Goal: Task Accomplishment & Management: Manage account settings

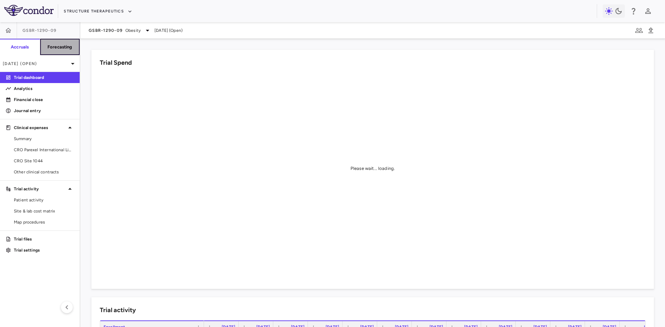
click at [64, 49] on h6 "Forecasting" at bounding box center [59, 47] width 25 height 6
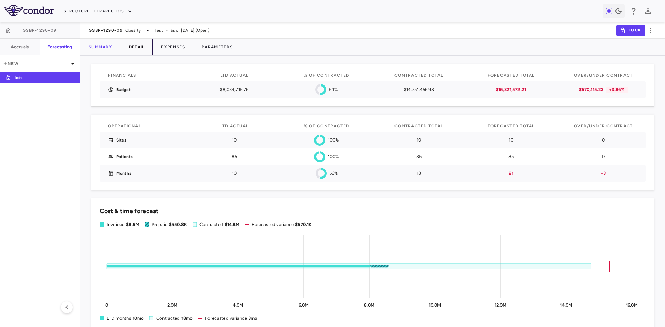
click at [137, 47] on button "Detail" at bounding box center [137, 47] width 33 height 17
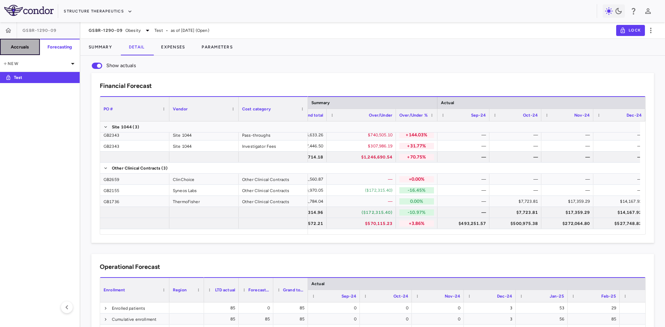
click at [27, 46] on h6 "Accruals" at bounding box center [20, 47] width 18 height 6
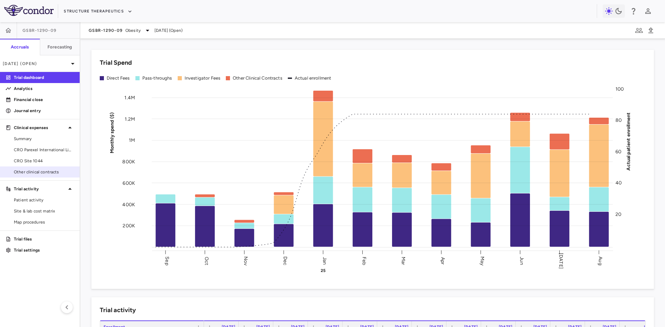
click at [55, 175] on span "Other clinical contracts" at bounding box center [44, 172] width 60 height 6
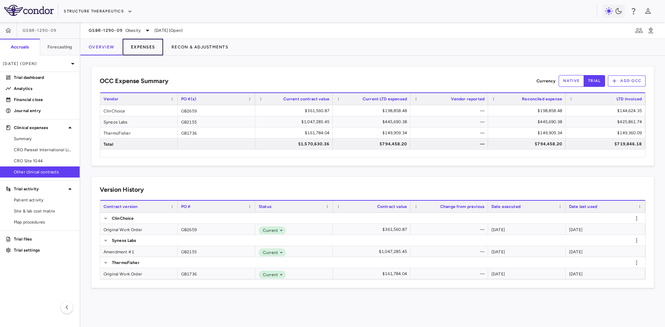
click at [149, 47] on button "Expenses" at bounding box center [143, 47] width 41 height 17
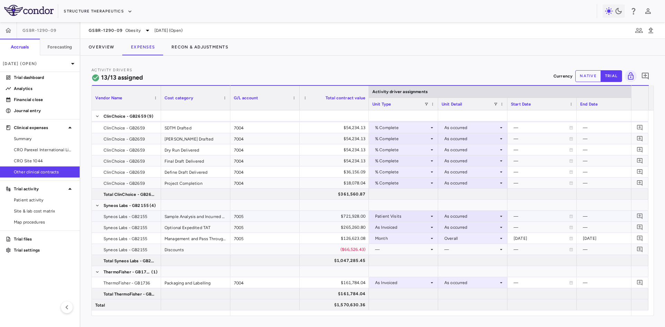
click at [455, 216] on div "As occurred" at bounding box center [472, 216] width 54 height 11
click at [455, 216] on div at bounding box center [332, 163] width 665 height 327
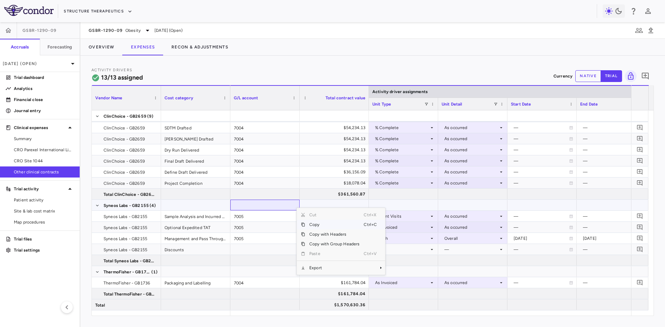
click at [228, 210] on div at bounding box center [195, 205] width 69 height 11
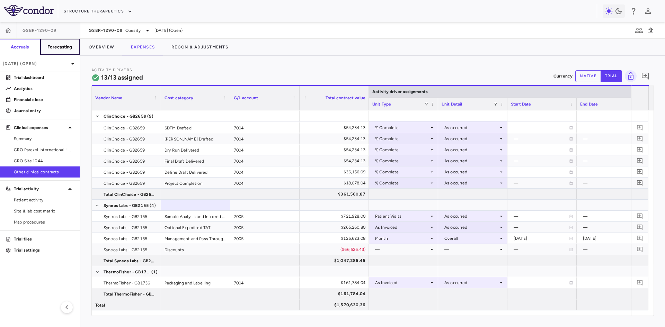
click at [61, 41] on button "Forecasting" at bounding box center [60, 47] width 40 height 17
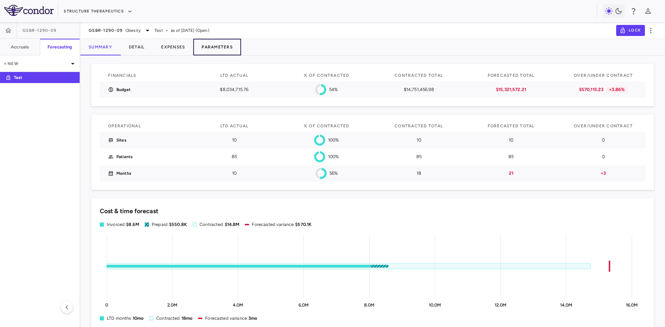
click at [224, 46] on button "Parameters" at bounding box center [217, 47] width 48 height 17
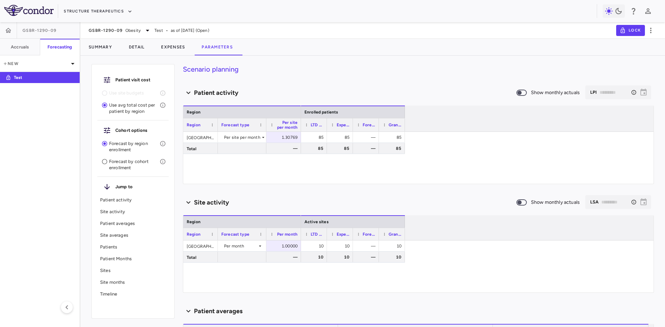
click at [122, 166] on p "Forecast by cohort enrollment" at bounding box center [134, 165] width 51 height 12
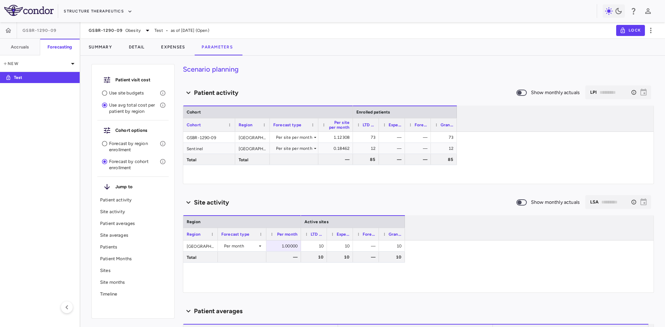
click at [126, 94] on p "Use site budgets" at bounding box center [134, 93] width 51 height 6
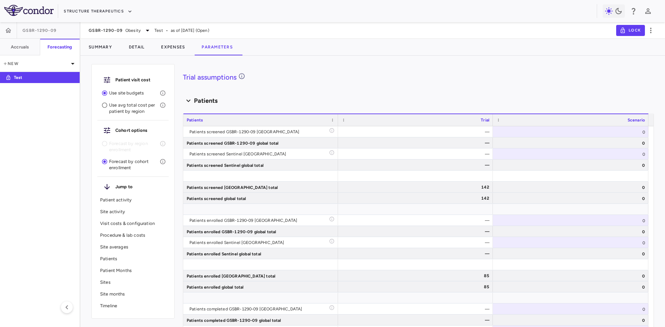
scroll to position [797, 0]
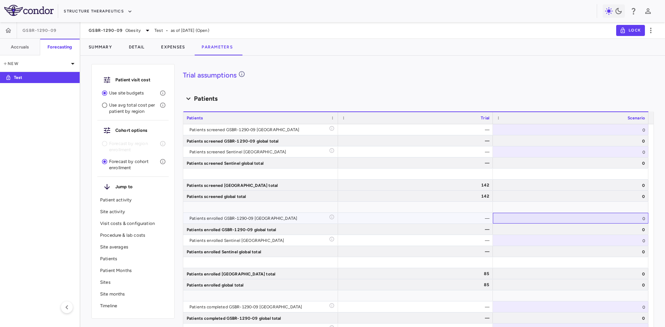
click at [577, 221] on div "0" at bounding box center [571, 218] width 156 height 11
drag, startPoint x: 588, startPoint y: 220, endPoint x: 652, endPoint y: 217, distance: 63.9
click at [652, 217] on div "Scenario planning Patient activity Show monthly actuals ​ LPI ​ Drag here to se…" at bounding box center [418, 195] width 471 height 263
type input "**"
click at [615, 239] on div "0" at bounding box center [571, 240] width 156 height 11
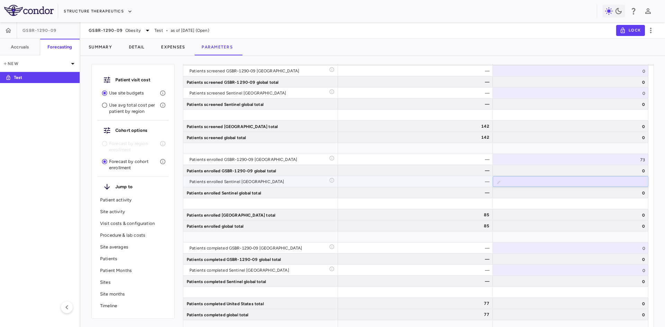
scroll to position [738, 0]
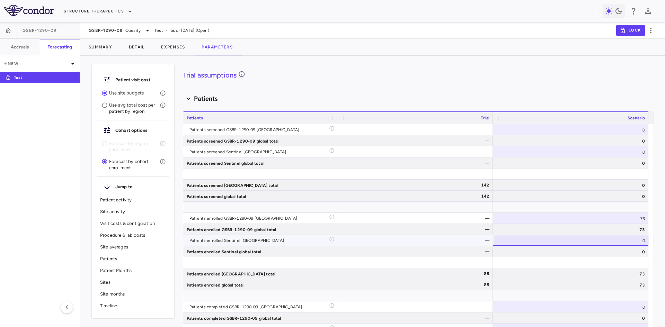
click at [629, 239] on div "0" at bounding box center [571, 240] width 156 height 11
drag, startPoint x: 629, startPoint y: 239, endPoint x: 653, endPoint y: 244, distance: 23.9
click at [653, 244] on div "Scenario planning Patient activity Show monthly actuals ​ LPI ​ Drag here to se…" at bounding box center [418, 195] width 471 height 263
type input "**"
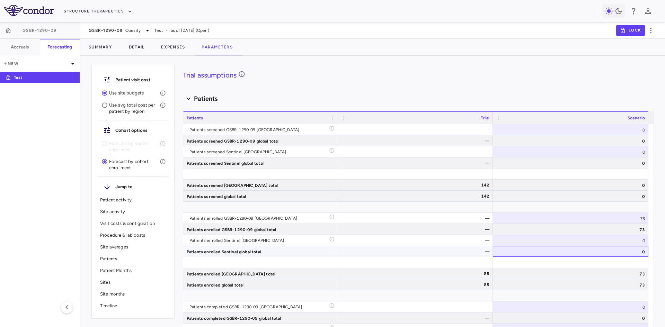
click at [629, 255] on div "0" at bounding box center [571, 251] width 156 height 11
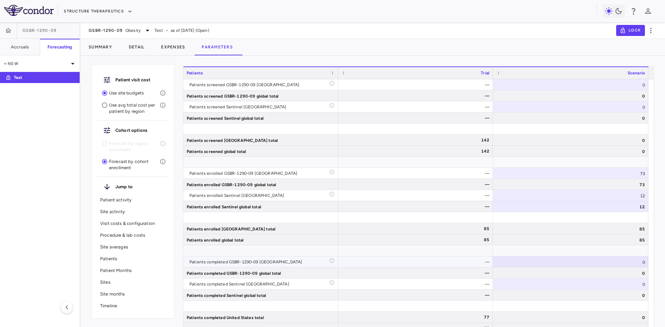
scroll to position [901, 0]
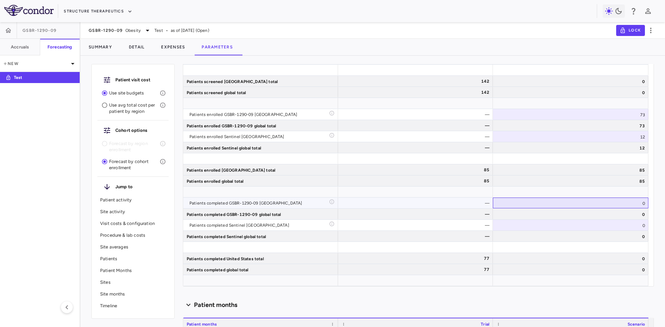
click at [631, 202] on div "0" at bounding box center [571, 203] width 156 height 11
drag, startPoint x: 629, startPoint y: 204, endPoint x: 654, endPoint y: 208, distance: 25.2
click at [654, 208] on div "Scenario planning Patient activity Show monthly actuals ​ LPI ​ Drag here to se…" at bounding box center [418, 195] width 471 height 263
type input "**"
click at [626, 228] on div "0" at bounding box center [571, 225] width 156 height 11
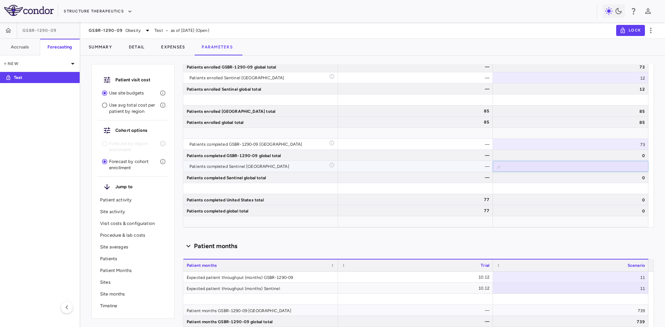
scroll to position [842, 0]
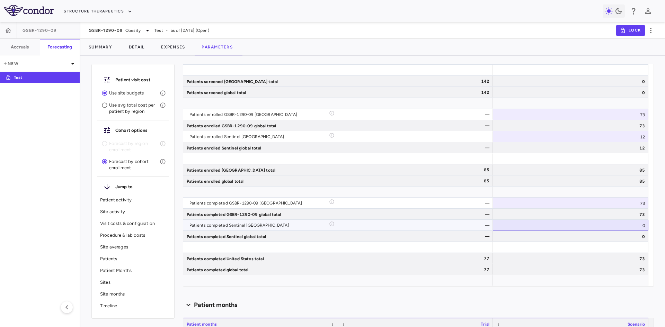
click at [626, 224] on div "0" at bounding box center [571, 225] width 156 height 11
click at [664, 230] on div "Patient visit cost Use site budgets Use avg total cost per patient by region Co…" at bounding box center [372, 194] width 585 height 266
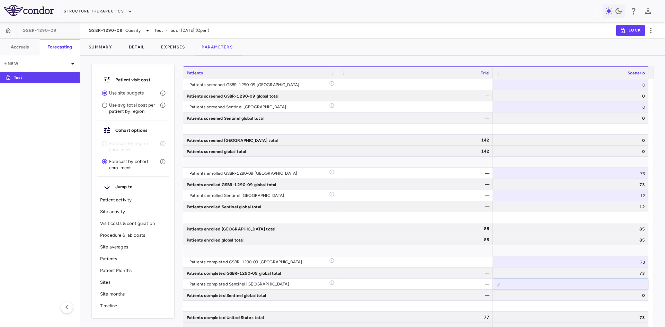
type input "**"
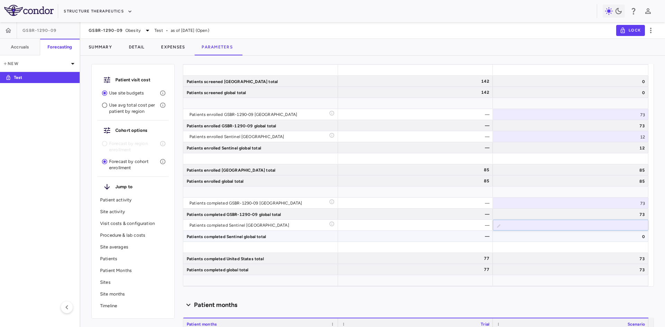
click at [622, 239] on div "0" at bounding box center [571, 236] width 156 height 11
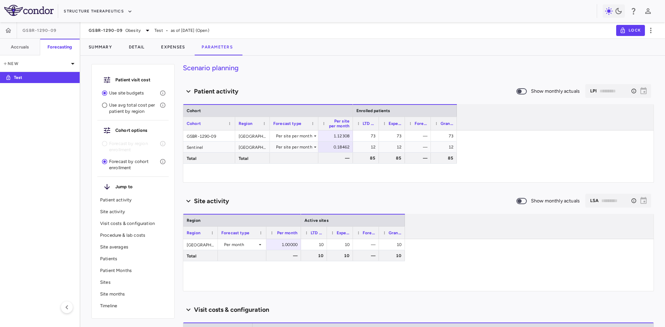
scroll to position [0, 0]
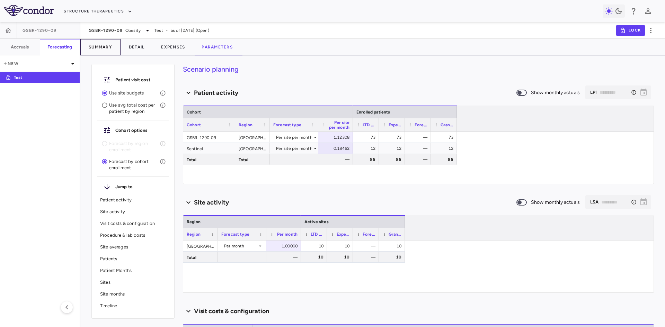
click at [106, 50] on button "Summary" at bounding box center [100, 47] width 40 height 17
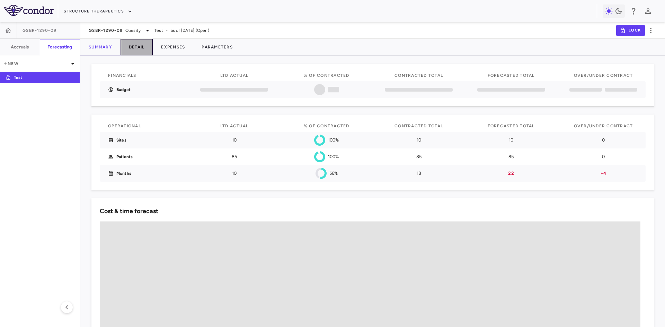
click at [137, 46] on button "Detail" at bounding box center [137, 47] width 33 height 17
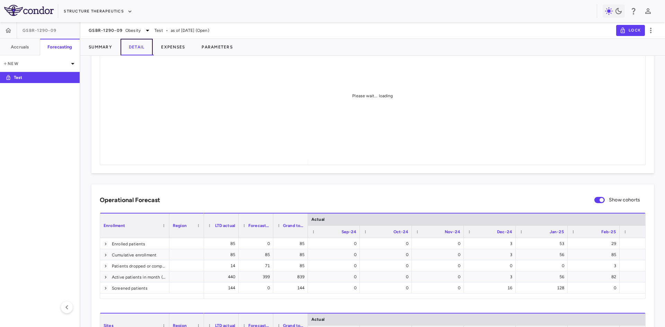
scroll to position [208, 0]
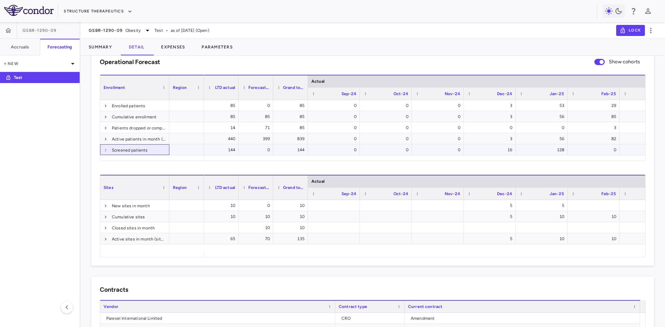
click at [105, 150] on span at bounding box center [106, 150] width 4 height 4
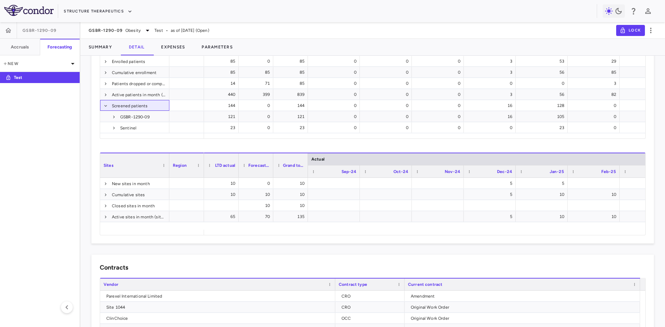
scroll to position [243, 0]
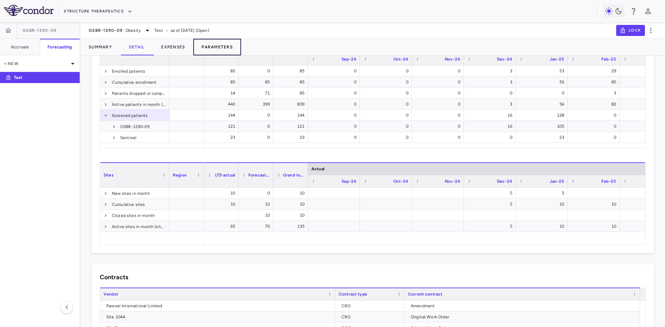
click at [215, 46] on button "Parameters" at bounding box center [217, 47] width 48 height 17
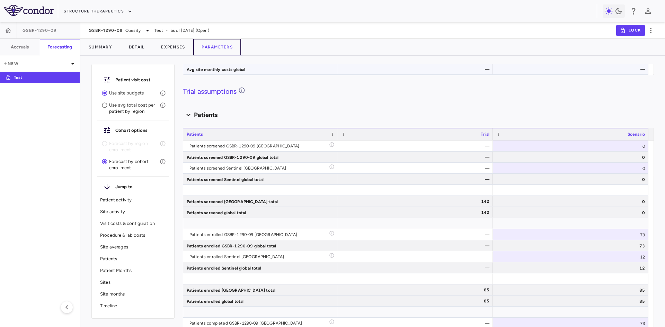
scroll to position [797, 0]
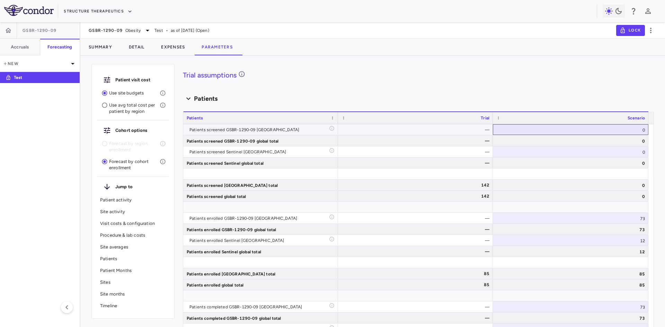
click at [616, 132] on div "0" at bounding box center [571, 129] width 156 height 11
drag, startPoint x: 624, startPoint y: 131, endPoint x: 663, endPoint y: 136, distance: 39.4
click at [663, 136] on div "Patient visit cost Use site budgets Use avg total cost per patient by region Co…" at bounding box center [372, 194] width 585 height 266
type input "***"
click at [632, 152] on div "0" at bounding box center [571, 152] width 156 height 11
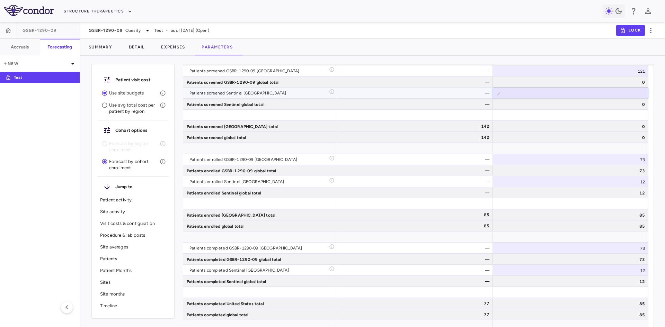
scroll to position [738, 0]
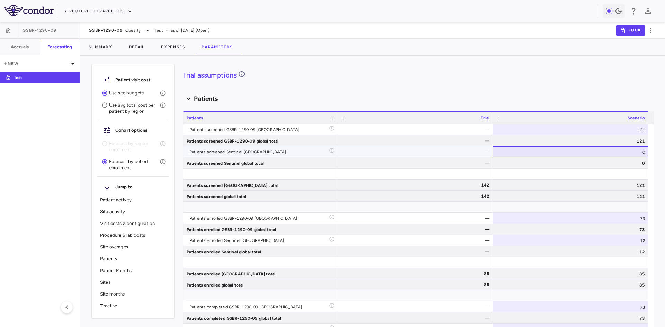
click at [641, 154] on div "0" at bounding box center [571, 152] width 156 height 11
drag, startPoint x: 631, startPoint y: 154, endPoint x: 646, endPoint y: 153, distance: 14.9
click at [646, 153] on input "*" at bounding box center [576, 152] width 145 height 11
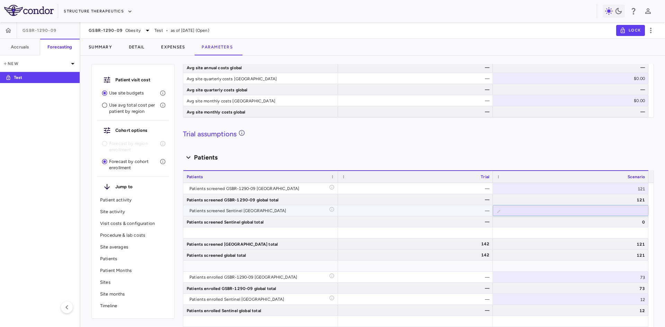
scroll to position [797, 0]
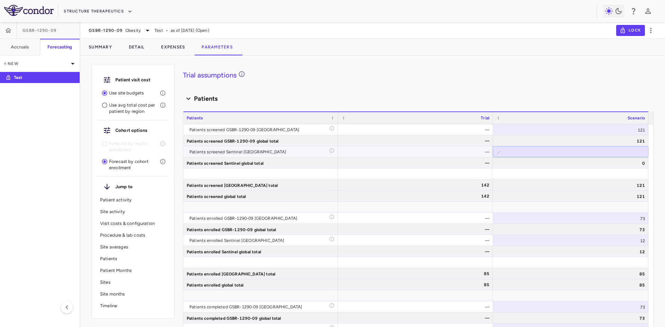
type input "**"
click at [644, 167] on div "0" at bounding box center [571, 163] width 156 height 11
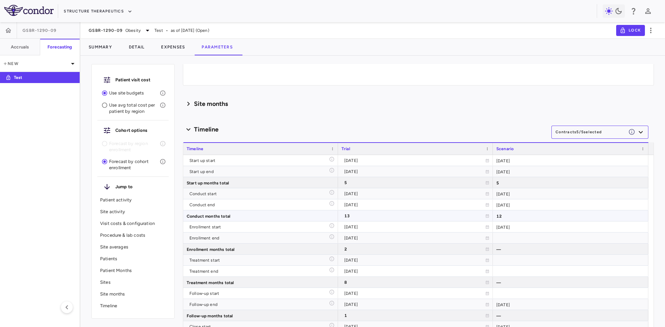
scroll to position [0, 0]
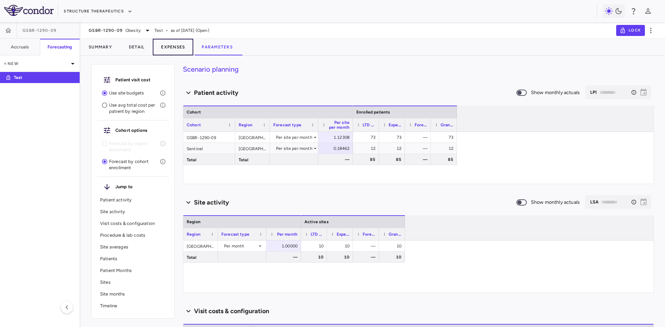
click at [174, 47] on button "Expenses" at bounding box center [173, 47] width 41 height 17
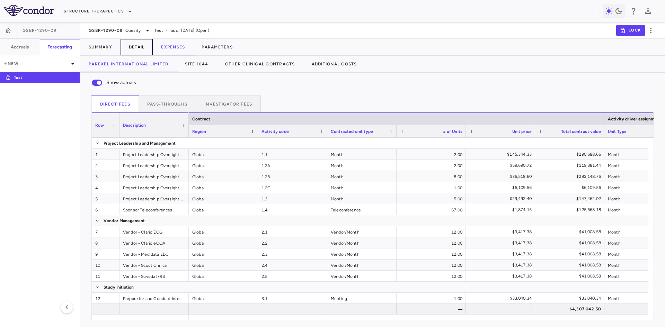
click at [146, 47] on button "Detail" at bounding box center [137, 47] width 33 height 17
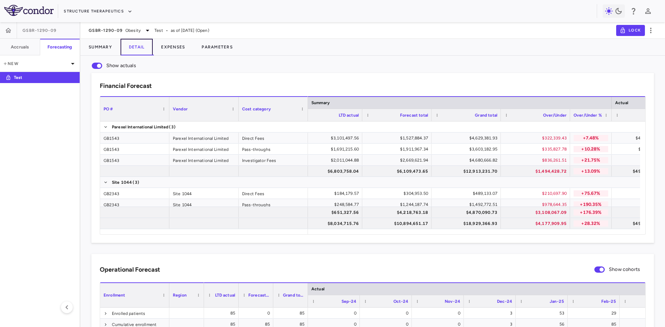
scroll to position [0, 242]
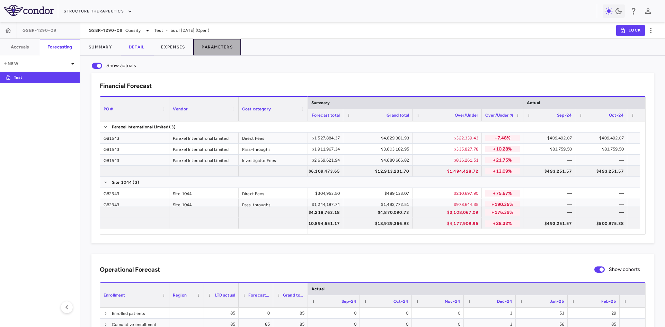
click at [225, 50] on button "Parameters" at bounding box center [217, 47] width 48 height 17
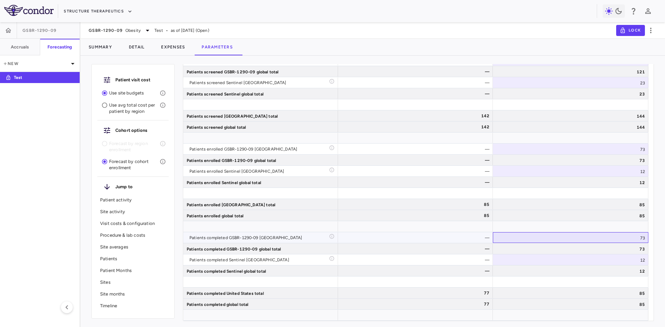
click at [615, 239] on div "73" at bounding box center [571, 238] width 156 height 11
drag, startPoint x: 621, startPoint y: 237, endPoint x: 660, endPoint y: 242, distance: 39.5
click at [660, 242] on div "Patient visit cost Use site budgets Use avg total cost per patient by region Co…" at bounding box center [372, 194] width 585 height 266
type input "**"
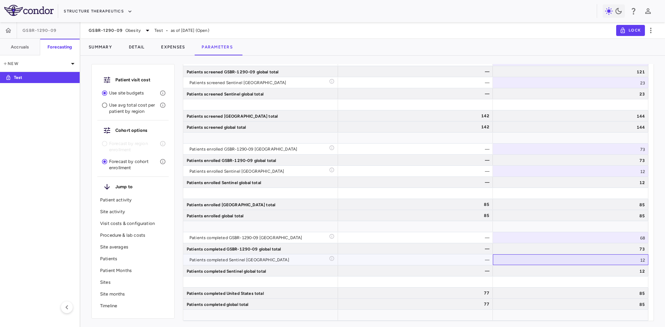
click at [628, 263] on div "12" at bounding box center [571, 260] width 156 height 11
click at [628, 260] on div "12" at bounding box center [571, 260] width 156 height 11
drag, startPoint x: 629, startPoint y: 260, endPoint x: 649, endPoint y: 261, distance: 20.8
click at [649, 261] on div "Scenario planning Patient activity Show monthly actuals ​ LPI ​ Drag here to se…" at bounding box center [418, 195] width 471 height 263
type input "**"
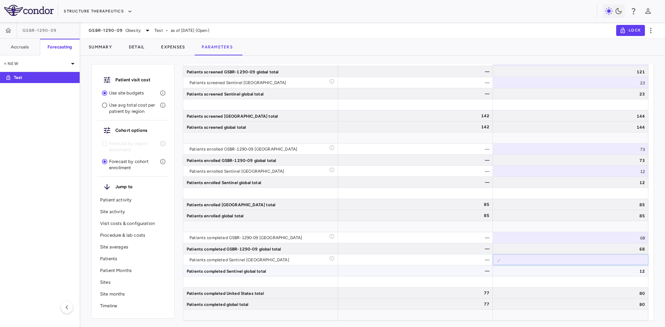
click at [645, 276] on div "12" at bounding box center [571, 271] width 156 height 11
click at [633, 238] on div "68" at bounding box center [571, 238] width 156 height 11
drag, startPoint x: 633, startPoint y: 239, endPoint x: 643, endPoint y: 241, distance: 10.3
click at [643, 241] on input "**" at bounding box center [576, 238] width 145 height 11
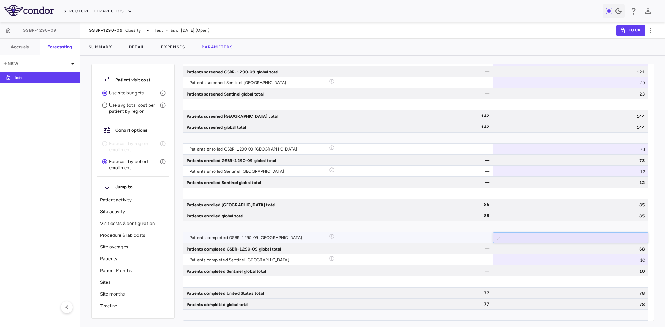
type input "**"
click at [639, 257] on div "10" at bounding box center [571, 260] width 156 height 11
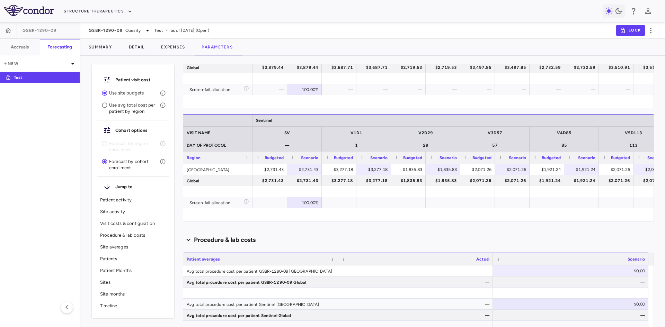
scroll to position [0, 0]
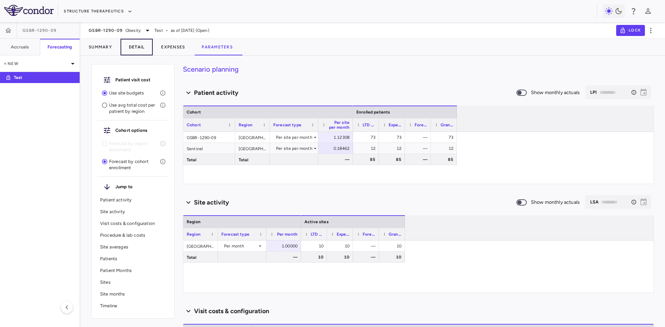
click at [139, 48] on button "Detail" at bounding box center [137, 47] width 33 height 17
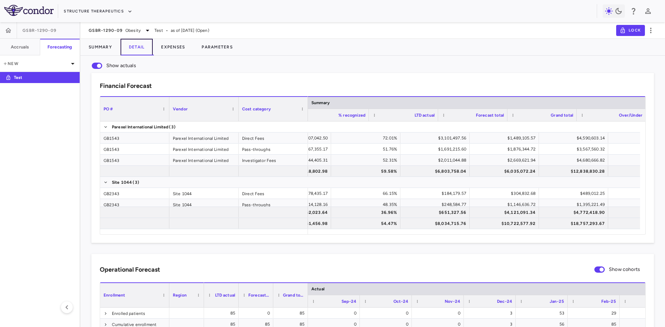
scroll to position [0, 78]
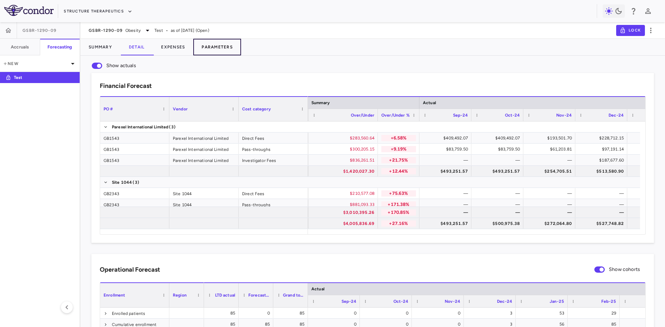
click at [216, 51] on button "Parameters" at bounding box center [217, 47] width 48 height 17
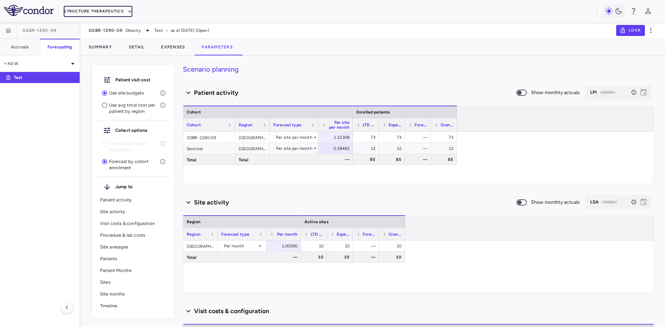
click at [112, 12] on button "Structure Therapeutics" at bounding box center [98, 11] width 69 height 11
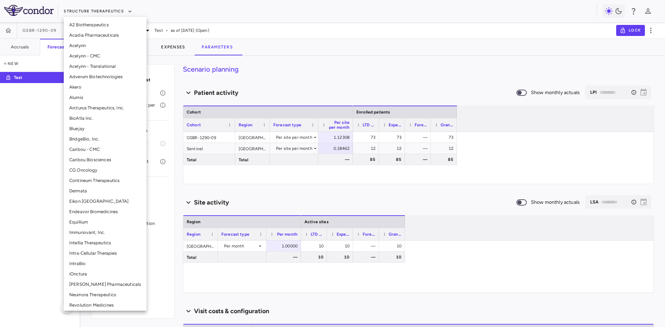
click at [86, 97] on li "Alumis" at bounding box center [105, 98] width 83 height 10
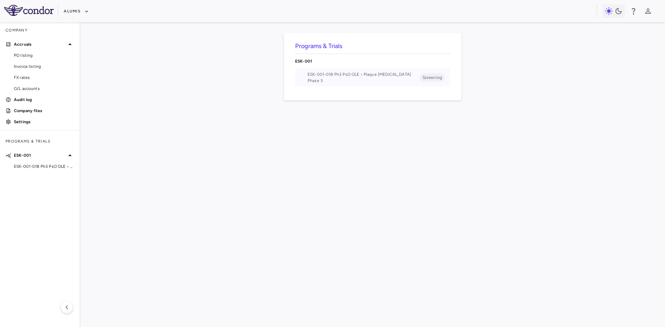
click at [368, 77] on span "ESK-001-018 Ph3 PsO OLE • Plaque Psoriasis" at bounding box center [364, 74] width 112 height 6
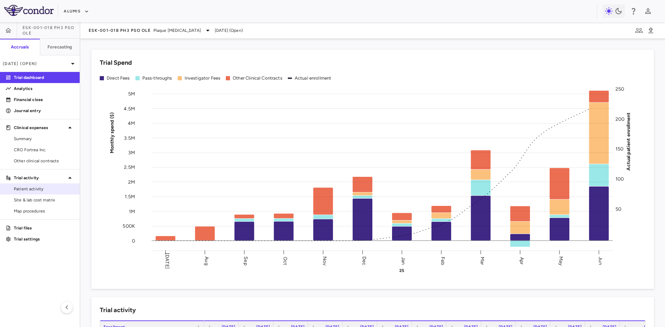
click at [41, 190] on span "Patient activity" at bounding box center [44, 189] width 60 height 6
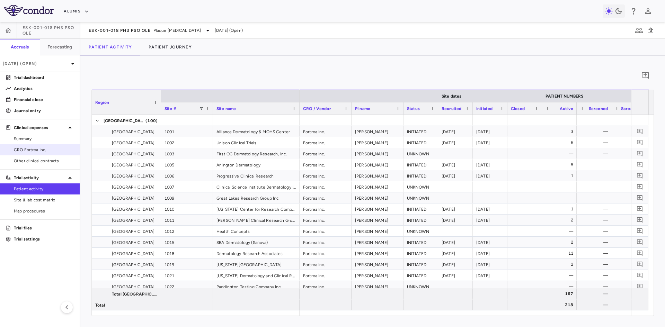
click at [41, 152] on span "CRO Fortrea Inc." at bounding box center [44, 150] width 60 height 6
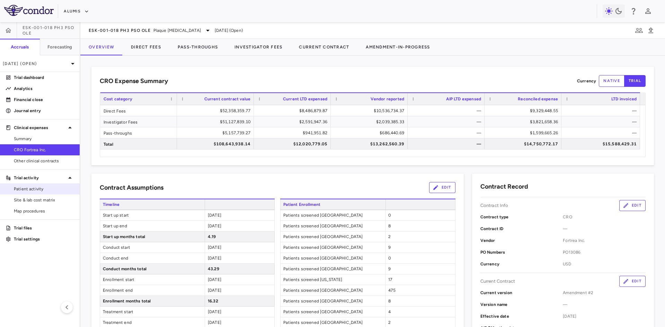
click at [44, 187] on span "Patient activity" at bounding box center [44, 189] width 60 height 6
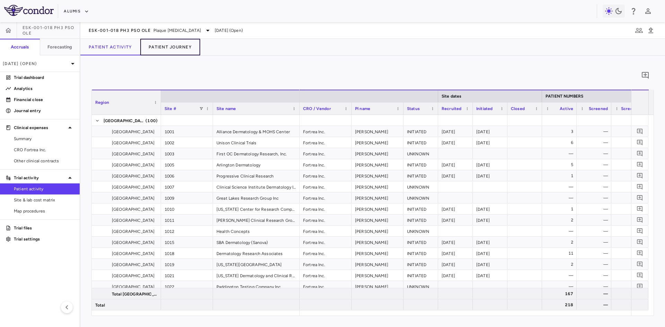
click at [178, 50] on button "Patient Journey" at bounding box center [170, 47] width 60 height 17
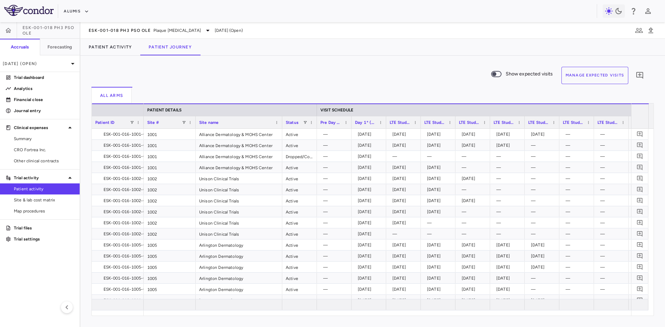
click at [604, 79] on button "Manage Expected Visits" at bounding box center [595, 75] width 67 height 17
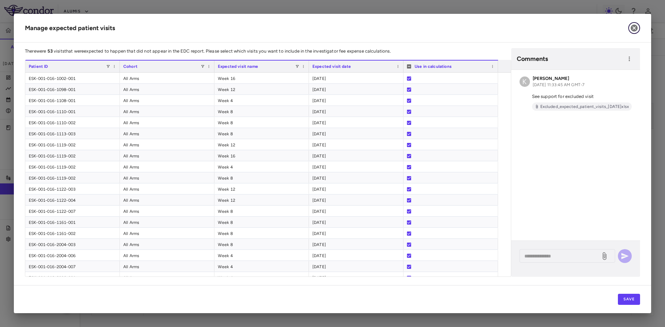
click at [635, 24] on button "button" at bounding box center [635, 28] width 12 height 12
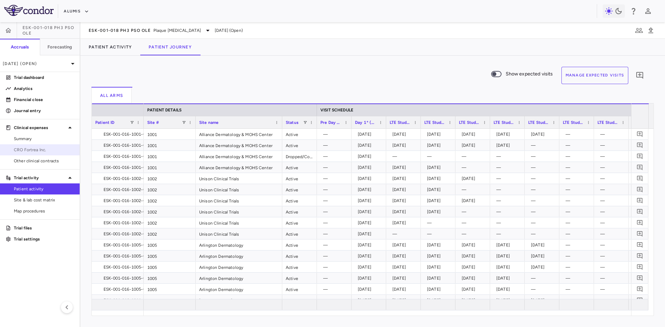
click at [37, 151] on span "CRO Fortrea Inc." at bounding box center [44, 150] width 60 height 6
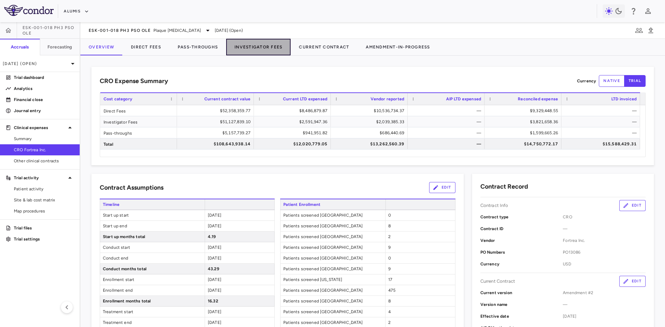
click at [260, 47] on button "Investigator Fees" at bounding box center [258, 47] width 64 height 17
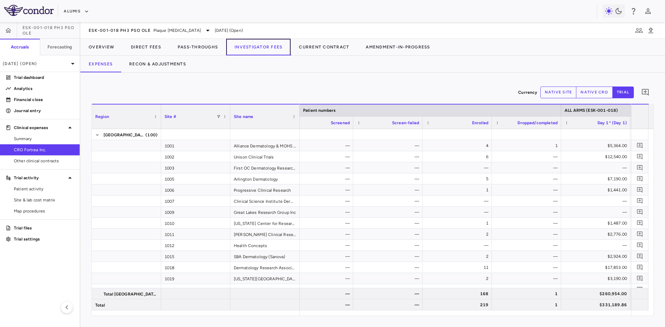
scroll to position [0, 298]
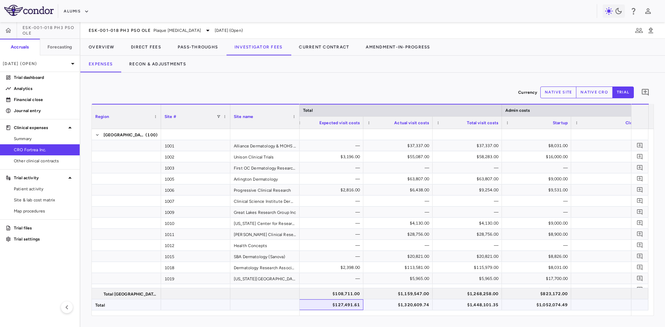
click at [340, 306] on div "$127,491.61" at bounding box center [330, 305] width 60 height 11
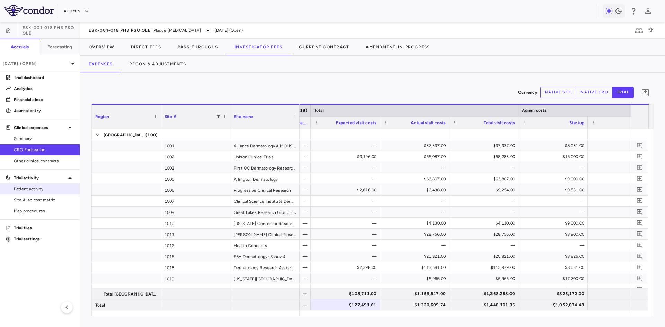
click at [37, 185] on link "Patient activity" at bounding box center [40, 189] width 80 height 10
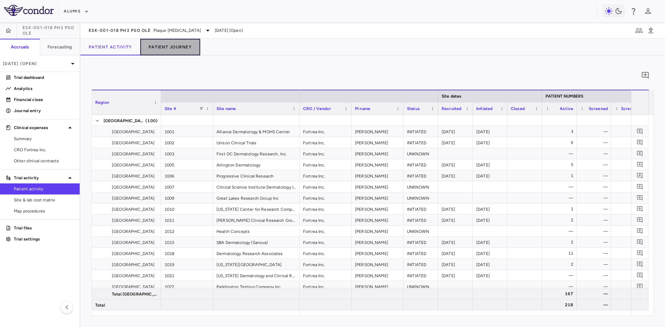
click at [161, 51] on button "Patient Journey" at bounding box center [170, 47] width 60 height 17
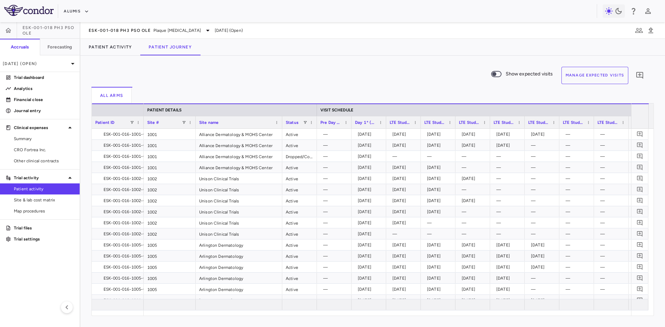
click at [501, 74] on span "Show expected visits to the end of the period." at bounding box center [496, 74] width 10 height 6
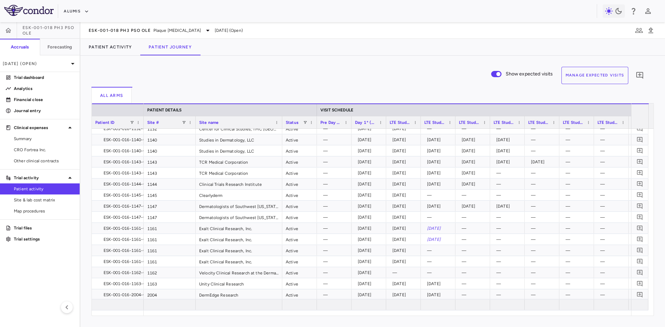
click at [595, 73] on button "Manage Expected Visits" at bounding box center [595, 75] width 67 height 17
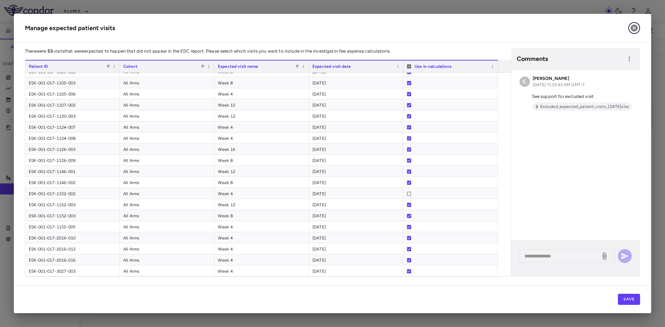
click at [633, 27] on icon "button" at bounding box center [634, 28] width 8 height 8
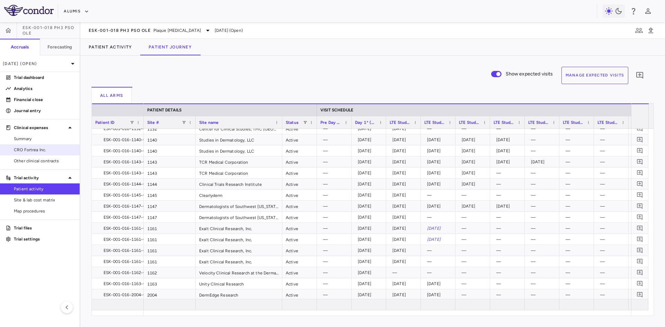
click at [35, 150] on span "CRO Fortrea Inc." at bounding box center [44, 150] width 60 height 6
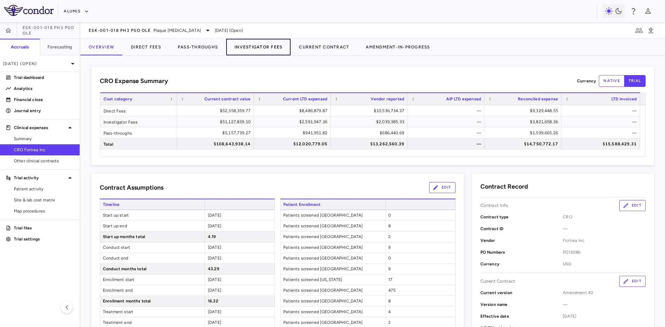
click at [247, 47] on button "Investigator Fees" at bounding box center [258, 47] width 64 height 17
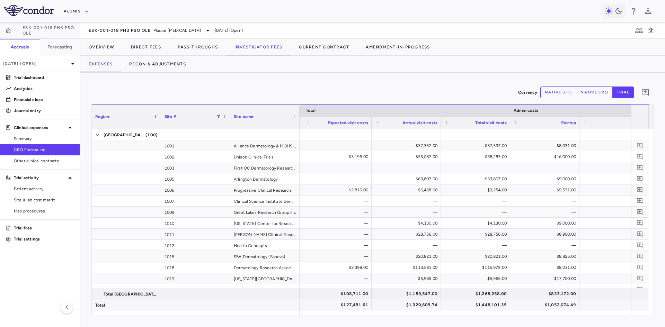
click at [351, 304] on div "$127,491.61" at bounding box center [339, 305] width 60 height 11
click at [350, 297] on div "$108,711.00" at bounding box center [339, 294] width 60 height 11
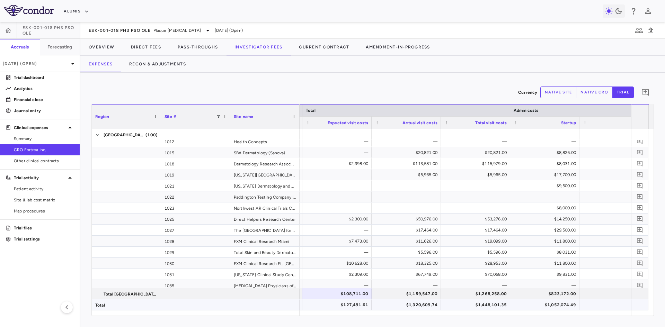
click at [349, 306] on div "$127,491.61" at bounding box center [339, 305] width 60 height 11
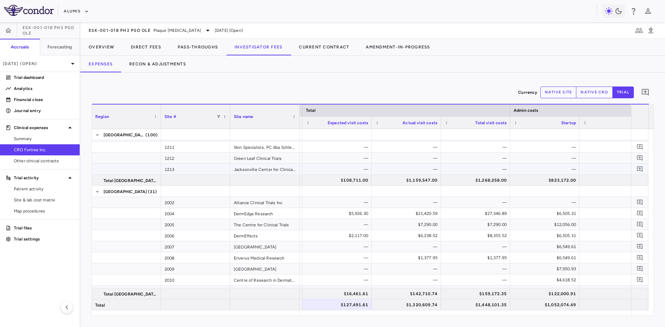
click at [356, 173] on div "—" at bounding box center [339, 169] width 60 height 11
click at [357, 177] on div "$108,711.00" at bounding box center [339, 180] width 60 height 11
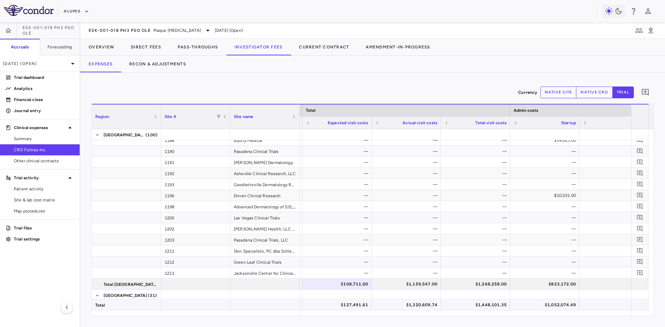
click at [354, 304] on div "$127,491.61" at bounding box center [339, 305] width 60 height 11
click at [50, 199] on span "Site & lab cost matrix" at bounding box center [44, 200] width 60 height 6
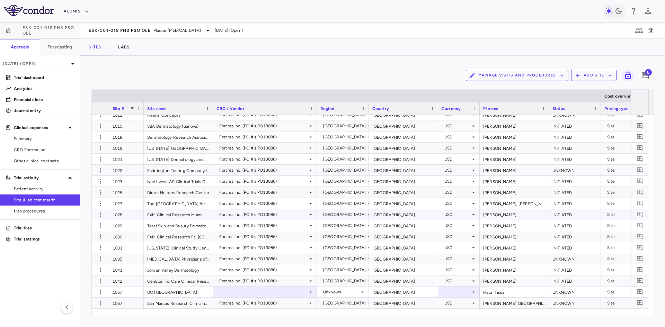
scroll to position [173, 0]
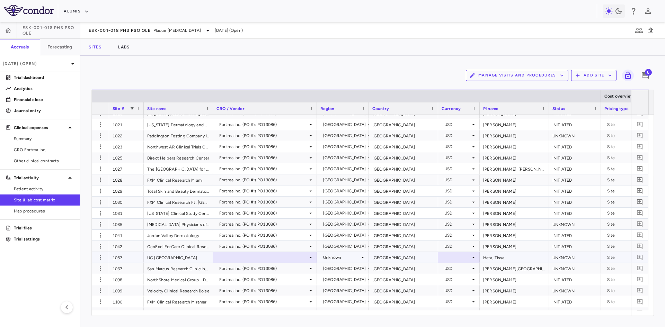
click at [124, 257] on div "1057" at bounding box center [126, 257] width 35 height 11
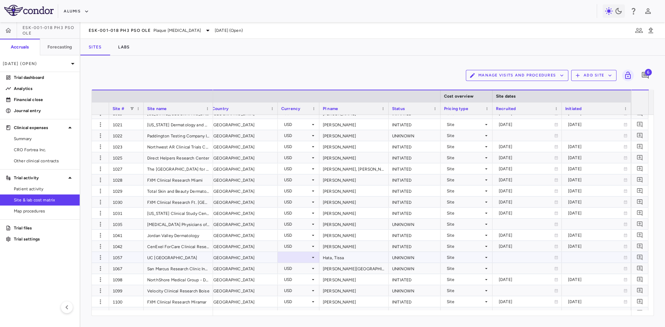
scroll to position [0, 230]
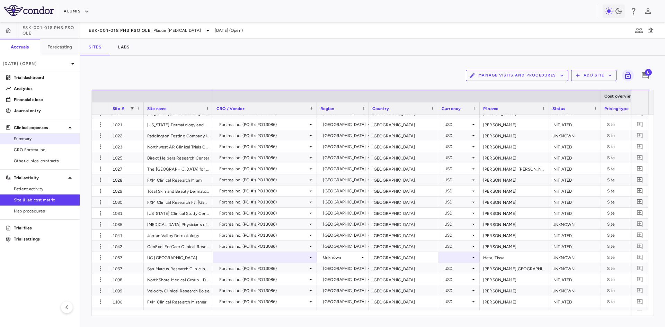
drag, startPoint x: 34, startPoint y: 149, endPoint x: 49, endPoint y: 143, distance: 16.0
click at [34, 148] on span "CRO Fortrea Inc." at bounding box center [44, 150] width 60 height 6
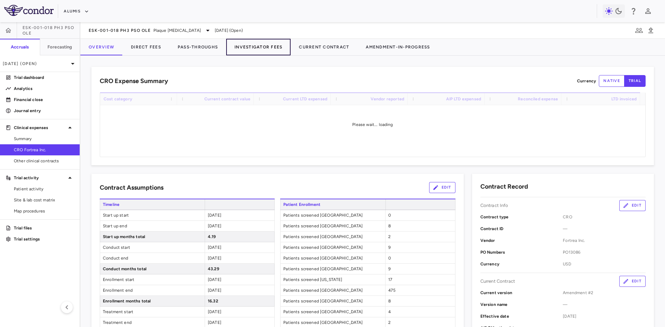
click at [259, 46] on button "Investigator Fees" at bounding box center [258, 47] width 64 height 17
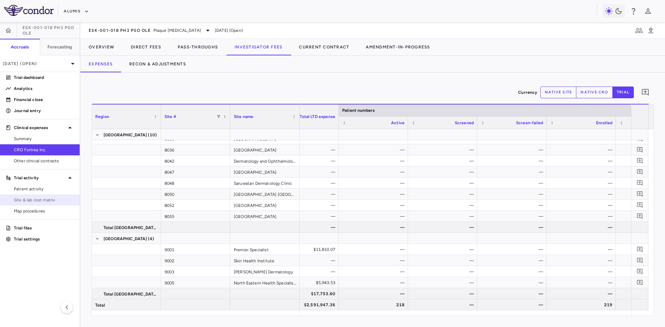
click at [42, 199] on span "Site & lab cost matrix" at bounding box center [44, 200] width 60 height 6
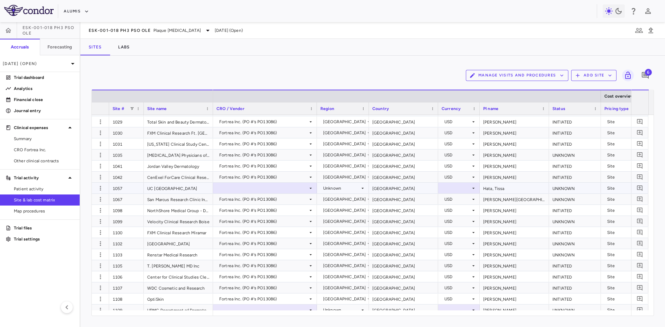
click at [130, 191] on div "1057" at bounding box center [126, 188] width 35 height 11
click at [280, 191] on div at bounding box center [265, 188] width 97 height 10
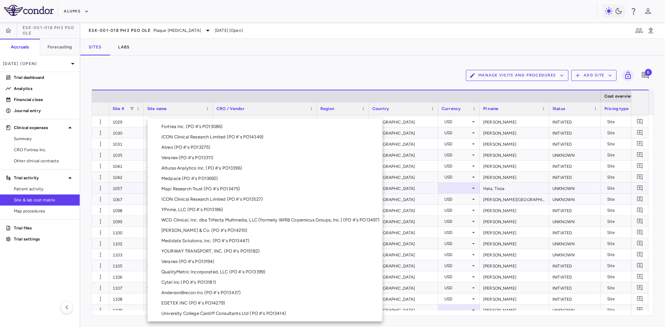
click at [255, 46] on div at bounding box center [332, 163] width 665 height 327
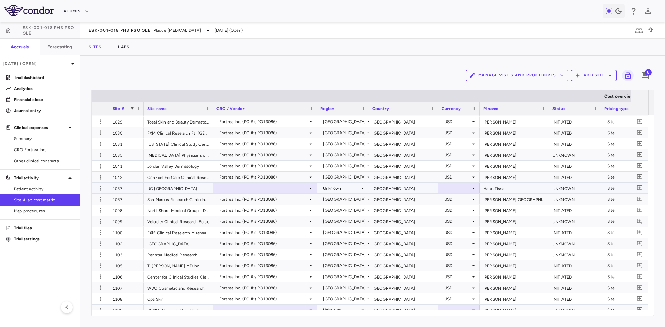
click at [559, 190] on div "UNKNOWN" at bounding box center [575, 188] width 52 height 11
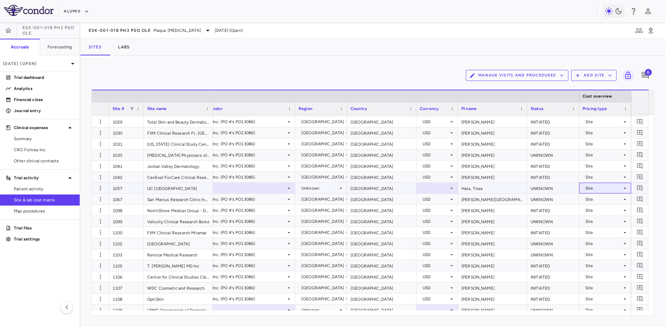
click at [606, 187] on div "Site" at bounding box center [604, 188] width 37 height 11
click at [595, 187] on div at bounding box center [332, 163] width 665 height 327
click at [538, 189] on div "UNKNOWN" at bounding box center [553, 188] width 52 height 11
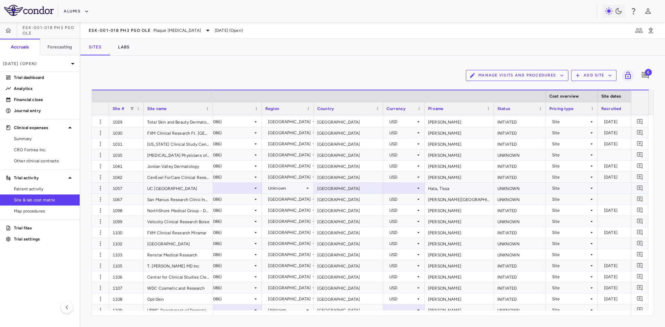
click at [225, 187] on div at bounding box center [209, 188] width 97 height 10
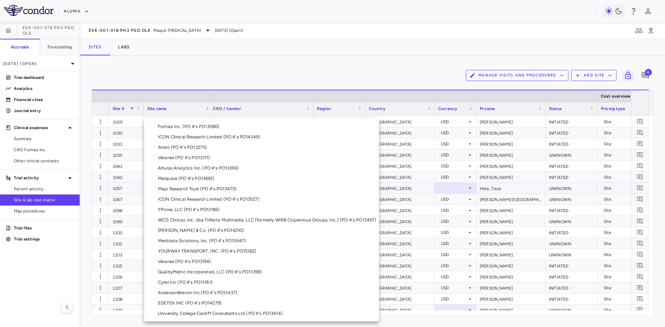
click at [263, 54] on div at bounding box center [332, 163] width 665 height 327
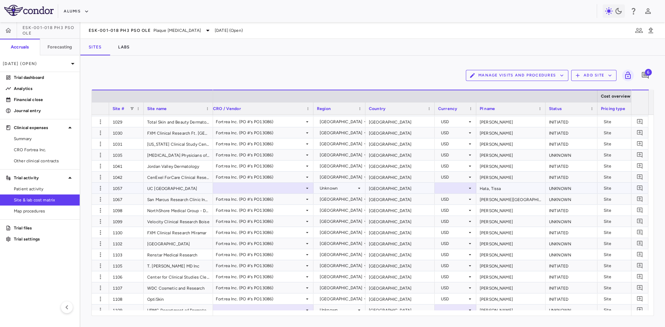
click at [334, 190] on div "Unknown" at bounding box center [338, 188] width 37 height 11
click at [344, 187] on div at bounding box center [332, 163] width 665 height 327
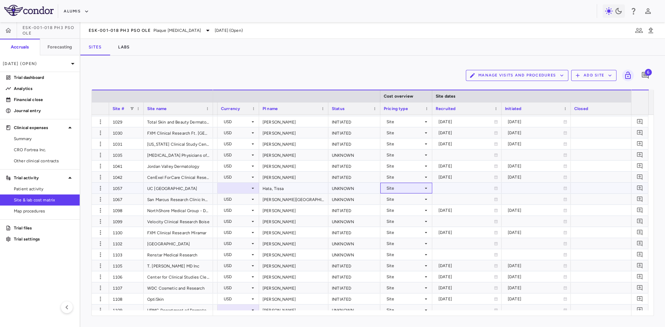
click at [401, 187] on div "Site" at bounding box center [405, 188] width 37 height 11
click at [366, 78] on div at bounding box center [332, 163] width 665 height 327
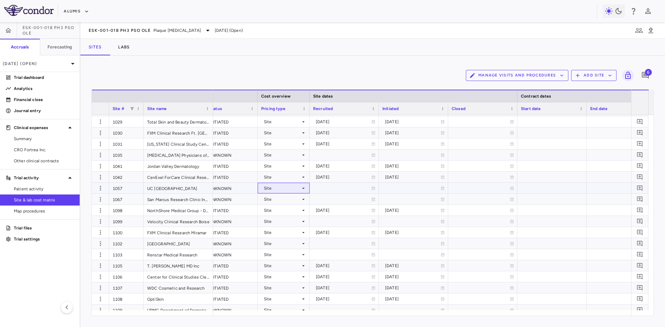
click at [277, 187] on div "Site" at bounding box center [282, 188] width 37 height 11
click at [293, 188] on div at bounding box center [332, 163] width 665 height 327
click at [40, 64] on p "[DATE] (Open)" at bounding box center [36, 64] width 66 height 6
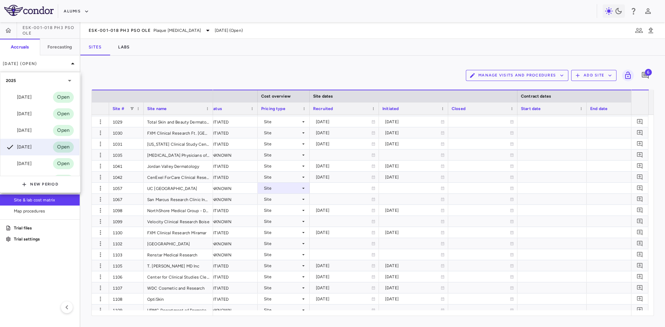
click at [10, 34] on div at bounding box center [332, 163] width 665 height 327
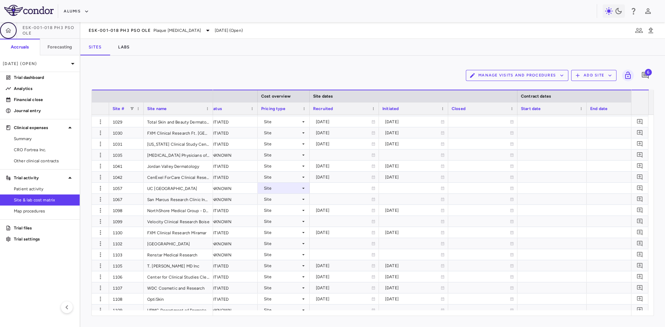
click at [10, 29] on icon "button" at bounding box center [9, 30] width 6 height 5
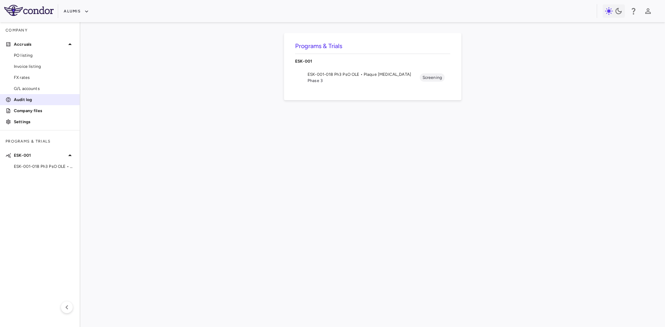
click at [25, 97] on p "Audit log" at bounding box center [44, 100] width 60 height 6
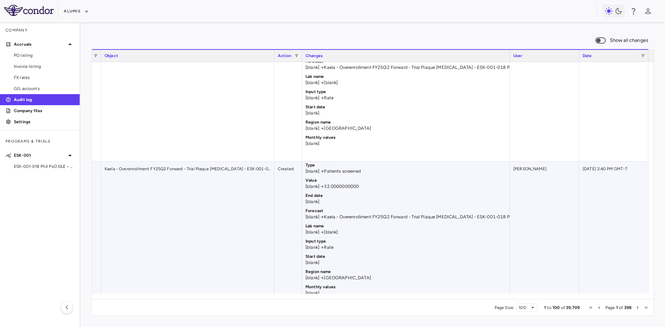
scroll to position [6431, 0]
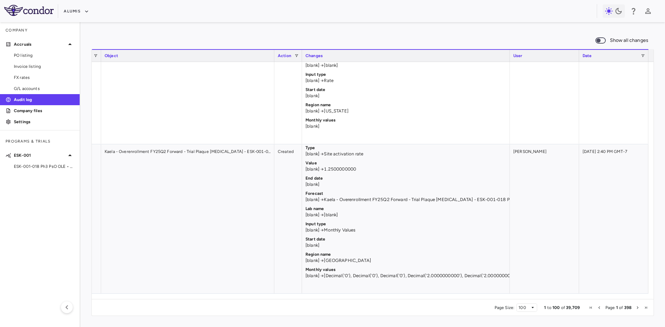
scroll to position [0, 216]
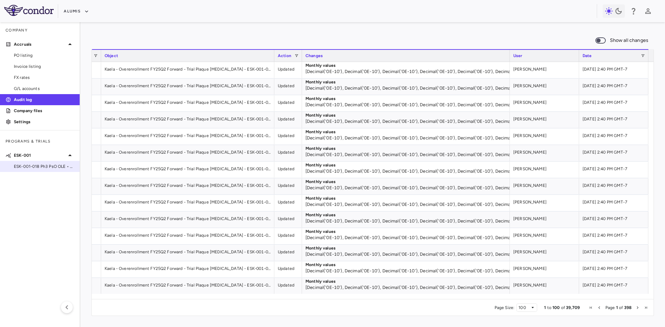
click at [31, 165] on span "ESK-001-018 Ph3 PsO OLE • Plaque Psoriasis" at bounding box center [44, 167] width 60 height 6
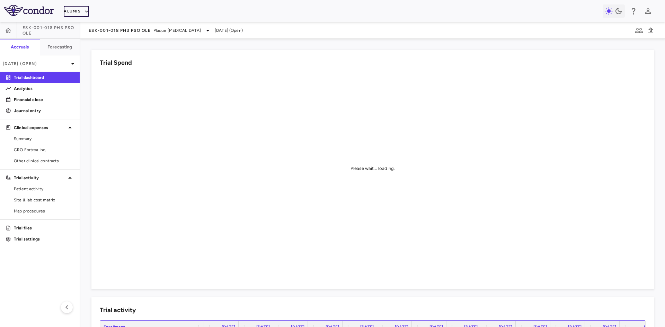
click at [73, 12] on button "Alumis" at bounding box center [76, 11] width 25 height 11
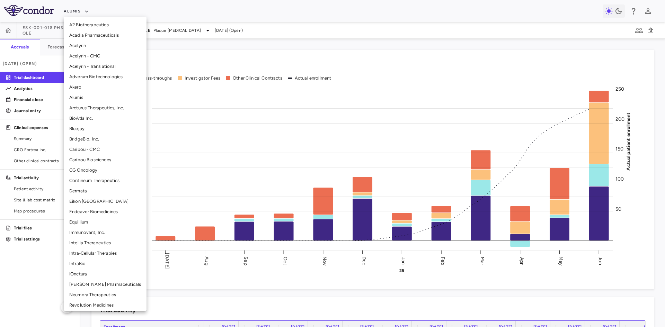
scroll to position [69, 0]
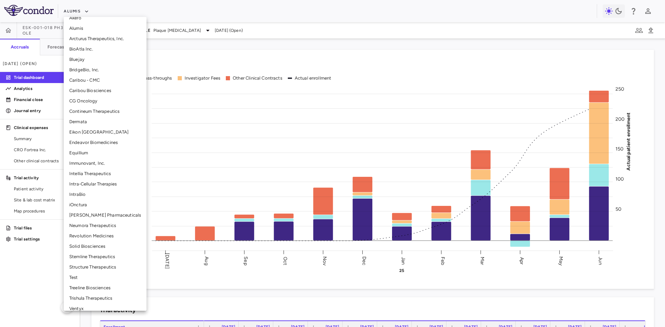
click at [98, 266] on li "Structure Therapeutics" at bounding box center [105, 267] width 83 height 10
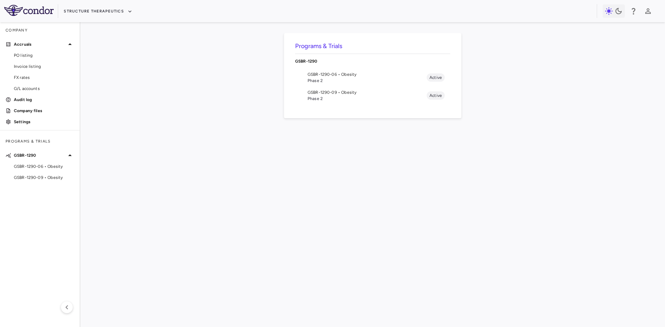
click at [318, 95] on span "GSBR-1290-09 • Obesity" at bounding box center [367, 92] width 119 height 6
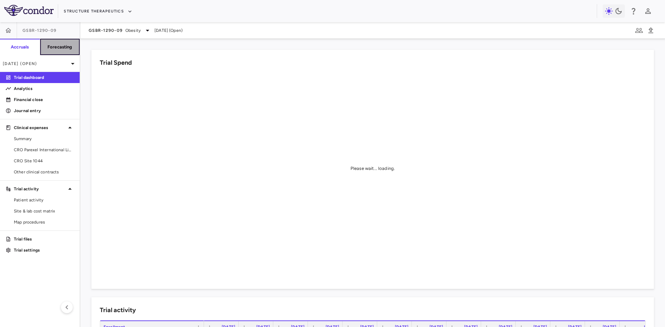
click at [60, 46] on h6 "Forecasting" at bounding box center [59, 47] width 25 height 6
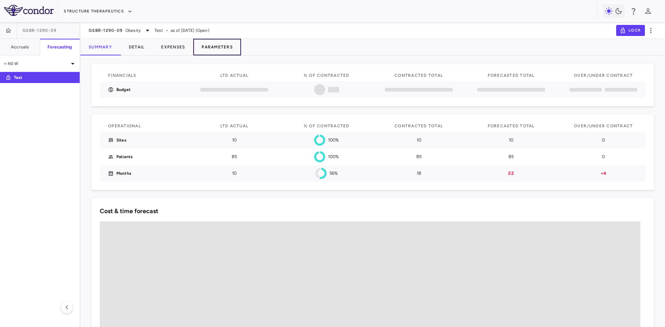
click at [215, 47] on button "Parameters" at bounding box center [217, 47] width 48 height 17
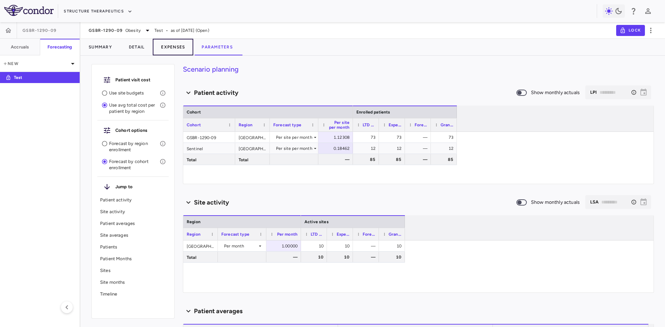
click at [173, 49] on button "Expenses" at bounding box center [173, 47] width 41 height 17
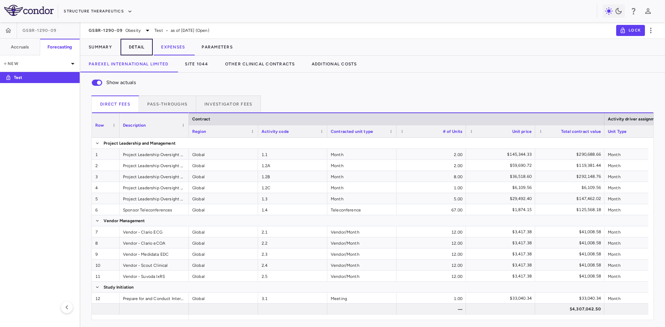
click at [145, 48] on button "Detail" at bounding box center [137, 47] width 33 height 17
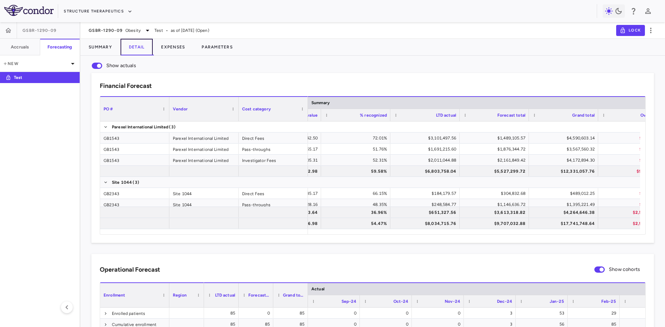
scroll to position [0, 110]
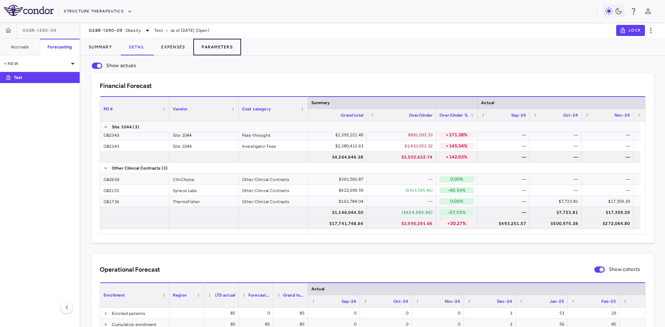
click at [225, 50] on button "Parameters" at bounding box center [217, 47] width 48 height 17
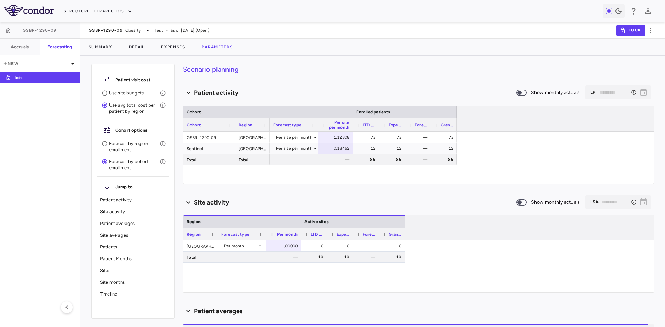
click at [116, 147] on p "Forecast by region enrollment" at bounding box center [134, 147] width 51 height 12
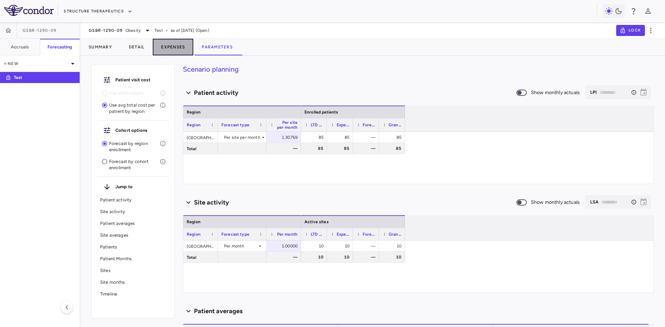
click at [166, 45] on button "Expenses" at bounding box center [173, 47] width 41 height 17
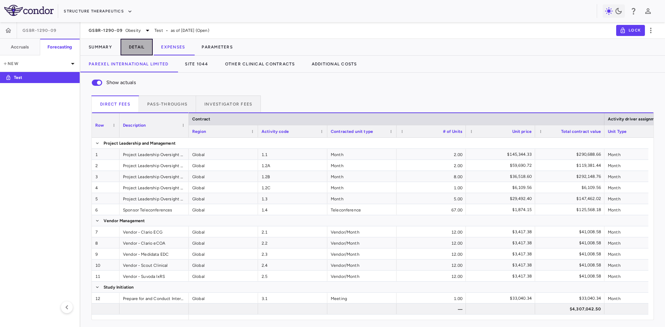
click at [140, 45] on button "Detail" at bounding box center [137, 47] width 33 height 17
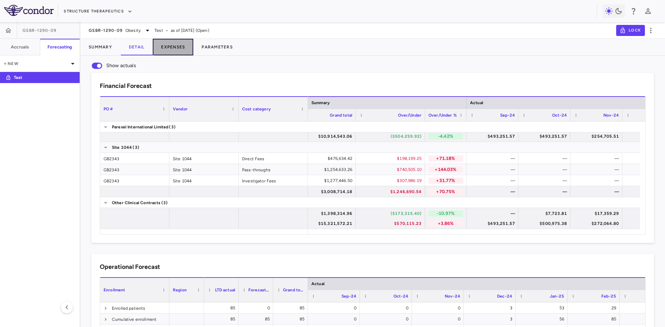
click at [172, 45] on button "Expenses" at bounding box center [173, 47] width 41 height 17
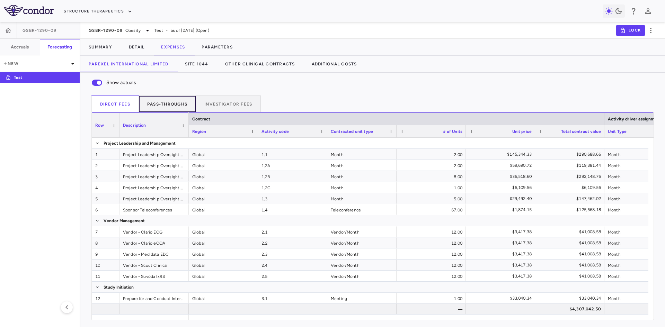
click at [170, 108] on button "Pass-throughs" at bounding box center [167, 104] width 57 height 17
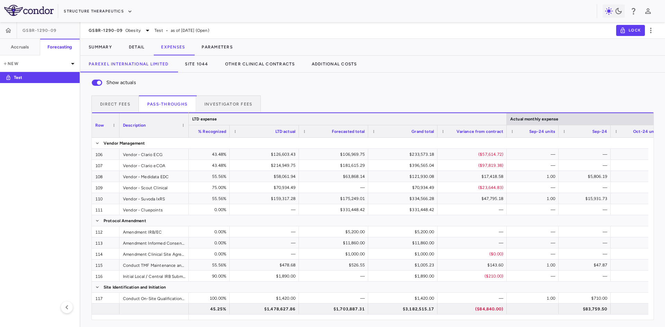
click at [507, 119] on div at bounding box center [506, 119] width 3 height 12
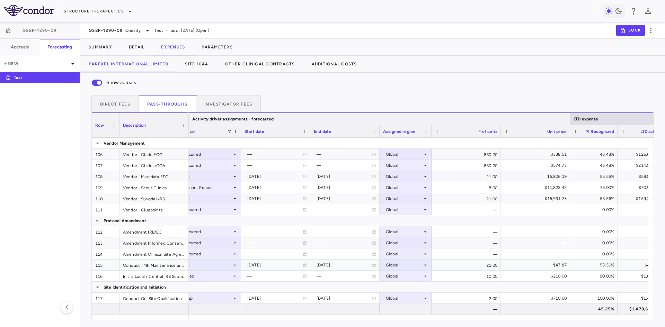
click at [570, 115] on div at bounding box center [570, 119] width 3 height 12
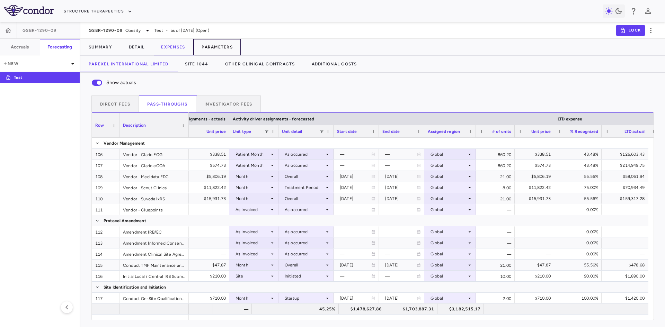
click at [223, 46] on button "Parameters" at bounding box center [217, 47] width 48 height 17
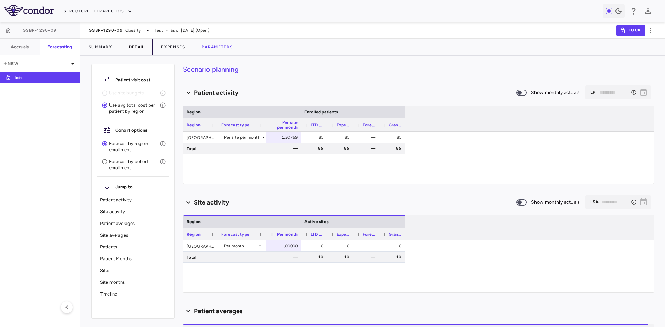
click at [136, 44] on button "Detail" at bounding box center [137, 47] width 33 height 17
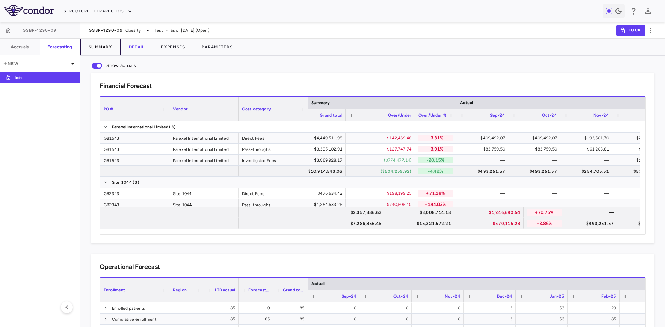
click at [107, 49] on button "Summary" at bounding box center [100, 47] width 40 height 17
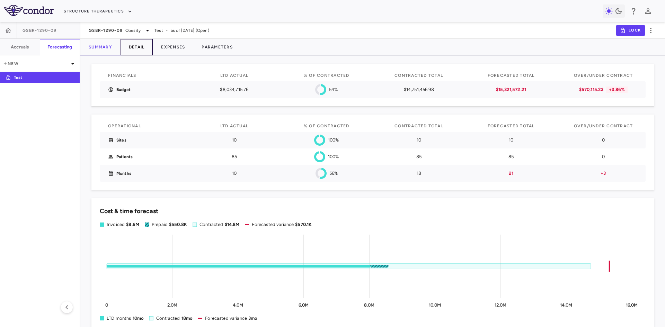
click at [134, 47] on button "Detail" at bounding box center [137, 47] width 33 height 17
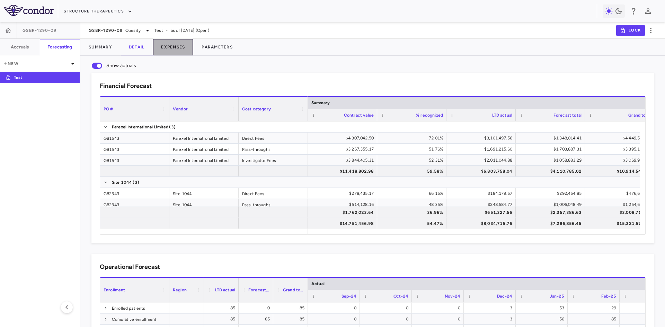
click at [166, 44] on button "Expenses" at bounding box center [173, 47] width 41 height 17
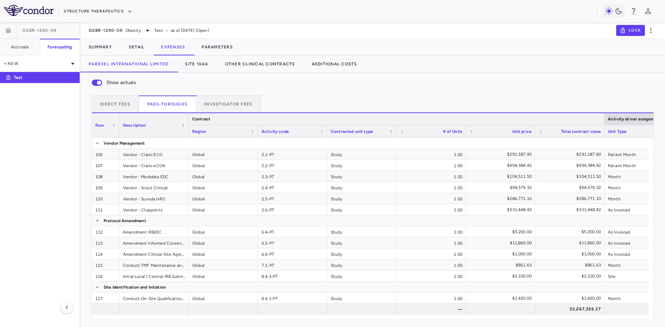
click at [605, 118] on div at bounding box center [604, 119] width 3 height 12
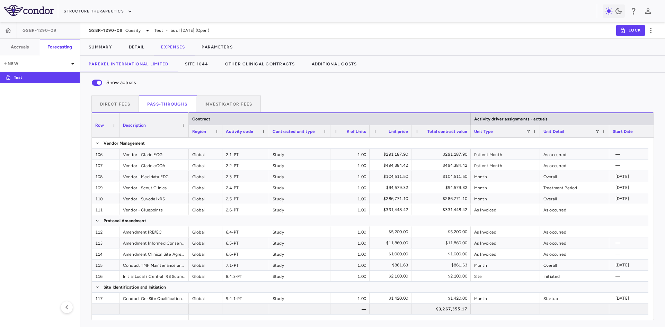
scroll to position [0, 244]
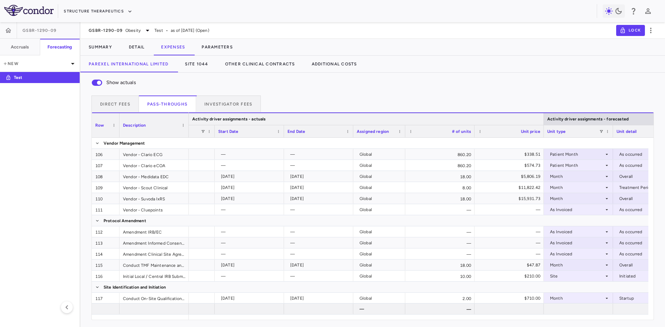
click at [543, 117] on div at bounding box center [543, 119] width 3 height 12
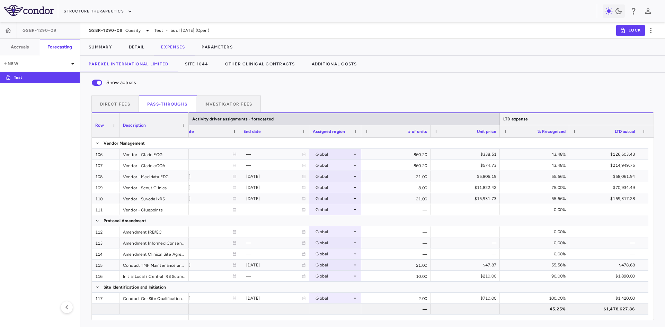
click at [501, 120] on div "LTD expense" at bounding box center [673, 119] width 347 height 12
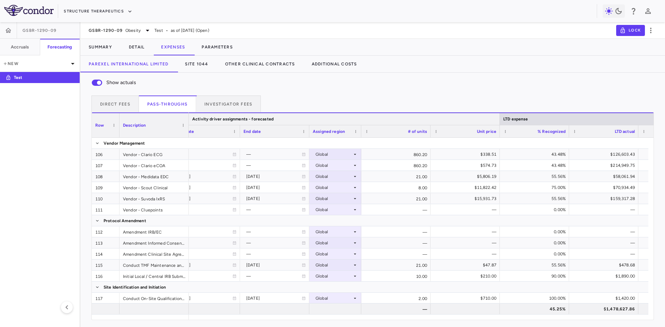
click at [499, 120] on div at bounding box center [499, 119] width 3 height 12
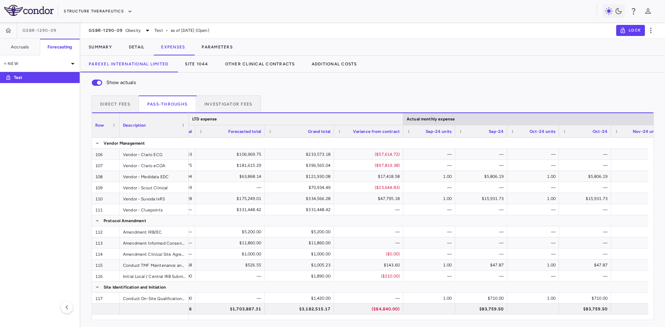
click at [402, 119] on div at bounding box center [403, 119] width 3 height 12
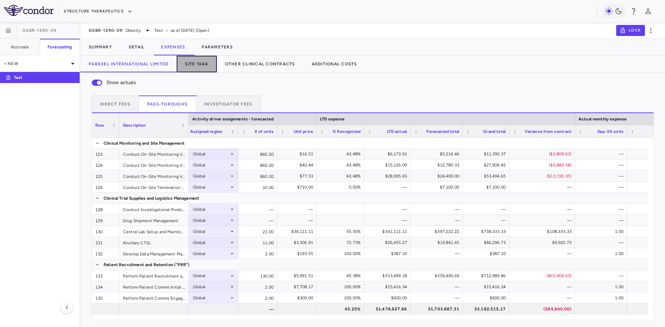
click at [198, 68] on button "Site 1044" at bounding box center [197, 64] width 40 height 17
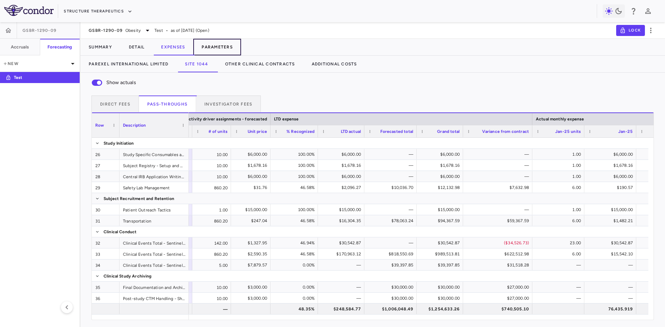
click at [219, 48] on button "Parameters" at bounding box center [217, 47] width 48 height 17
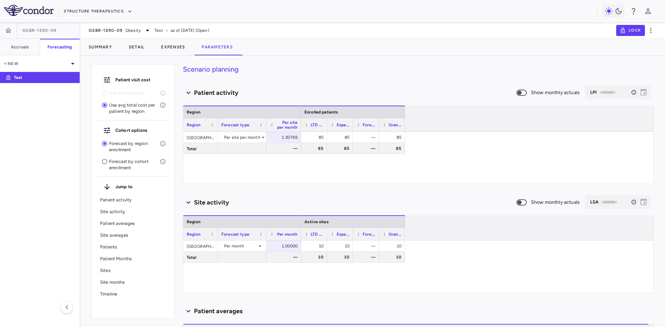
click at [312, 69] on h4 "Scenario planning" at bounding box center [418, 69] width 471 height 10
click at [134, 48] on button "Detail" at bounding box center [137, 47] width 33 height 17
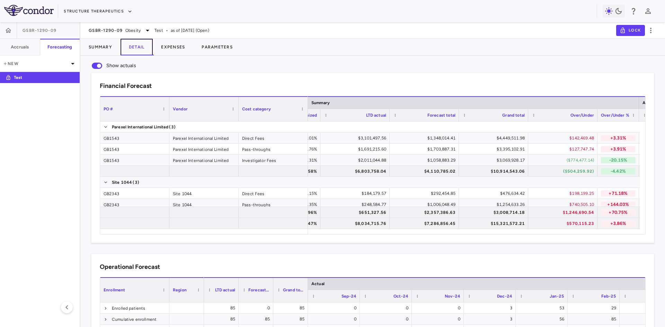
scroll to position [0, 160]
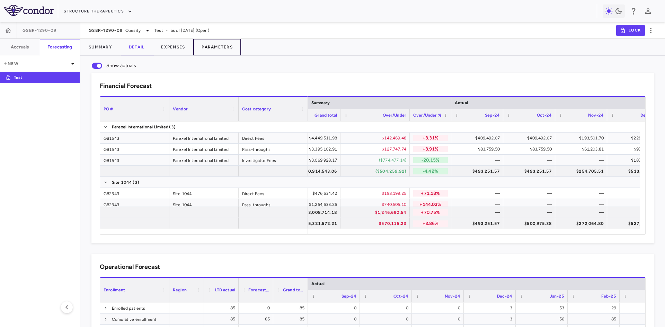
click at [223, 52] on button "Parameters" at bounding box center [217, 47] width 48 height 17
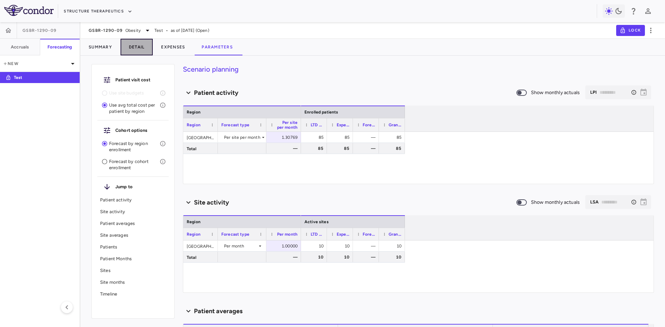
click at [135, 50] on button "Detail" at bounding box center [137, 47] width 33 height 17
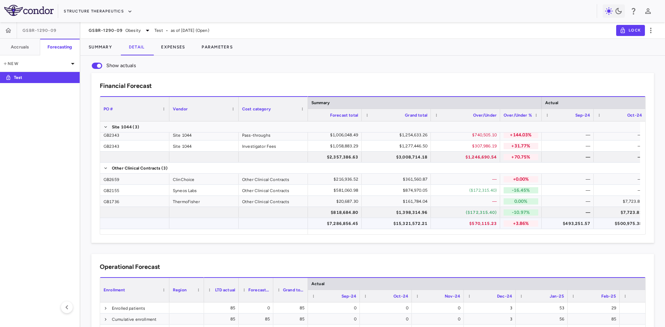
click at [486, 225] on div "$570,115.23" at bounding box center [467, 223] width 60 height 11
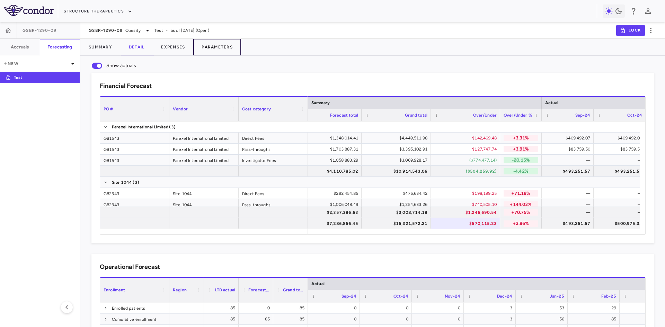
click at [225, 51] on button "Parameters" at bounding box center [217, 47] width 48 height 17
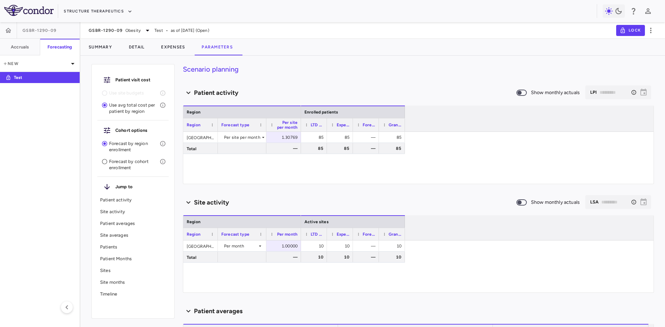
click at [113, 162] on p "Forecast by cohort enrollment" at bounding box center [134, 165] width 51 height 12
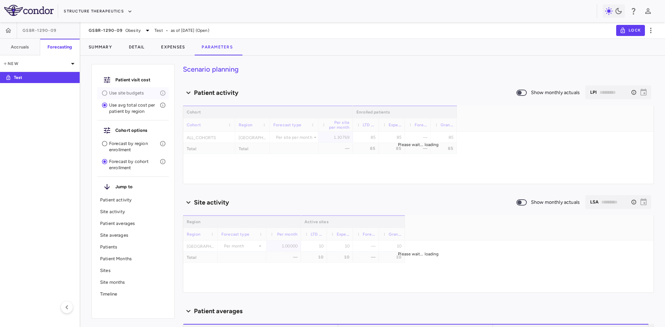
click at [115, 94] on p "Use site budgets" at bounding box center [134, 93] width 51 height 6
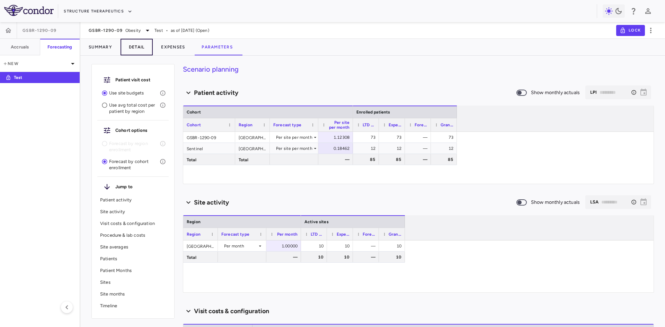
click at [136, 47] on button "Detail" at bounding box center [137, 47] width 33 height 17
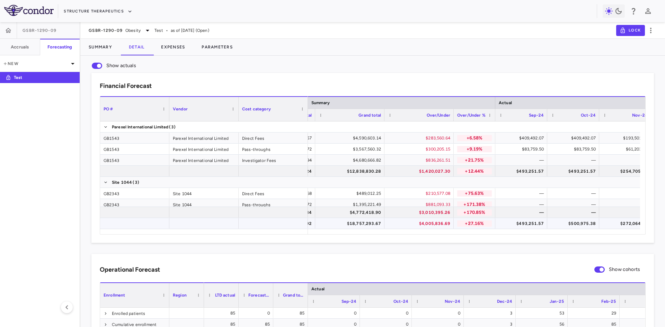
click at [440, 225] on div "$4,005,836.69" at bounding box center [421, 223] width 60 height 11
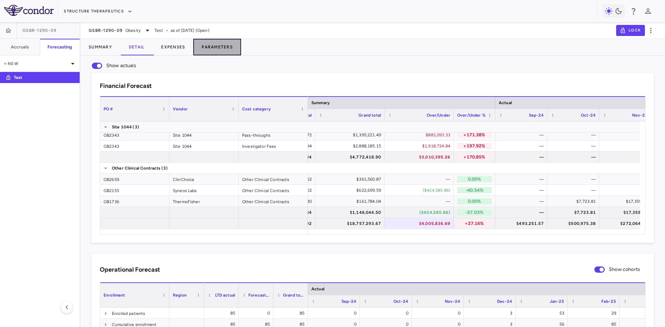
click at [220, 47] on button "Parameters" at bounding box center [217, 47] width 48 height 17
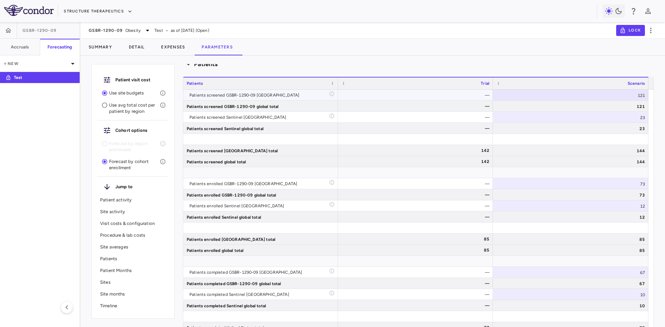
click at [635, 97] on div "121" at bounding box center [571, 95] width 156 height 11
drag, startPoint x: 624, startPoint y: 96, endPoint x: 649, endPoint y: 98, distance: 24.8
click at [649, 98] on div "Drag here to set row groups Drag here to set column labels Patients Trial Scena…" at bounding box center [418, 216] width 471 height 279
type input "***"
click at [641, 107] on div "121" at bounding box center [571, 106] width 156 height 11
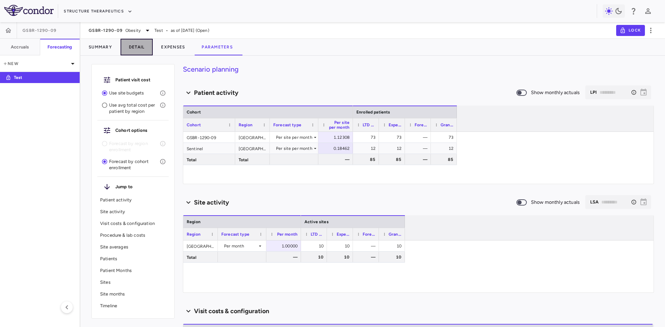
click at [141, 51] on button "Detail" at bounding box center [137, 47] width 33 height 17
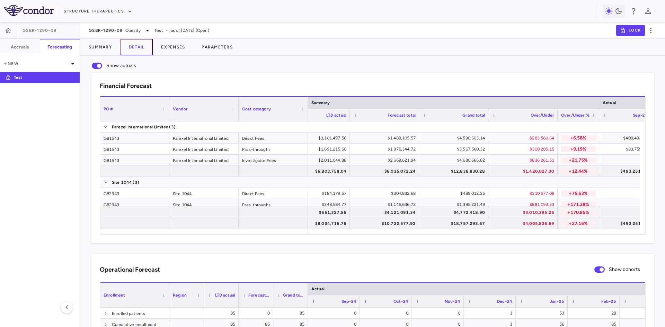
scroll to position [0, 176]
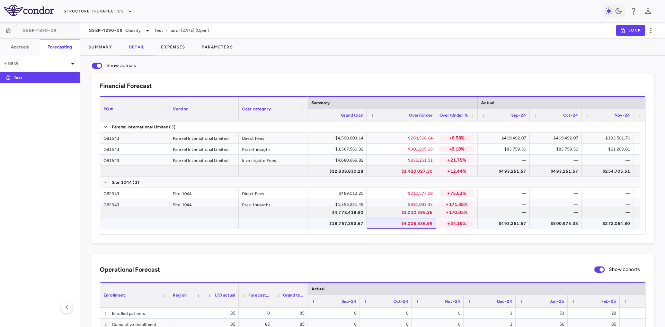
click at [421, 224] on div "$4,005,836.69" at bounding box center [403, 223] width 60 height 11
click at [182, 45] on button "Expenses" at bounding box center [173, 47] width 41 height 17
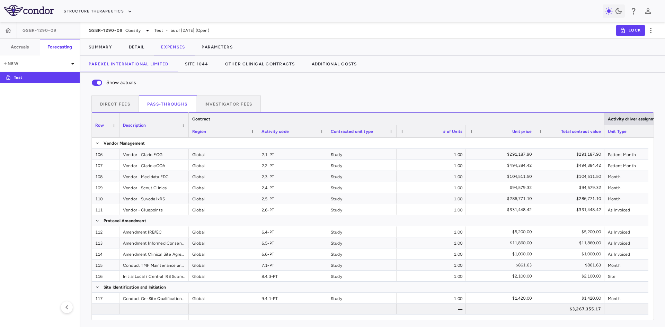
click at [604, 119] on div at bounding box center [604, 119] width 3 height 12
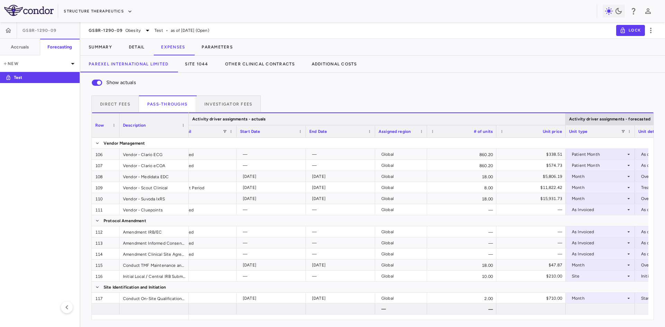
click at [565, 118] on div at bounding box center [565, 119] width 3 height 12
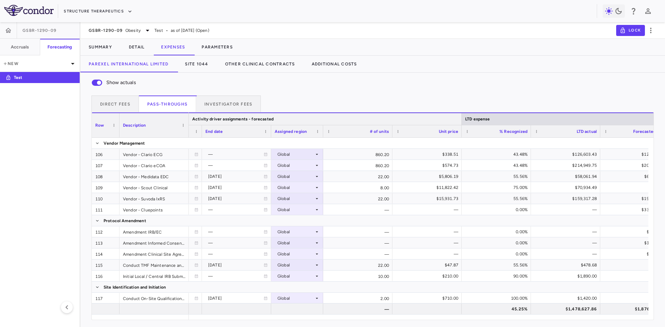
click at [463, 120] on div at bounding box center [461, 119] width 3 height 12
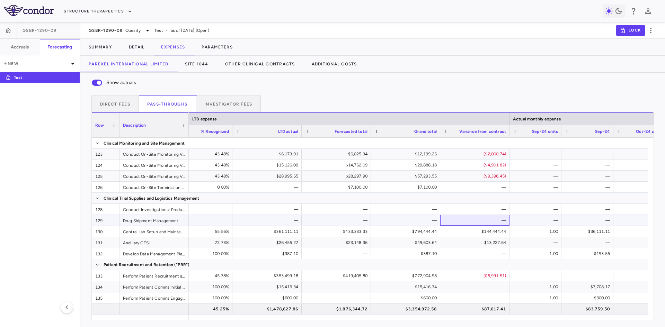
click at [477, 224] on div "—" at bounding box center [477, 220] width 60 height 11
click at [475, 232] on div "$144,444.44" at bounding box center [477, 231] width 60 height 11
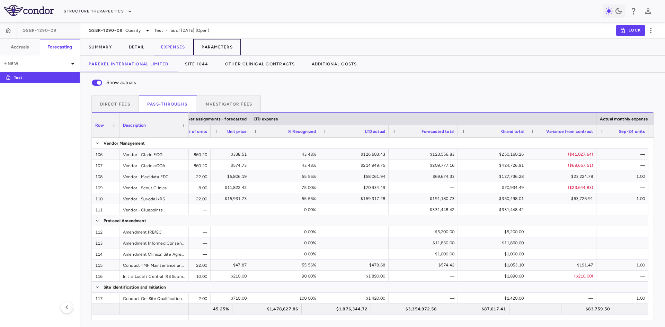
click at [231, 50] on button "Parameters" at bounding box center [217, 47] width 48 height 17
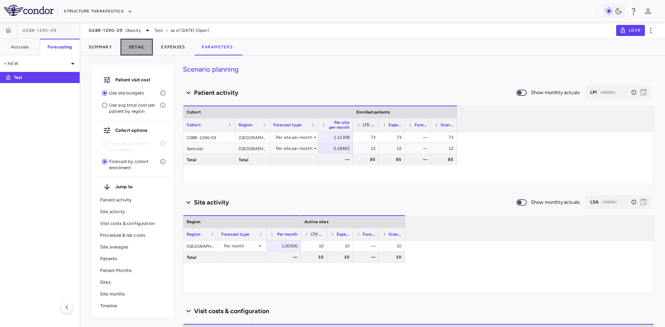
click at [142, 51] on button "Detail" at bounding box center [137, 47] width 33 height 17
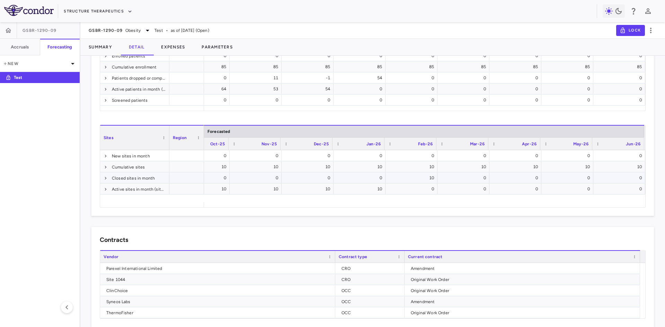
click at [419, 178] on div "10" at bounding box center [413, 178] width 42 height 11
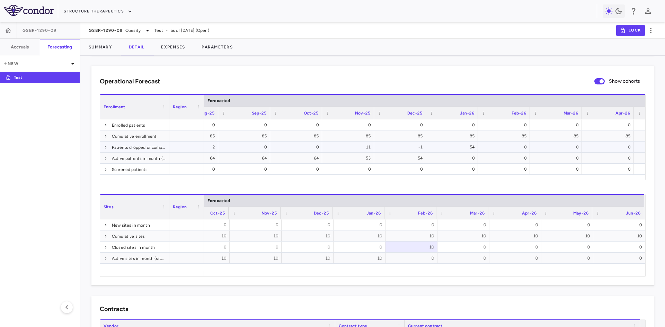
click at [458, 149] on div "54" at bounding box center [453, 147] width 42 height 11
click at [408, 152] on div "-1" at bounding box center [402, 147] width 42 height 11
click at [105, 148] on span at bounding box center [106, 148] width 4 height 4
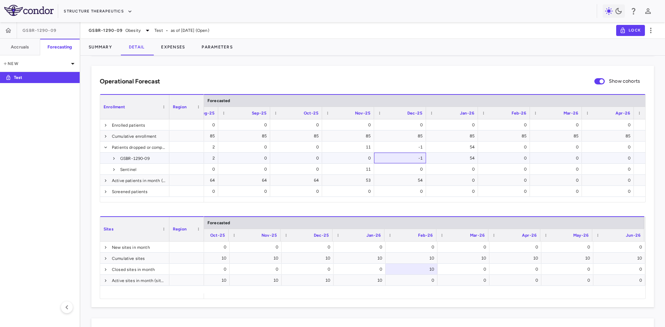
click at [396, 158] on div "-1" at bounding box center [402, 158] width 42 height 11
click at [114, 159] on span at bounding box center [114, 159] width 4 height 4
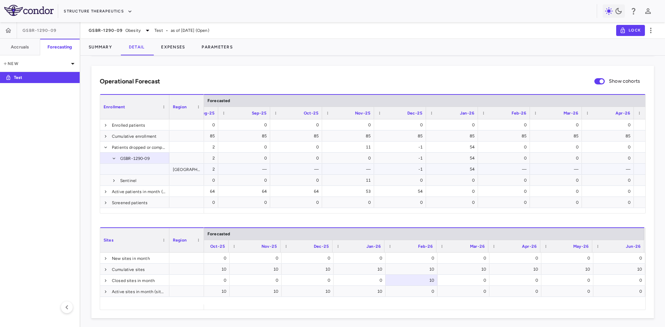
click at [421, 169] on div "-1" at bounding box center [402, 169] width 42 height 11
click at [114, 180] on span at bounding box center [114, 181] width 4 height 4
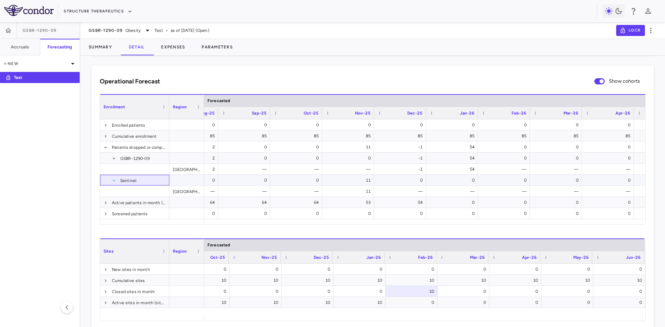
click at [114, 181] on span at bounding box center [114, 181] width 4 height 4
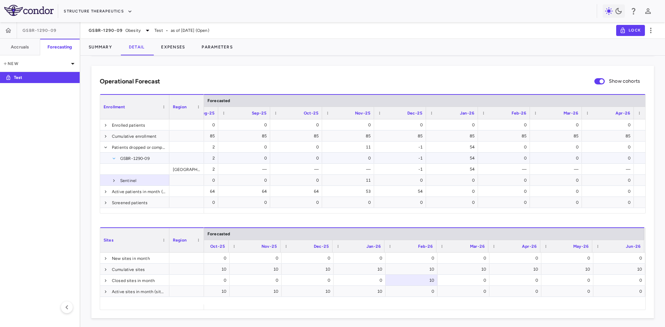
click at [114, 160] on span at bounding box center [114, 159] width 4 height 4
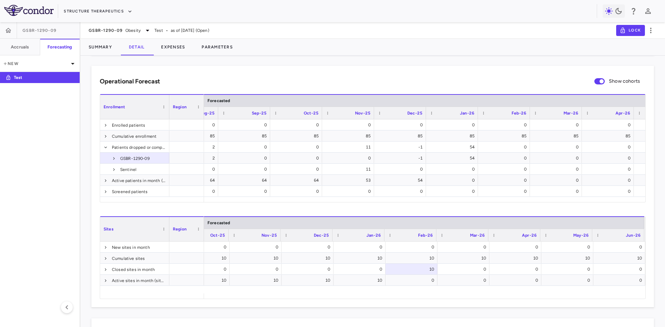
click at [92, 149] on div "Operational Forecast Show cohorts Type Cohort Region Drag here to set column la…" at bounding box center [372, 187] width 563 height 242
click at [24, 46] on h6 "Accruals" at bounding box center [20, 47] width 18 height 6
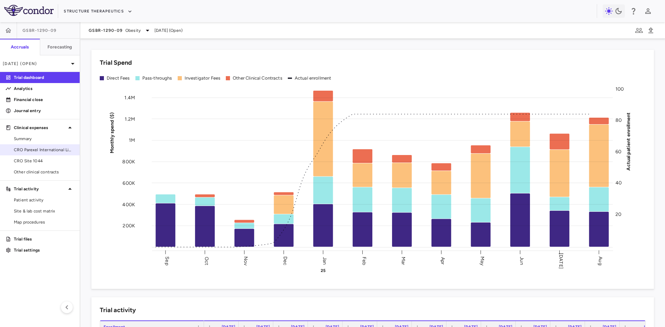
click at [48, 150] on span "CRO Parexel International Limited" at bounding box center [44, 150] width 60 height 6
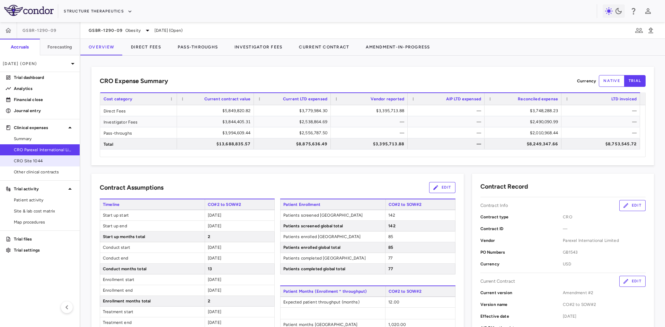
click at [54, 158] on link "CRO Site 1044" at bounding box center [40, 161] width 80 height 10
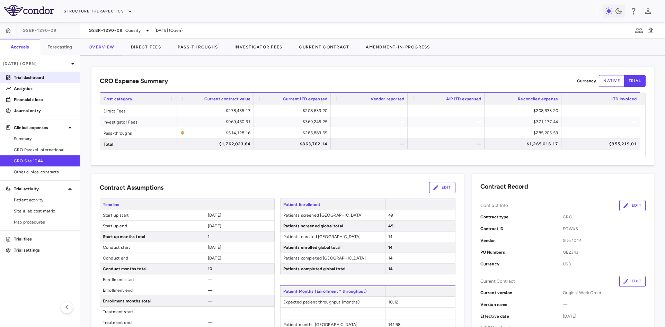
click at [41, 80] on p "Trial dashboard" at bounding box center [44, 78] width 60 height 6
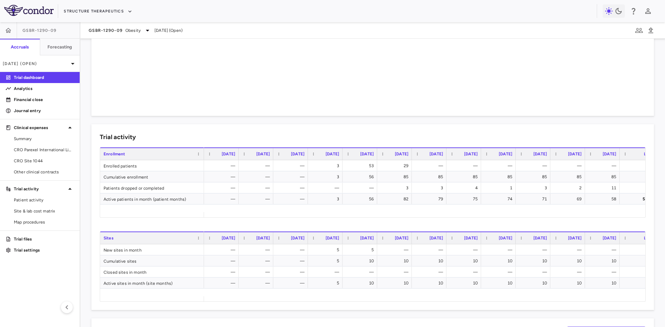
scroll to position [0, 14]
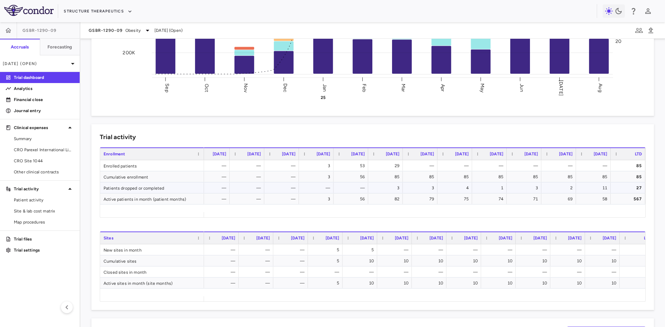
click at [593, 189] on div "11" at bounding box center [595, 188] width 25 height 11
click at [135, 188] on div "Patients dropped or completed" at bounding box center [152, 188] width 104 height 11
click at [43, 159] on span "CRO Site 1044" at bounding box center [44, 161] width 60 height 6
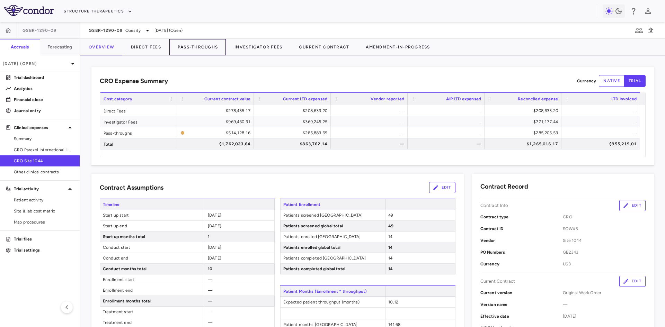
click at [204, 44] on button "Pass-Throughs" at bounding box center [197, 47] width 57 height 17
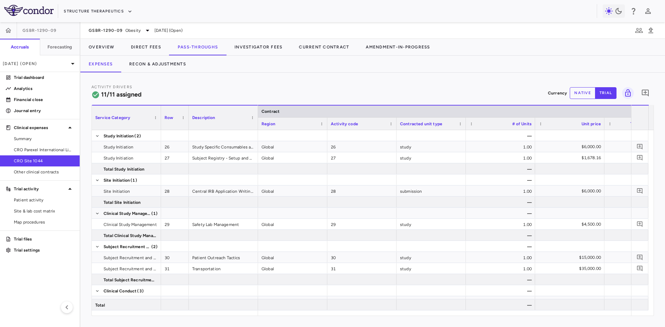
drag, startPoint x: 288, startPoint y: 316, endPoint x: 304, endPoint y: 315, distance: 15.3
click at [304, 315] on div "Service Category Drag here to set column labels Service Category Row Description" at bounding box center [372, 210] width 563 height 211
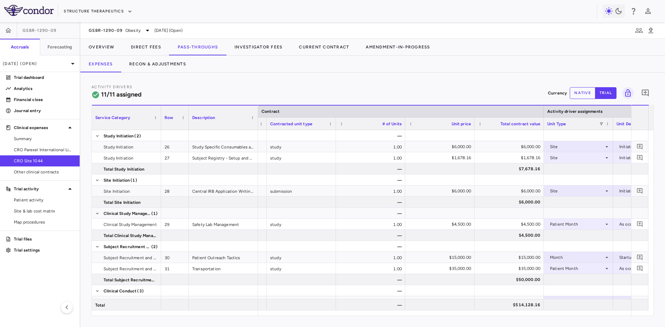
scroll to position [0, 130]
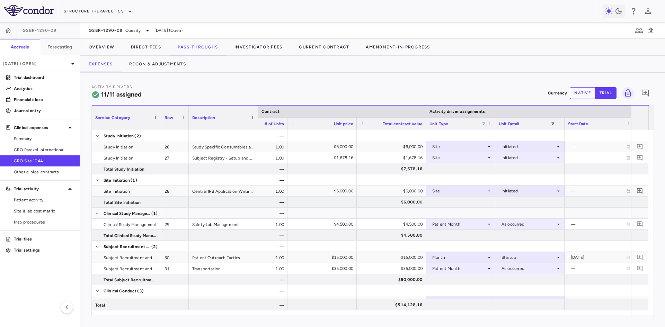
click at [485, 124] on span at bounding box center [484, 124] width 4 height 4
drag, startPoint x: 495, startPoint y: 147, endPoint x: 497, endPoint y: 154, distance: 7.1
click at [495, 147] on div "(Select All)" at bounding box center [519, 149] width 57 height 5
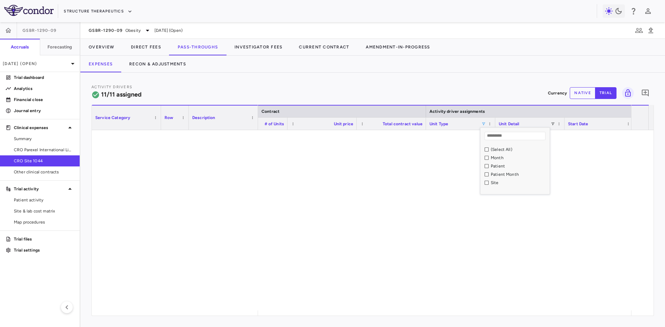
click at [500, 173] on div "Patient Month" at bounding box center [519, 174] width 57 height 5
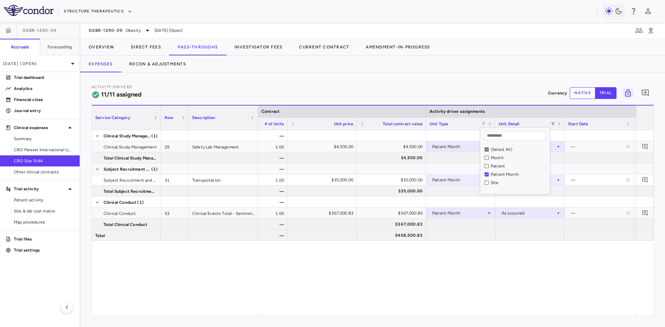
click at [407, 250] on div "— study 1.00 $4,500.00 $4,500.00 Patient Month As occurred — — Global — $4,500.…" at bounding box center [447, 220] width 378 height 181
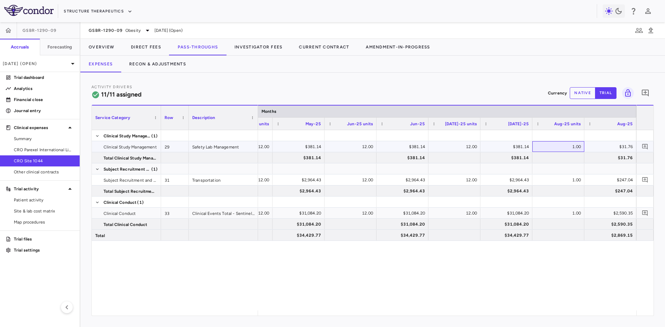
click at [565, 147] on div "1.00" at bounding box center [560, 146] width 42 height 11
click at [567, 183] on div "1.00" at bounding box center [560, 180] width 42 height 11
click at [570, 217] on div "1.00" at bounding box center [560, 213] width 42 height 11
drag, startPoint x: 566, startPoint y: 147, endPoint x: 543, endPoint y: 146, distance: 22.2
click at [566, 147] on div "1.00" at bounding box center [560, 146] width 42 height 11
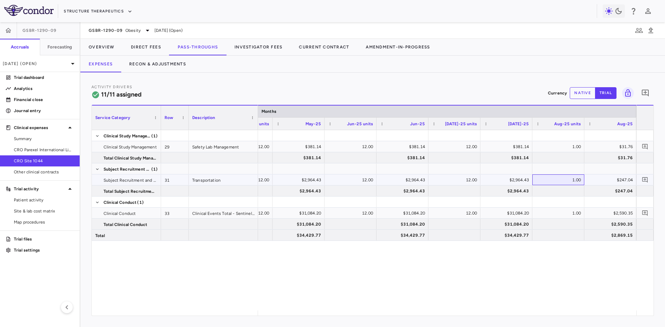
click at [562, 181] on div "1.00" at bounding box center [560, 180] width 42 height 11
click at [111, 45] on button "Overview" at bounding box center [101, 47] width 42 height 17
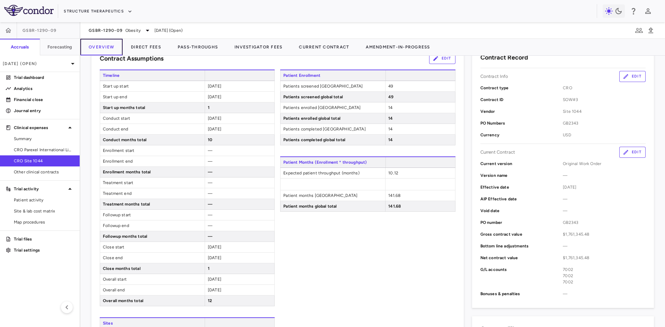
scroll to position [139, 0]
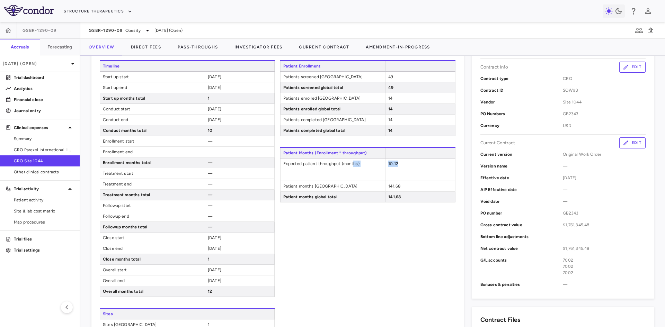
drag, startPoint x: 404, startPoint y: 164, endPoint x: 347, endPoint y: 163, distance: 57.2
click at [351, 163] on div "Expected patient throughput (months) 10.12" at bounding box center [367, 164] width 175 height 11
click at [343, 263] on div "Patient Enrollment Patients screened United States 49 Patients screened global …" at bounding box center [367, 228] width 175 height 337
drag, startPoint x: 403, startPoint y: 163, endPoint x: 281, endPoint y: 165, distance: 121.7
click at [281, 165] on div "Expected patient throughput (months) 10.12" at bounding box center [367, 164] width 175 height 11
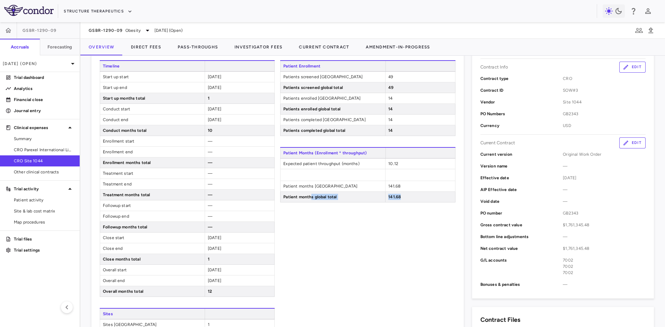
drag, startPoint x: 310, startPoint y: 197, endPoint x: 419, endPoint y: 194, distance: 109.2
click at [419, 194] on div "Patient months global total 141.68" at bounding box center [367, 197] width 175 height 11
click at [386, 263] on div "Patient Enrollment Patients screened United States 49 Patients screened global …" at bounding box center [367, 228] width 175 height 337
drag, startPoint x: 412, startPoint y: 164, endPoint x: 276, endPoint y: 165, distance: 135.5
click at [276, 165] on div "Timeline Start up start 2025-01-01 Start up end 2025-01-31 Start up months tota…" at bounding box center [278, 228] width 356 height 337
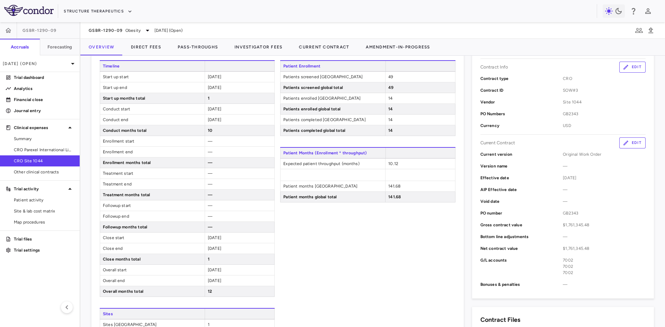
click at [390, 184] on div "141.68" at bounding box center [420, 186] width 70 height 10
drag, startPoint x: 384, startPoint y: 186, endPoint x: 405, endPoint y: 200, distance: 25.6
click at [405, 200] on div "Patient Months (Enrollment * throughput) Expected patient throughput (months) 1…" at bounding box center [367, 174] width 175 height 55
click at [424, 192] on div "141.68" at bounding box center [420, 197] width 70 height 10
click at [410, 194] on div "141.68" at bounding box center [420, 197] width 70 height 10
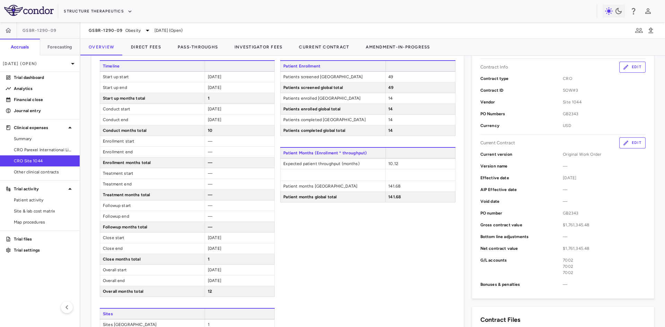
scroll to position [69, 0]
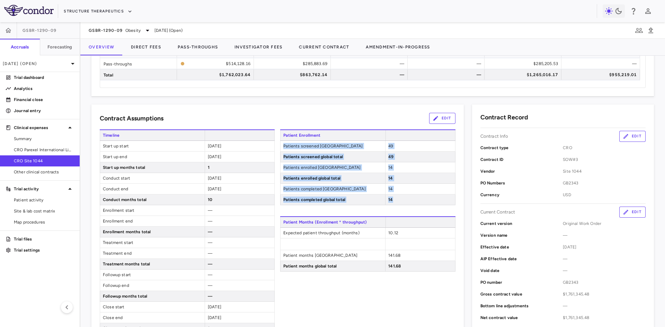
drag, startPoint x: 399, startPoint y: 199, endPoint x: 280, endPoint y: 146, distance: 130.5
click at [280, 146] on div "Patient Enrollment Patients screened United States 49 Patients screened global …" at bounding box center [367, 168] width 175 height 76
click at [367, 165] on span "Patients enrolled United States" at bounding box center [333, 168] width 105 height 10
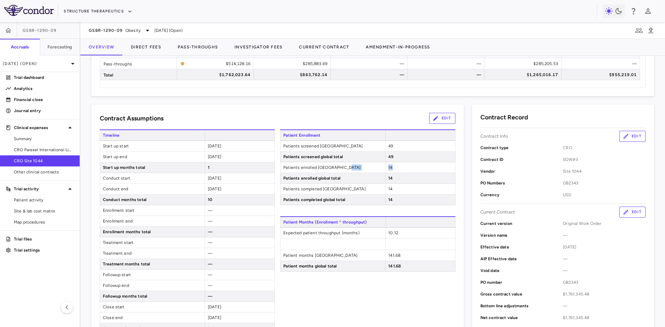
drag, startPoint x: 401, startPoint y: 168, endPoint x: 361, endPoint y: 168, distance: 39.9
click at [361, 167] on div "Patients enrolled United States 14" at bounding box center [367, 168] width 175 height 11
click at [363, 193] on span "Patients completed United States" at bounding box center [333, 189] width 105 height 10
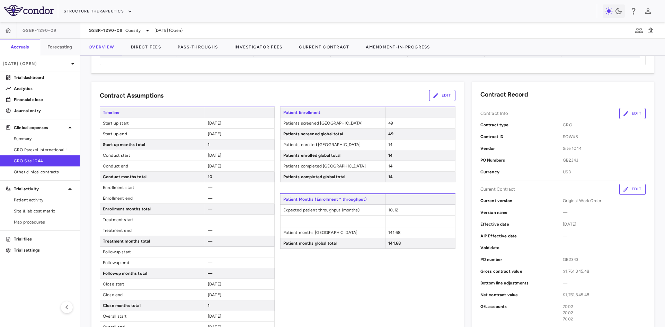
scroll to position [104, 0]
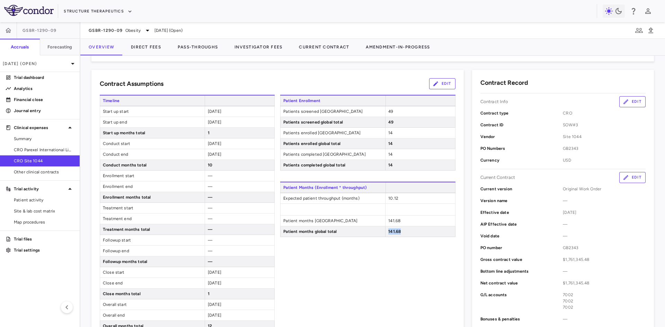
drag, startPoint x: 402, startPoint y: 234, endPoint x: 376, endPoint y: 229, distance: 26.8
click at [376, 230] on div "Patient months global total 141.68" at bounding box center [367, 232] width 175 height 11
click at [397, 149] on div "14" at bounding box center [420, 144] width 70 height 10
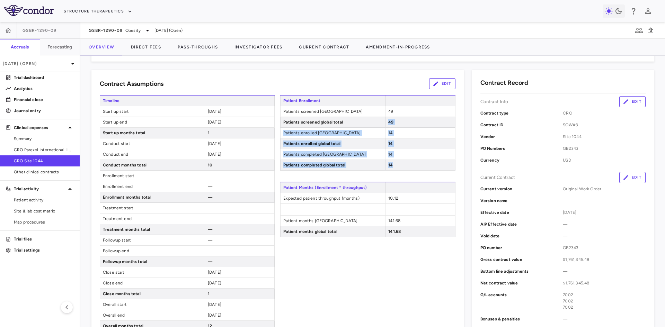
drag, startPoint x: 395, startPoint y: 170, endPoint x: 334, endPoint y: 114, distance: 83.2
click at [360, 123] on div "Patient Enrollment Patients screened United States 49 Patients screened global …" at bounding box center [367, 133] width 175 height 76
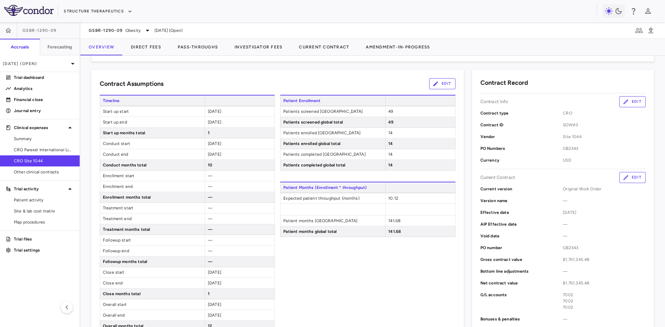
click at [332, 115] on span "Patients screened United States" at bounding box center [333, 111] width 105 height 10
click at [139, 47] on button "Direct Fees" at bounding box center [146, 47] width 47 height 17
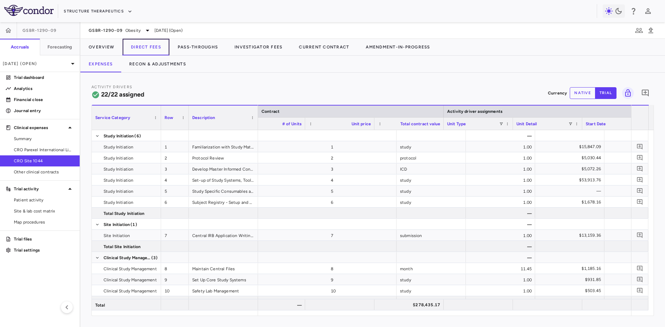
scroll to position [0, 234]
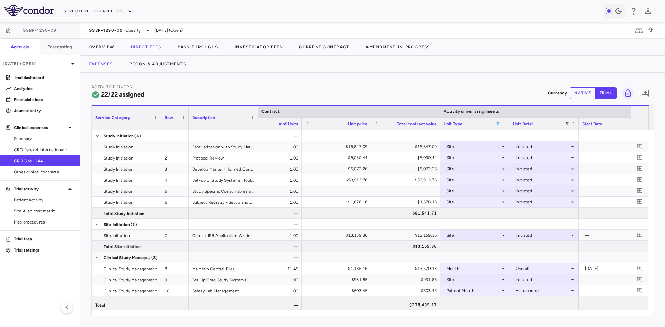
click at [497, 122] on span at bounding box center [498, 124] width 4 height 4
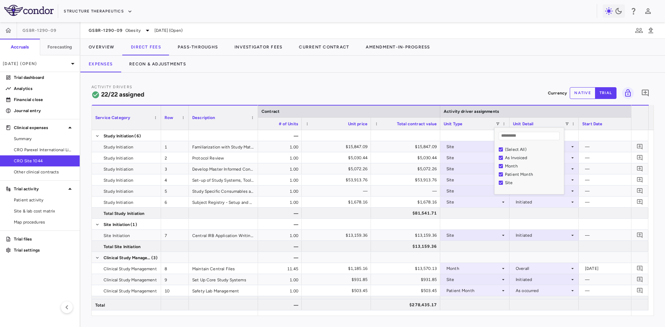
click at [509, 146] on div "(Select All)" at bounding box center [531, 150] width 65 height 8
click at [337, 78] on div "Activity Drivers 22/22 assigned Currency native trial 0 Press ENTER to sort. Pr…" at bounding box center [372, 200] width 585 height 255
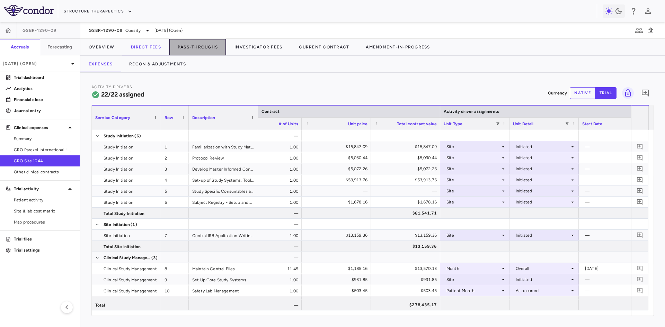
click at [202, 46] on button "Pass-Throughs" at bounding box center [197, 47] width 57 height 17
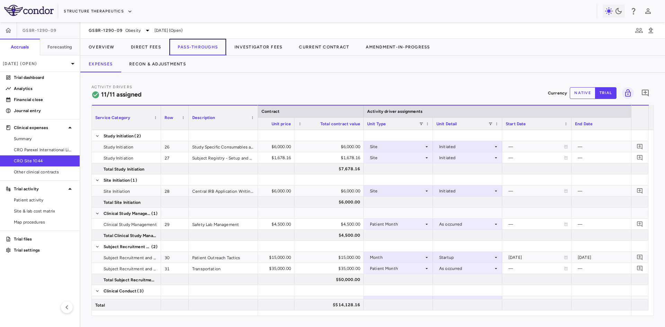
scroll to position [0, 314]
click at [419, 120] on div "Unit Type" at bounding box center [395, 124] width 62 height 12
click at [418, 122] on span at bounding box center [418, 124] width 4 height 4
click at [453, 86] on div "Activity Drivers 11/11 assigned Currency native trial 0" at bounding box center [372, 93] width 563 height 18
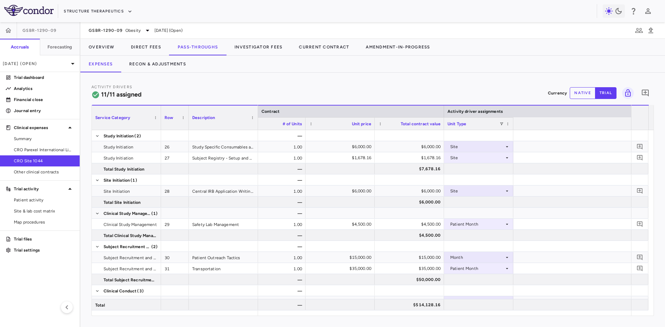
scroll to position [0, 0]
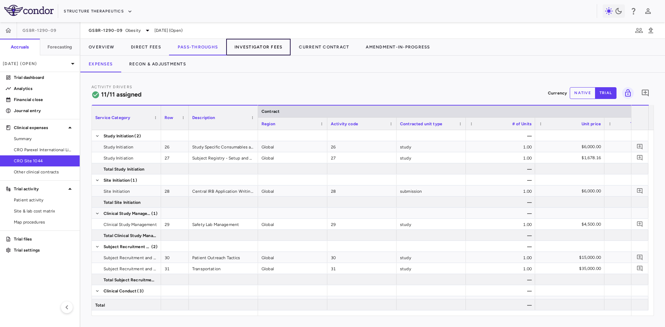
click at [261, 46] on button "Investigator Fees" at bounding box center [258, 47] width 64 height 17
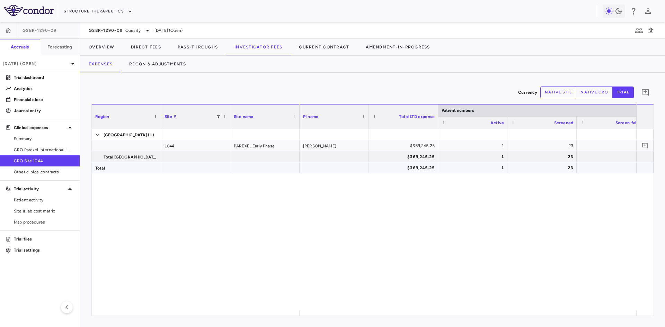
click at [557, 164] on div "23" at bounding box center [544, 168] width 60 height 11
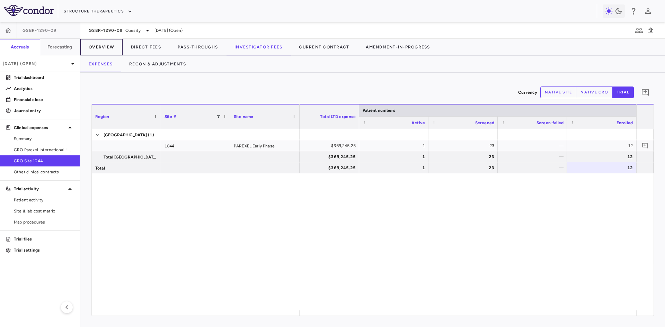
click at [108, 45] on button "Overview" at bounding box center [101, 47] width 42 height 17
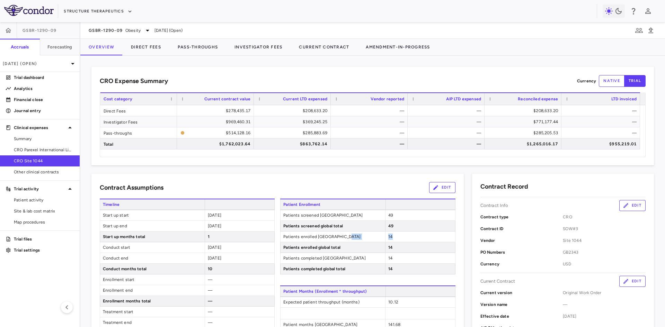
drag, startPoint x: 393, startPoint y: 237, endPoint x: 362, endPoint y: 237, distance: 31.2
click at [368, 237] on div "Patients enrolled United States 14" at bounding box center [367, 237] width 175 height 11
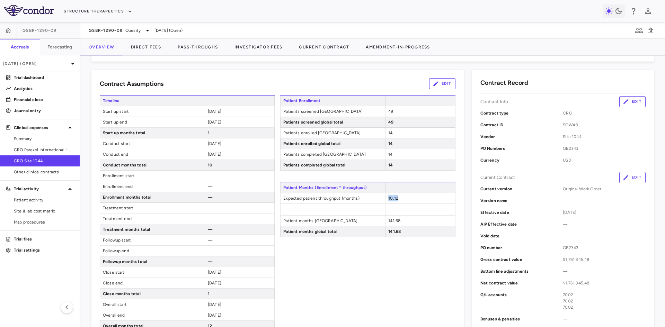
drag, startPoint x: 380, startPoint y: 198, endPoint x: 370, endPoint y: 198, distance: 10.1
click at [370, 198] on div "Expected patient throughput (months) 10.12" at bounding box center [367, 198] width 175 height 11
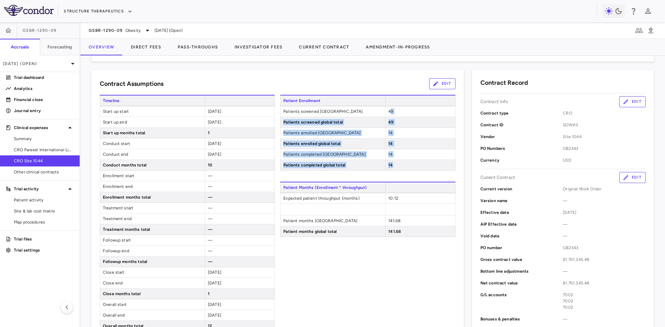
drag, startPoint x: 388, startPoint y: 107, endPoint x: 391, endPoint y: 167, distance: 59.7
click at [391, 167] on div "Patient Enrollment Patients screened United States 49 Patients screened global …" at bounding box center [367, 133] width 175 height 76
click at [412, 166] on div "14" at bounding box center [420, 165] width 70 height 10
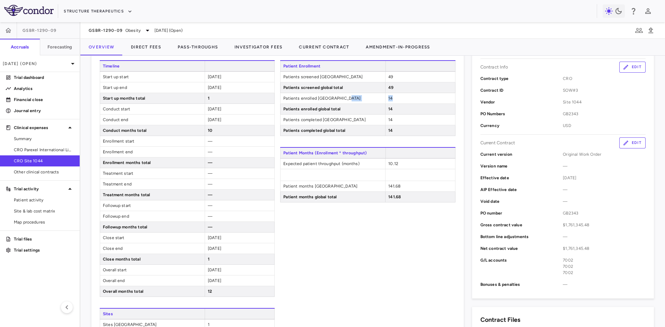
drag, startPoint x: 387, startPoint y: 99, endPoint x: 365, endPoint y: 100, distance: 21.8
click at [365, 100] on div "Patients enrolled United States 14" at bounding box center [367, 98] width 175 height 11
click at [404, 98] on div "14" at bounding box center [420, 98] width 70 height 10
click at [396, 99] on div "14" at bounding box center [420, 98] width 70 height 10
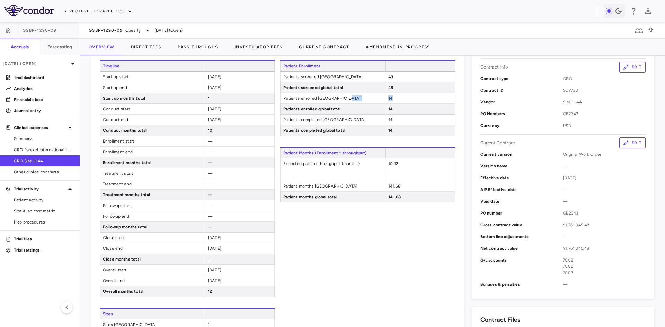
drag, startPoint x: 396, startPoint y: 99, endPoint x: 361, endPoint y: 99, distance: 34.7
click at [361, 99] on div "Patients enrolled United States 14" at bounding box center [367, 98] width 175 height 11
click at [320, 98] on span "Patients enrolled United States" at bounding box center [333, 98] width 105 height 10
drag, startPoint x: 291, startPoint y: 99, endPoint x: 431, endPoint y: 119, distance: 141.4
click at [431, 119] on div "Patient Enrollment Patients screened United States 49 Patients screened global …" at bounding box center [367, 98] width 175 height 76
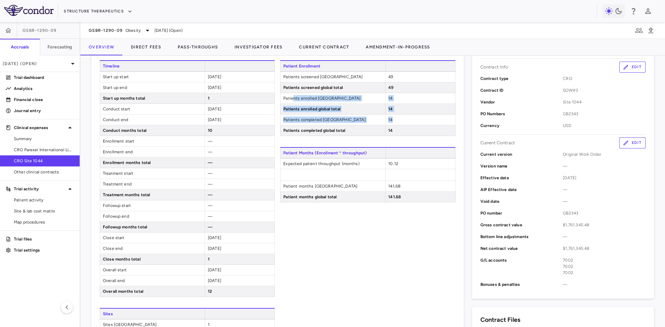
click at [391, 99] on div "14" at bounding box center [420, 98] width 70 height 10
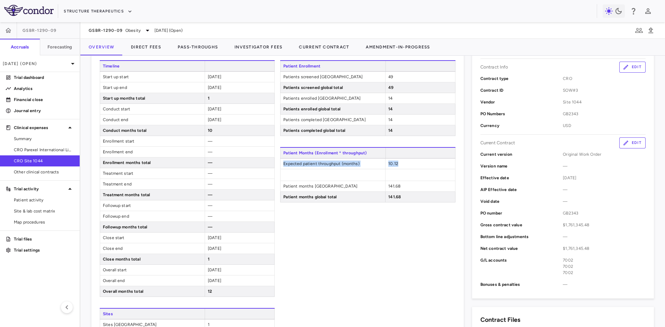
drag, startPoint x: 402, startPoint y: 164, endPoint x: 278, endPoint y: 167, distance: 124.5
click at [278, 167] on div "Timeline Start up start 2025-01-01 Start up end 2025-01-31 Start up months tota…" at bounding box center [278, 228] width 356 height 337
click at [352, 167] on span "Expected patient throughput (months)" at bounding box center [333, 164] width 105 height 10
drag, startPoint x: 421, startPoint y: 166, endPoint x: 281, endPoint y: 165, distance: 140.4
click at [281, 165] on div "Expected patient throughput (months) 10.12" at bounding box center [367, 164] width 175 height 11
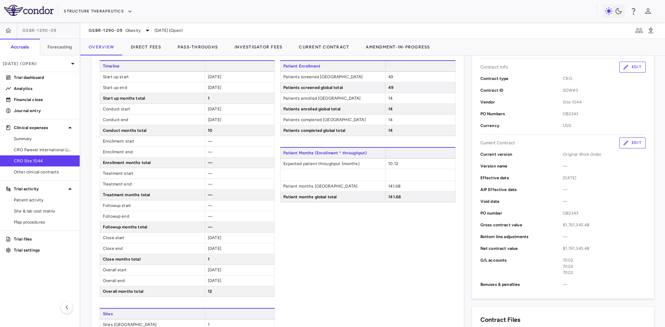
click at [356, 172] on span at bounding box center [333, 174] width 105 height 11
drag, startPoint x: 409, startPoint y: 163, endPoint x: 282, endPoint y: 165, distance: 126.9
click at [282, 165] on div "Expected patient throughput (months) 10.12" at bounding box center [367, 164] width 175 height 11
click at [423, 164] on div "10.12" at bounding box center [420, 164] width 70 height 10
drag, startPoint x: 412, startPoint y: 163, endPoint x: 281, endPoint y: 167, distance: 131.7
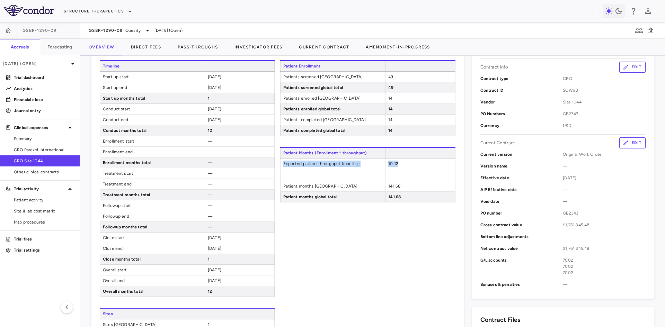
click at [281, 167] on div "Expected patient throughput (months) 10.12" at bounding box center [367, 164] width 175 height 11
click at [390, 170] on span at bounding box center [420, 174] width 70 height 11
drag, startPoint x: 389, startPoint y: 96, endPoint x: 362, endPoint y: 100, distance: 27.4
click at [362, 100] on div "Patients enrolled United States 14" at bounding box center [367, 98] width 175 height 11
click at [385, 99] on div "14" at bounding box center [420, 98] width 70 height 10
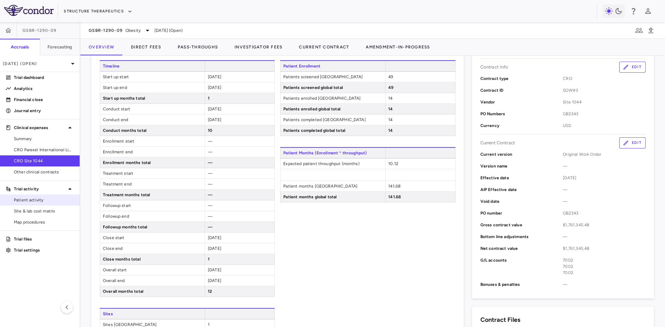
click at [41, 200] on span "Patient activity" at bounding box center [44, 200] width 60 height 6
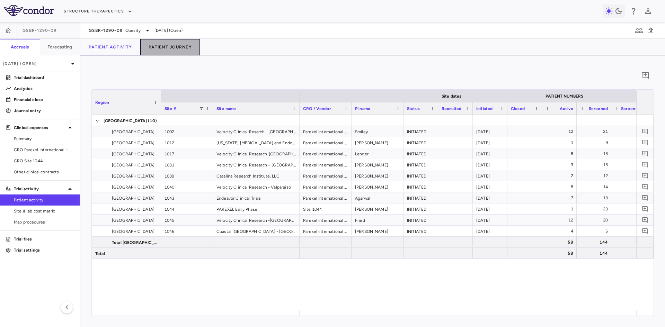
click at [163, 47] on button "Patient Journey" at bounding box center [170, 47] width 60 height 17
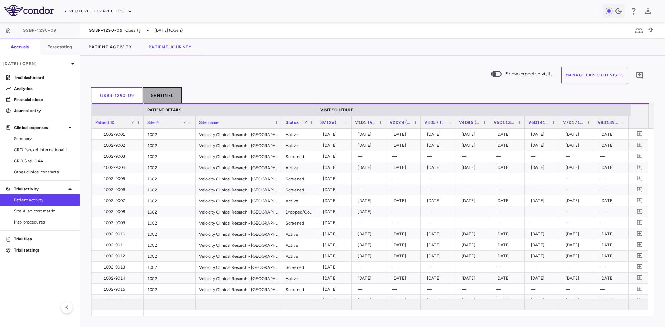
click at [170, 97] on button "Sentinel" at bounding box center [163, 95] width 40 height 17
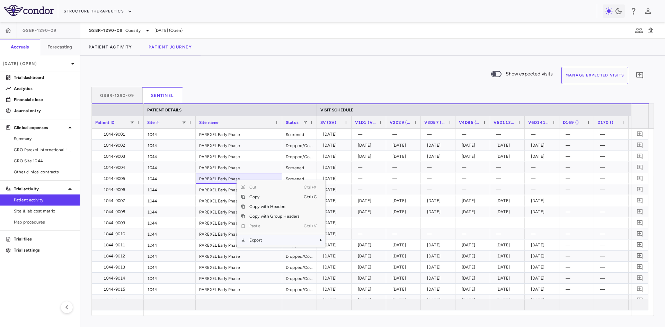
click at [269, 243] on span "Export" at bounding box center [274, 241] width 59 height 10
click at [349, 243] on span "CSV Export" at bounding box center [348, 243] width 33 height 10
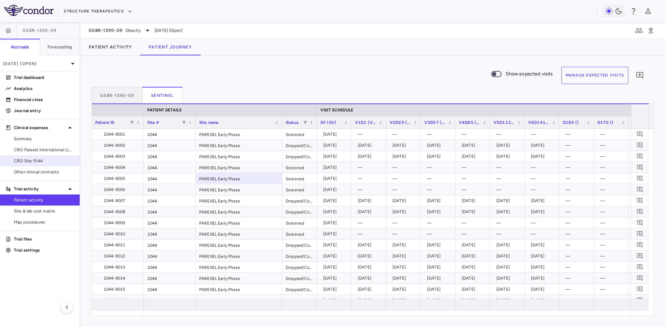
drag, startPoint x: 36, startPoint y: 160, endPoint x: 51, endPoint y: 161, distance: 15.3
click at [36, 159] on span "CRO Site 1044" at bounding box center [44, 161] width 60 height 6
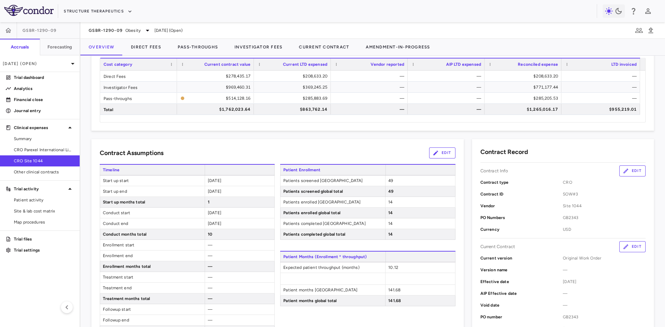
scroll to position [69, 0]
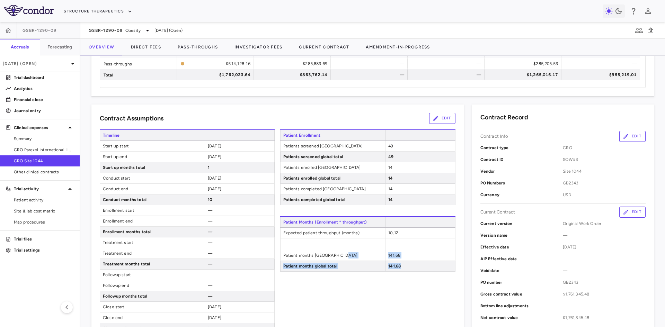
drag, startPoint x: 404, startPoint y: 266, endPoint x: 375, endPoint y: 255, distance: 30.5
click at [375, 255] on div "Patient Months (Enrollment * throughput) Expected patient throughput (months) 1…" at bounding box center [367, 244] width 175 height 55
click at [398, 233] on div "10.12" at bounding box center [420, 233] width 70 height 10
click at [151, 50] on button "Direct Fees" at bounding box center [146, 47] width 47 height 17
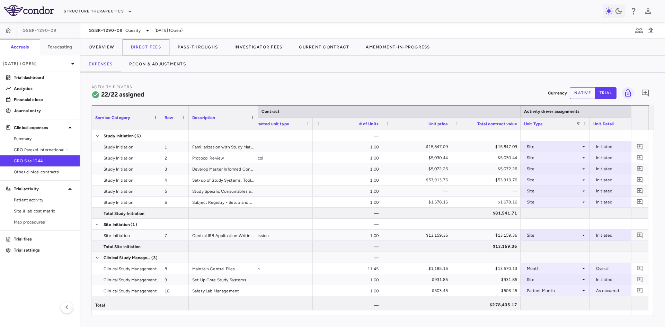
scroll to position [0, 166]
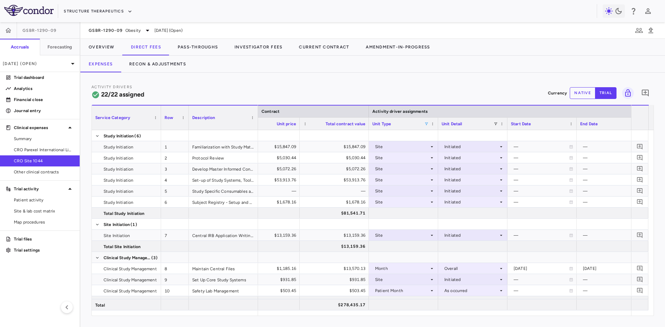
click at [429, 124] on div "Unit Type" at bounding box center [404, 124] width 62 height 12
click at [426, 125] on span at bounding box center [427, 124] width 4 height 4
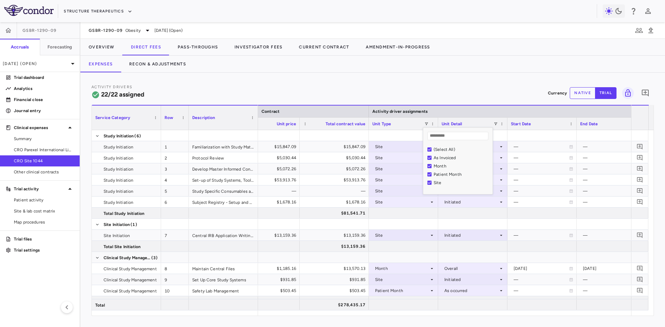
click at [439, 151] on div "(Select All)" at bounding box center [462, 149] width 57 height 5
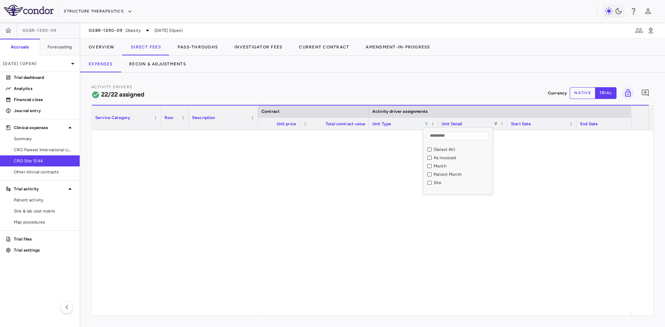
click at [443, 174] on div "Patient Month" at bounding box center [462, 174] width 57 height 5
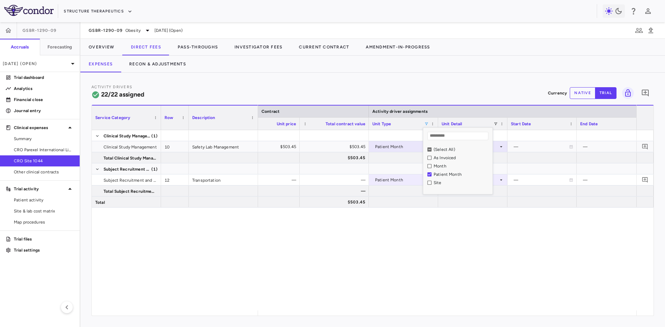
click at [331, 270] on div "— — 1.00 $503.45 $503.45 Patient Month As occurred — — Global 141.68 — $503.45 …" at bounding box center [447, 220] width 378 height 181
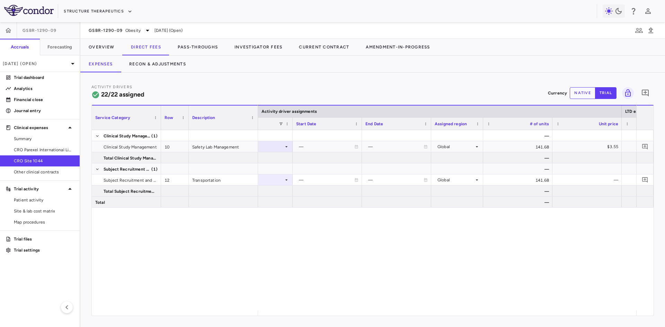
scroll to position [0, 531]
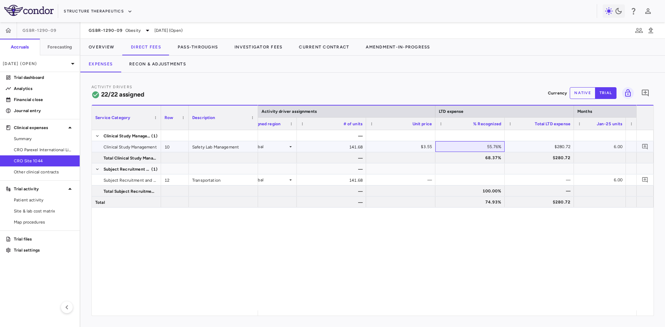
click at [493, 144] on div "55.76%" at bounding box center [472, 146] width 60 height 11
click at [102, 47] on button "Overview" at bounding box center [101, 47] width 42 height 17
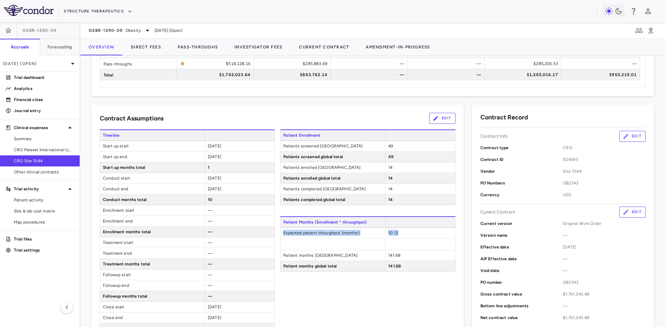
drag, startPoint x: 372, startPoint y: 230, endPoint x: 276, endPoint y: 235, distance: 96.1
click at [276, 235] on div "Timeline Start up start 2025-01-01 Start up end 2025-01-31 Start up months tota…" at bounding box center [278, 298] width 356 height 337
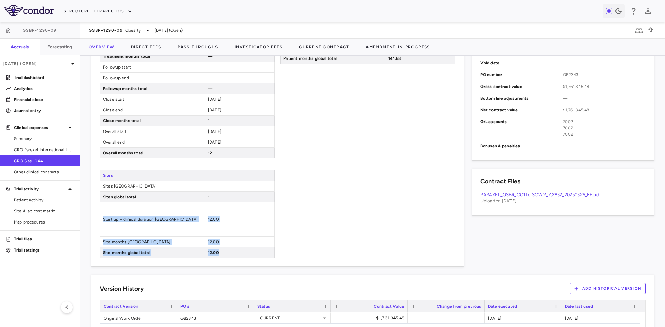
drag, startPoint x: 226, startPoint y: 252, endPoint x: 102, endPoint y: 217, distance: 128.1
click at [102, 217] on div "Sites Sites United States 1 Sites global total 1 Start up + clinical duration U…" at bounding box center [187, 214] width 175 height 89
click at [312, 225] on div "Patient Enrollment Patients screened United States 49 Patients screened global …" at bounding box center [367, 90] width 175 height 337
drag, startPoint x: 233, startPoint y: 254, endPoint x: 112, endPoint y: 214, distance: 127.7
click at [112, 214] on div "Sites Sites United States 1 Sites global total 1 Start up + clinical duration U…" at bounding box center [187, 214] width 175 height 89
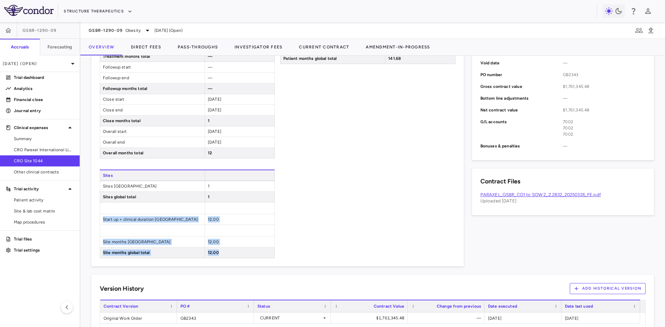
click at [217, 256] on div "12.00" at bounding box center [240, 253] width 70 height 10
drag, startPoint x: 237, startPoint y: 254, endPoint x: 196, endPoint y: 252, distance: 40.6
click at [196, 252] on div "Site months global total 12.00" at bounding box center [187, 253] width 175 height 11
click at [336, 247] on div "Patient Enrollment Patients screened United States 49 Patients screened global …" at bounding box center [367, 90] width 175 height 337
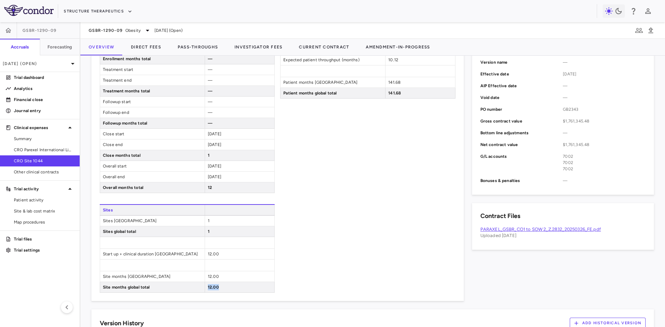
drag, startPoint x: 226, startPoint y: 291, endPoint x: 187, endPoint y: 286, distance: 38.4
click at [187, 286] on div "Site months global total 12.00" at bounding box center [187, 287] width 175 height 11
click at [320, 257] on div "Patient Enrollment Patients screened United States 49 Patients screened global …" at bounding box center [367, 124] width 175 height 337
drag, startPoint x: 221, startPoint y: 288, endPoint x: 230, endPoint y: 291, distance: 9.9
click at [230, 291] on div "12.00" at bounding box center [240, 287] width 70 height 10
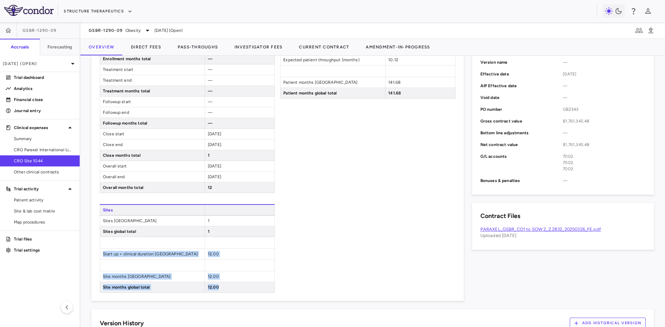
drag, startPoint x: 225, startPoint y: 289, endPoint x: 100, endPoint y: 250, distance: 131.0
click at [100, 250] on div "Sites Sites United States 1 Sites global total 1 Start up + clinical duration U…" at bounding box center [187, 248] width 175 height 89
click at [248, 277] on div "12.00" at bounding box center [240, 277] width 70 height 10
click at [192, 224] on span "Sites United States" at bounding box center [152, 221] width 105 height 10
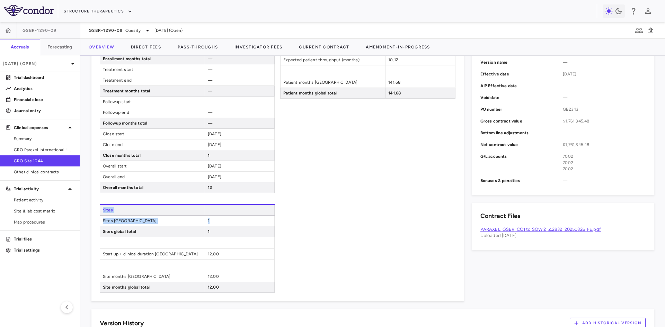
drag, startPoint x: 246, startPoint y: 224, endPoint x: 84, endPoint y: 215, distance: 162.4
click at [84, 215] on div "Contract Assumptions Edit Timeline Start up start 2025-01-01 Start up end 2025-…" at bounding box center [273, 112] width 381 height 378
click at [324, 264] on div "Patient Enrollment Patients screened United States 49 Patients screened global …" at bounding box center [367, 124] width 175 height 337
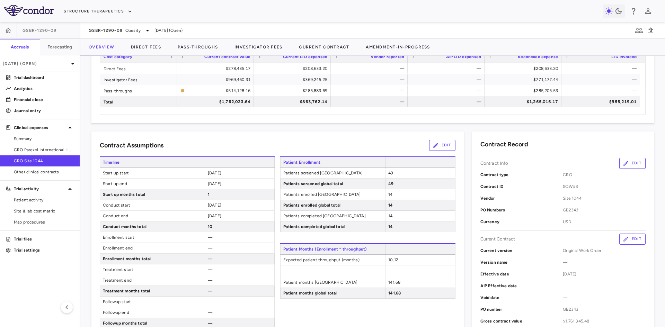
scroll to position [35, 0]
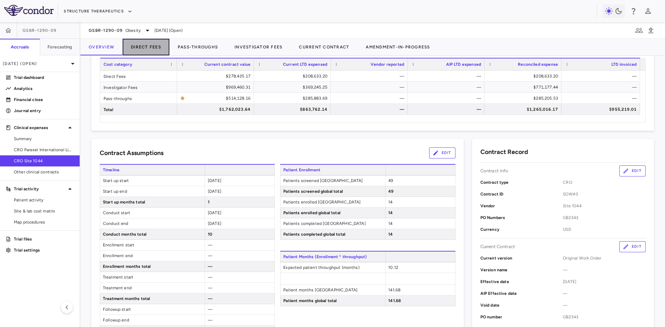
click at [139, 50] on button "Direct Fees" at bounding box center [146, 47] width 47 height 17
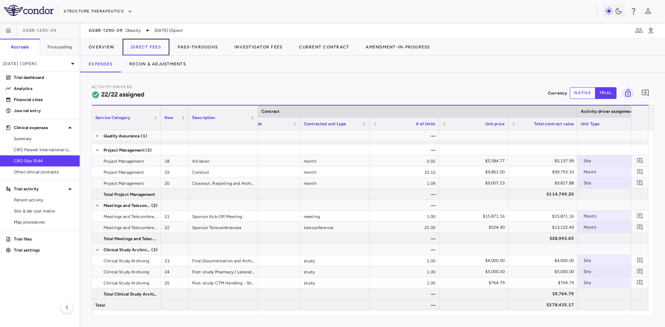
scroll to position [0, 103]
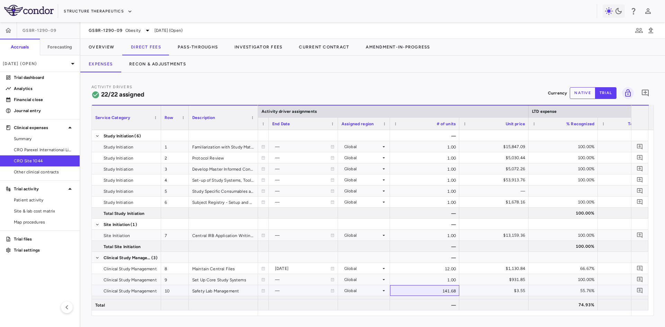
click at [445, 289] on div "141.68" at bounding box center [424, 291] width 69 height 11
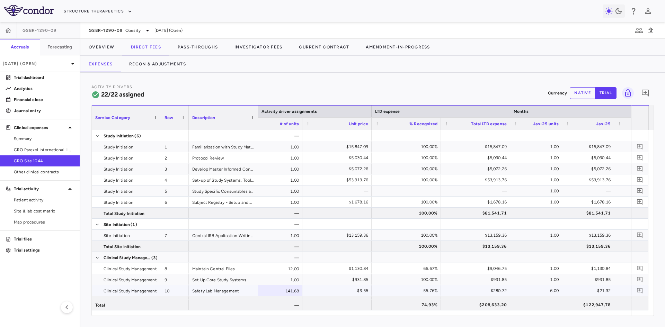
click at [419, 293] on div "55.76%" at bounding box center [408, 291] width 60 height 11
click at [113, 49] on button "Overview" at bounding box center [101, 47] width 42 height 17
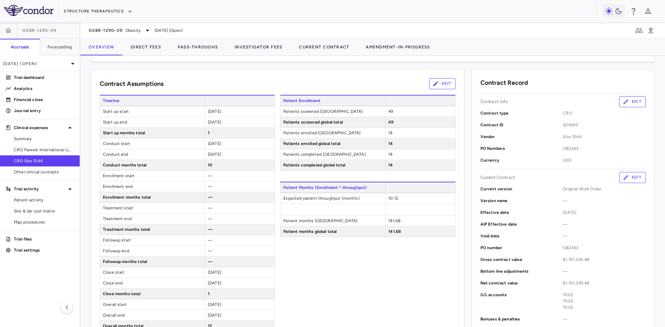
click at [270, 75] on div "Contract Assumptions Edit Timeline Start up start 2025-01-01 Start up end 2025-…" at bounding box center [277, 255] width 373 height 370
click at [151, 49] on button "Direct Fees" at bounding box center [146, 47] width 47 height 17
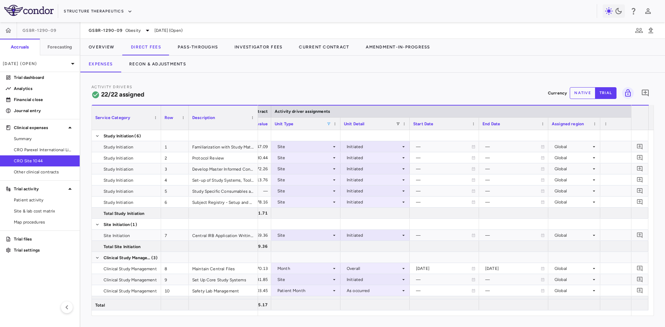
click at [327, 124] on span at bounding box center [329, 124] width 4 height 4
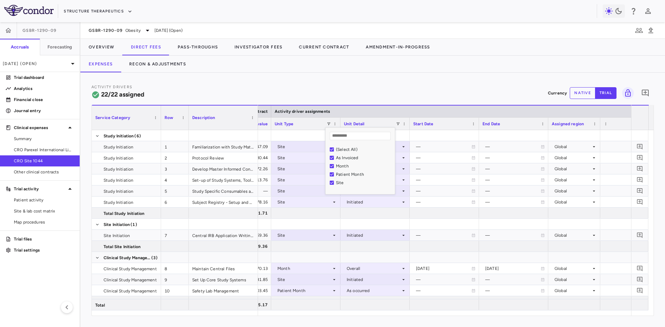
click at [342, 147] on div "(Select All)" at bounding box center [364, 149] width 57 height 5
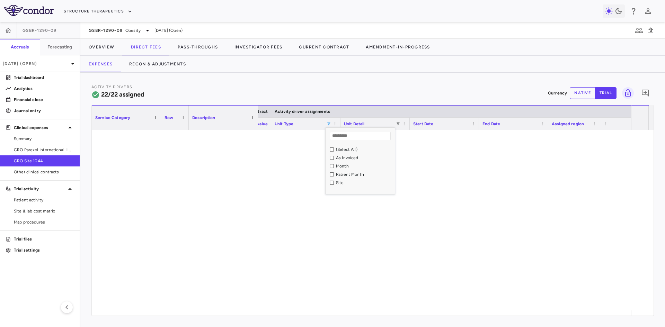
click at [344, 176] on div "Patient Month" at bounding box center [364, 174] width 57 height 5
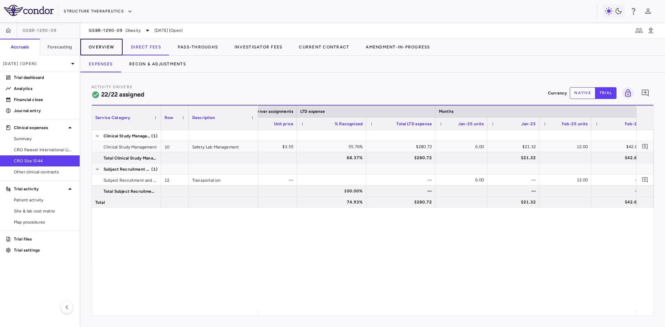
click at [107, 50] on button "Overview" at bounding box center [101, 47] width 42 height 17
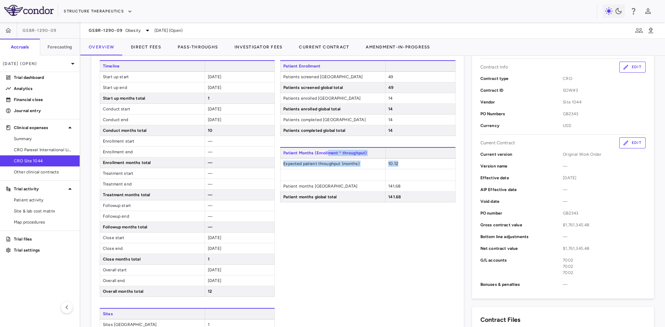
drag, startPoint x: 396, startPoint y: 163, endPoint x: 326, endPoint y: 157, distance: 69.9
click at [326, 157] on div "Patient Months (Enrollment * throughput) Expected patient throughput (months) 1…" at bounding box center [367, 174] width 175 height 55
click at [349, 261] on div "Patient Enrollment Patients screened United States 49 Patients screened global …" at bounding box center [367, 228] width 175 height 337
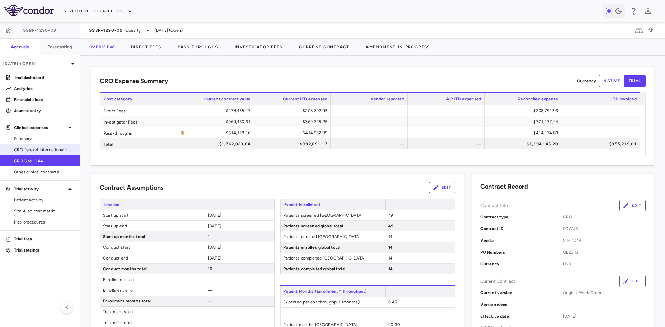
click at [61, 149] on span "CRO Parexel International Limited" at bounding box center [44, 150] width 60 height 6
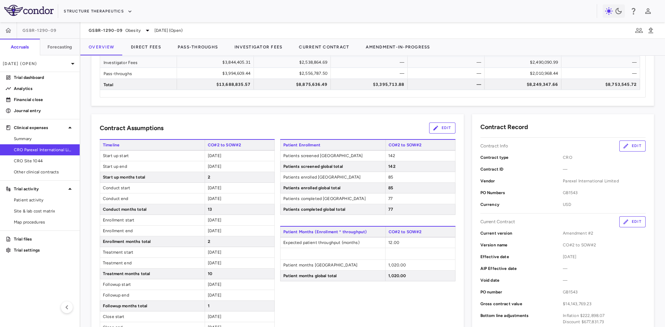
scroll to position [69, 0]
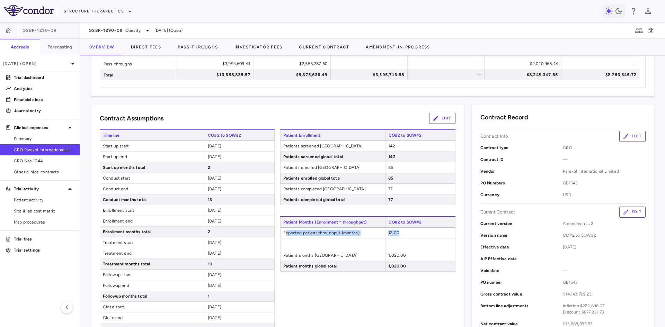
drag, startPoint x: 285, startPoint y: 235, endPoint x: 427, endPoint y: 237, distance: 141.4
click at [427, 237] on div "Expected patient throughput (months) 12.00" at bounding box center [367, 233] width 175 height 11
click at [403, 235] on div "12.00" at bounding box center [420, 233] width 70 height 10
drag, startPoint x: 285, startPoint y: 235, endPoint x: 448, endPoint y: 236, distance: 163.2
click at [448, 236] on div "Expected patient throughput (months) 12.00" at bounding box center [367, 233] width 175 height 11
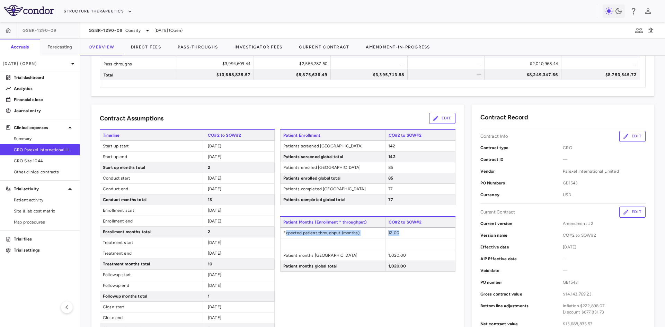
click at [412, 236] on div "12.00" at bounding box center [420, 233] width 70 height 10
click at [407, 233] on div "12.00" at bounding box center [420, 233] width 70 height 10
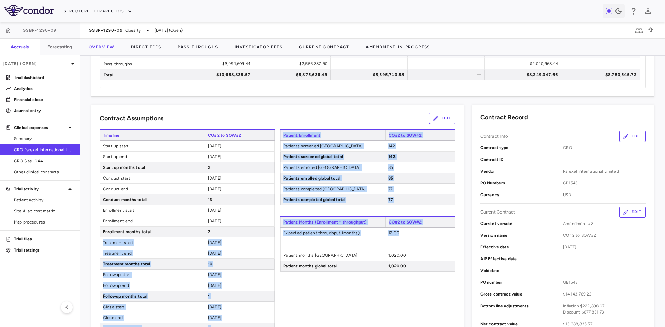
drag, startPoint x: 402, startPoint y: 231, endPoint x: 276, endPoint y: 232, distance: 126.8
click at [276, 232] on div "Timeline CO#2 to SOW#2 Start up start 2024-09-01 Start up end 2024-10-31 Start …" at bounding box center [278, 298] width 356 height 337
click at [328, 238] on span "Expected patient throughput (months)" at bounding box center [333, 233] width 105 height 10
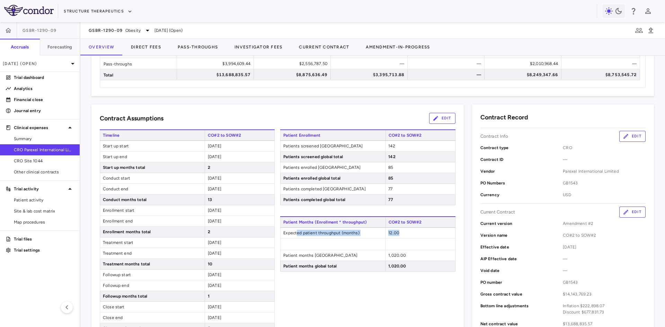
drag, startPoint x: 295, startPoint y: 233, endPoint x: 430, endPoint y: 235, distance: 134.5
click at [430, 235] on div "Expected patient throughput (months) 12.00" at bounding box center [367, 233] width 175 height 11
click at [418, 230] on div "12.00" at bounding box center [420, 233] width 70 height 10
click at [382, 230] on span "Expected patient throughput (months)" at bounding box center [333, 233] width 105 height 10
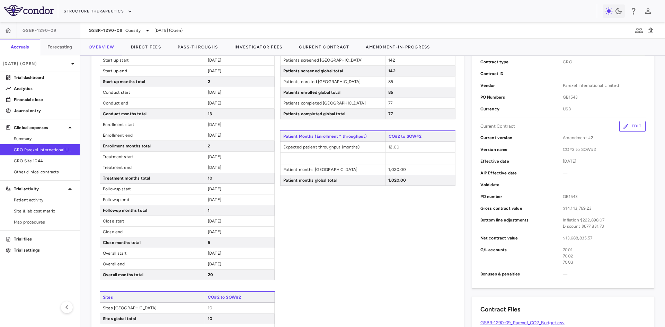
scroll to position [208, 0]
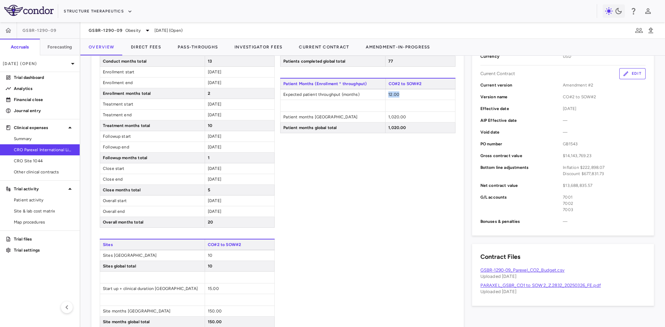
drag, startPoint x: 401, startPoint y: 96, endPoint x: 379, endPoint y: 96, distance: 21.8
click at [379, 96] on div "Expected patient throughput (months) 12.00" at bounding box center [367, 94] width 175 height 11
click at [351, 191] on div "Patient Enrollment CO#2 to SOW#2 Patients screened United States 142 Patients s…" at bounding box center [367, 159] width 175 height 337
drag, startPoint x: 414, startPoint y: 94, endPoint x: 278, endPoint y: 96, distance: 135.9
click at [278, 95] on div "Timeline CO#2 to SOW#2 Start up start 2024-09-01 Start up end 2024-10-31 Start …" at bounding box center [278, 159] width 356 height 337
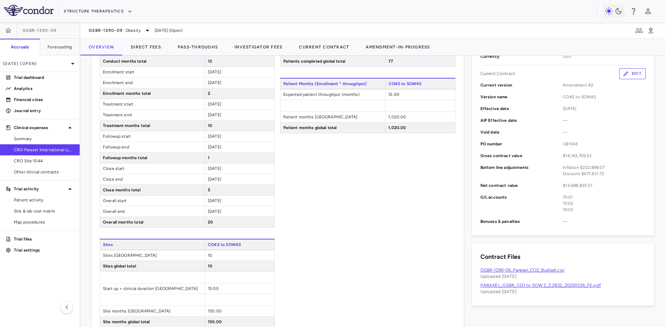
click at [342, 195] on div "Patient Enrollment CO#2 to SOW#2 Patients screened United States 142 Patients s…" at bounding box center [367, 159] width 175 height 337
drag, startPoint x: 292, startPoint y: 93, endPoint x: 429, endPoint y: 91, distance: 136.2
click at [429, 91] on div "Expected patient throughput (months) 12.00" at bounding box center [367, 94] width 175 height 11
click at [309, 219] on div "Patient Enrollment CO#2 to SOW#2 Patients screened United States 142 Patients s…" at bounding box center [367, 159] width 175 height 337
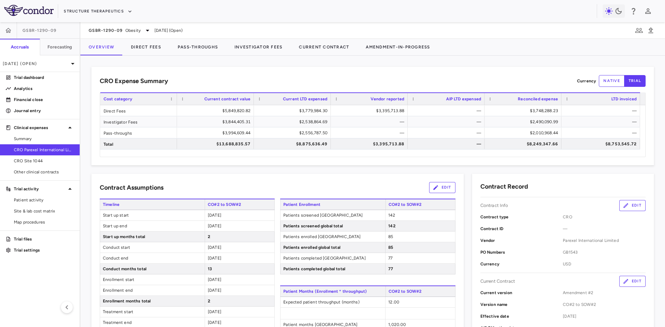
click at [29, 159] on span "CRO Site 1044" at bounding box center [44, 161] width 60 height 6
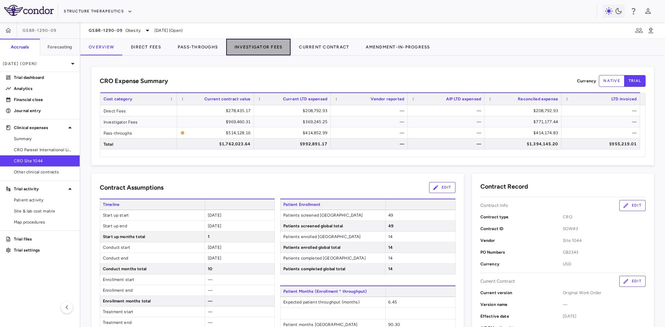
click at [265, 47] on button "Investigator Fees" at bounding box center [258, 47] width 64 height 17
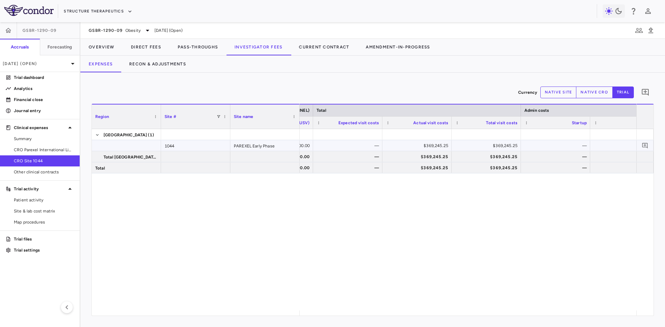
click at [362, 145] on div "—" at bounding box center [350, 145] width 60 height 11
click at [63, 149] on span "CRO Parexel International Limited" at bounding box center [44, 150] width 60 height 6
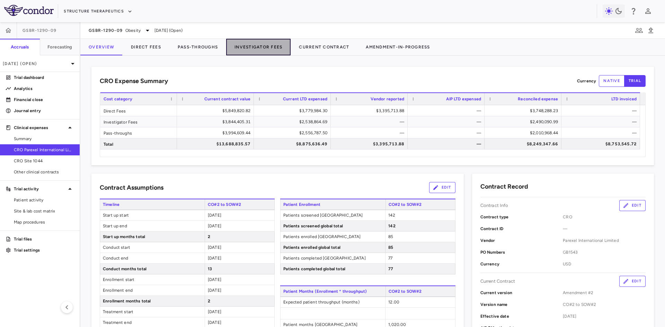
click at [253, 47] on button "Investigator Fees" at bounding box center [258, 47] width 64 height 17
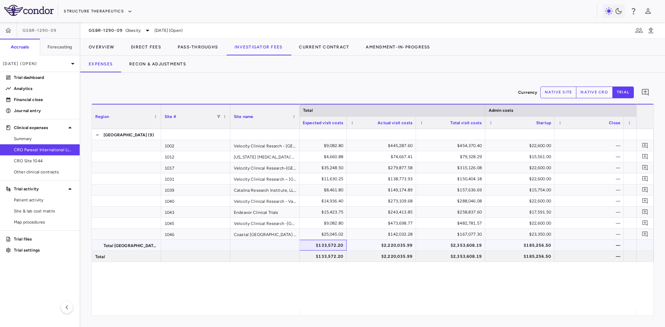
click at [340, 243] on div "$133,572.20" at bounding box center [314, 245] width 60 height 11
click at [335, 257] on div "$133,572.20" at bounding box center [314, 256] width 60 height 11
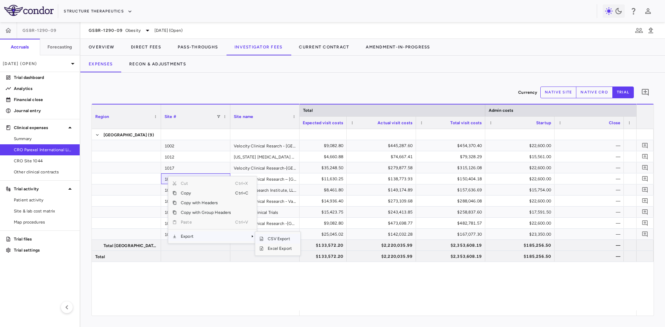
click at [289, 239] on span "CSV Export" at bounding box center [280, 239] width 33 height 10
click at [329, 242] on div "$133,572.20" at bounding box center [314, 245] width 60 height 11
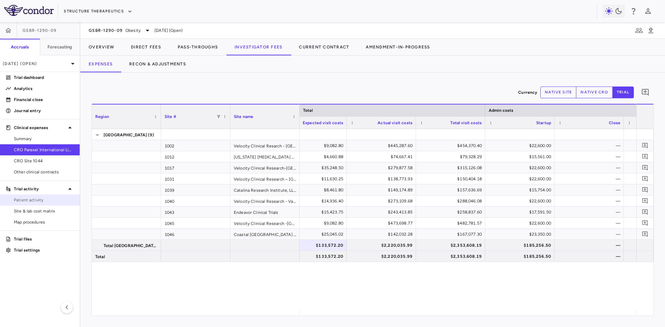
click at [40, 201] on span "Patient activity" at bounding box center [44, 200] width 60 height 6
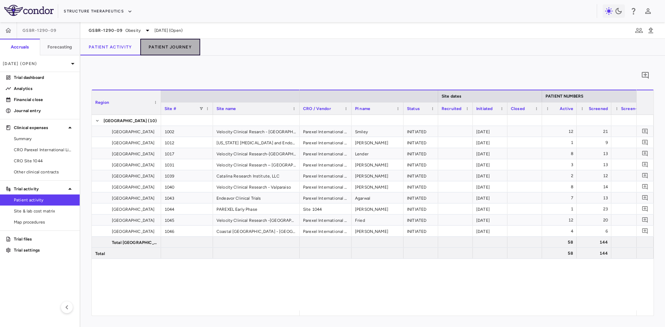
click at [183, 44] on button "Patient Journey" at bounding box center [170, 47] width 60 height 17
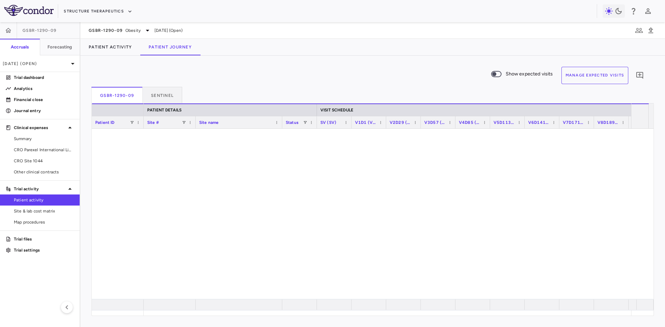
click at [609, 77] on button "Manage Expected Visits" at bounding box center [595, 75] width 67 height 17
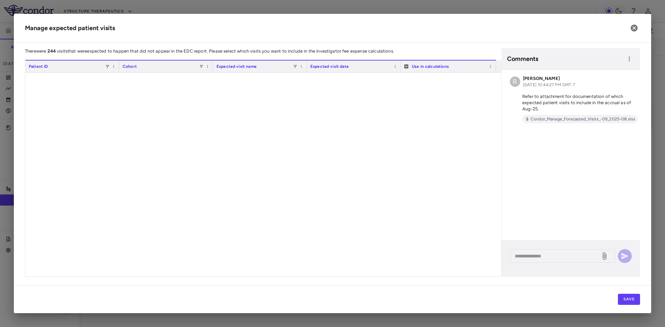
scroll to position [2502, 0]
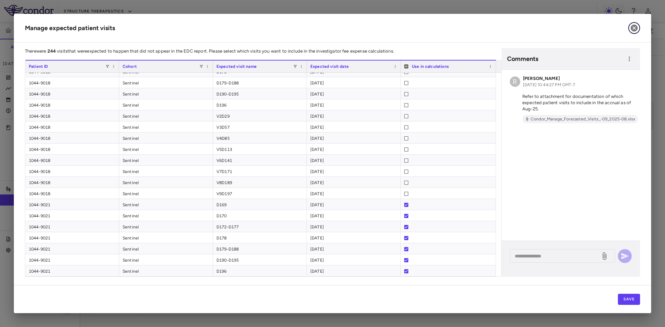
click at [631, 24] on button "button" at bounding box center [635, 28] width 12 height 12
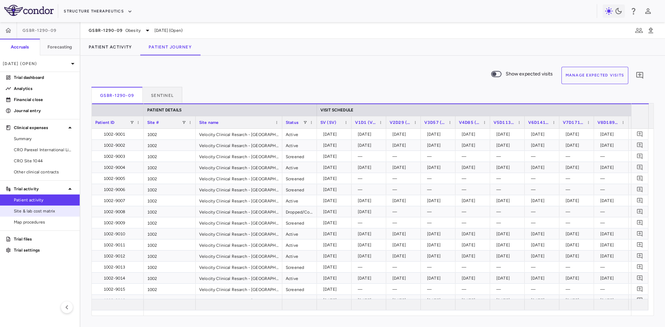
click at [57, 212] on span "Site & lab cost matrix" at bounding box center [44, 211] width 60 height 6
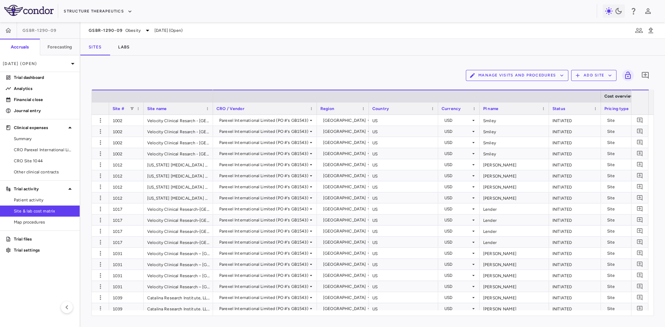
click at [512, 72] on button "Manage Visits and Procedures" at bounding box center [517, 75] width 103 height 11
click at [500, 88] on li "Visit Schedules" at bounding box center [510, 89] width 74 height 10
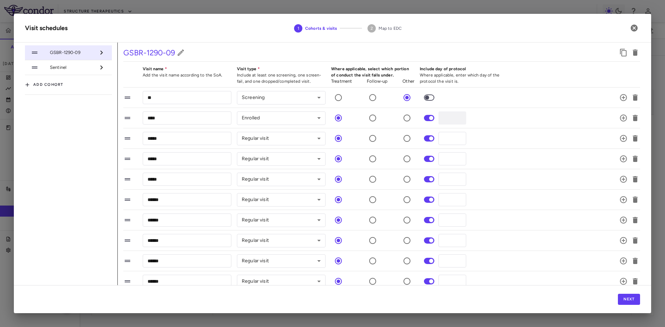
click at [77, 54] on span "GSBR-1290-09" at bounding box center [72, 53] width 45 height 6
click at [64, 65] on span "Sentinel" at bounding box center [72, 67] width 45 height 6
click at [71, 53] on span "GSBR-1290-09" at bounding box center [72, 53] width 45 height 6
click at [628, 303] on button "Next" at bounding box center [629, 299] width 22 height 11
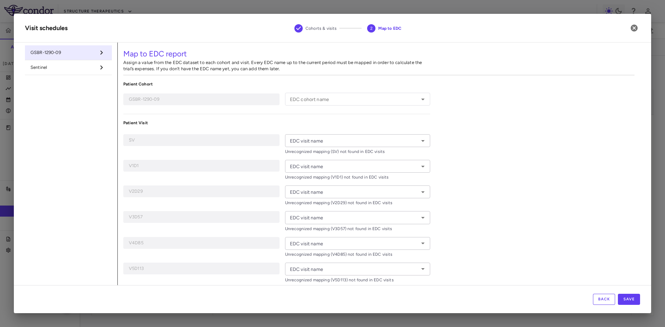
type input "**********"
type input "**"
type input "****"
type input "*****"
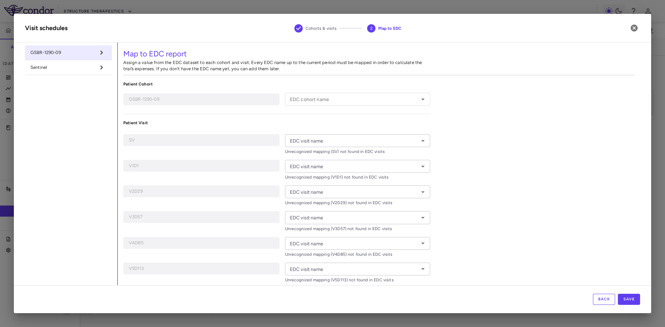
type input "*****"
type input "******"
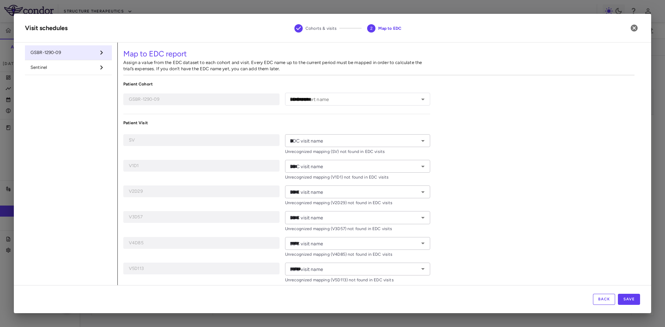
type input "******"
type input "*******"
type input "**********"
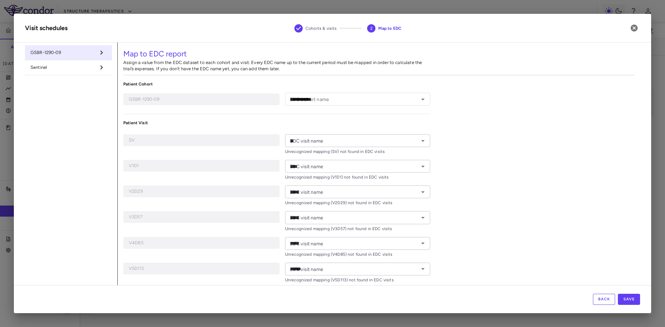
type input "***"
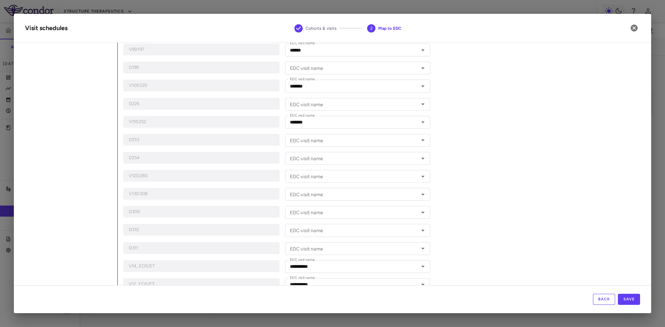
scroll to position [219, 0]
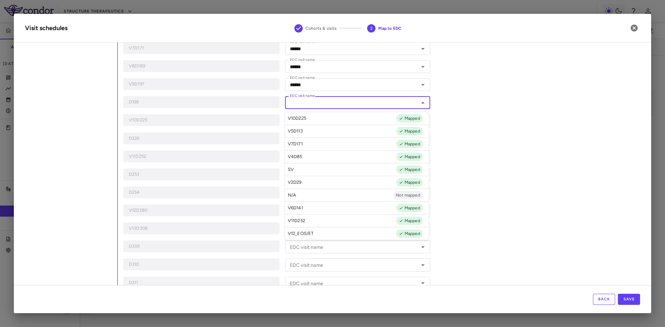
click at [314, 100] on div "EDC visit name EDC visit name" at bounding box center [357, 102] width 145 height 13
click at [514, 197] on div "**********" at bounding box center [379, 89] width 523 height 531
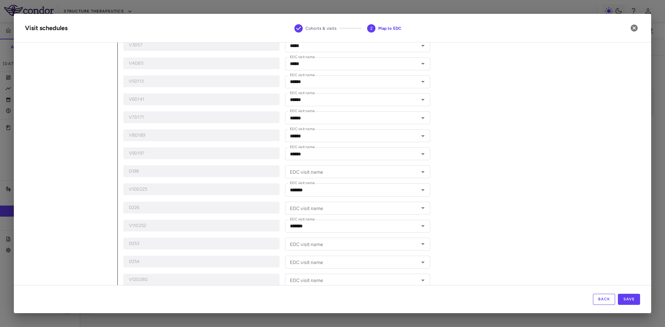
scroll to position [115, 0]
click at [317, 245] on input "EDC visit name" at bounding box center [352, 243] width 130 height 9
click at [212, 228] on div "V10D225" at bounding box center [201, 224] width 156 height 12
click at [333, 206] on input "EDC visit name" at bounding box center [352, 206] width 130 height 9
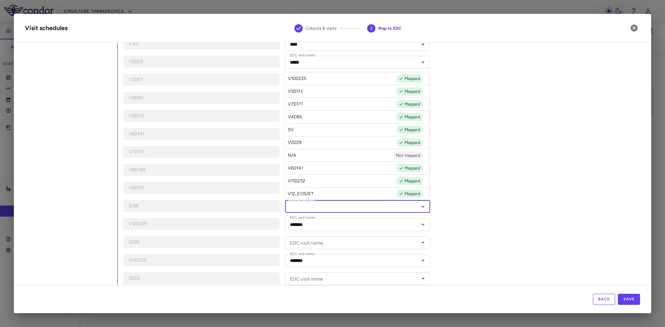
click at [518, 202] on div "**********" at bounding box center [379, 193] width 523 height 531
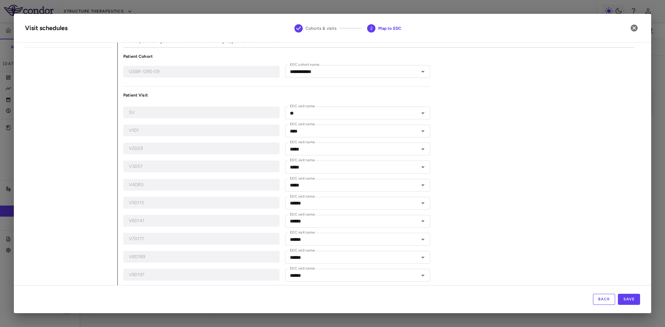
scroll to position [0, 0]
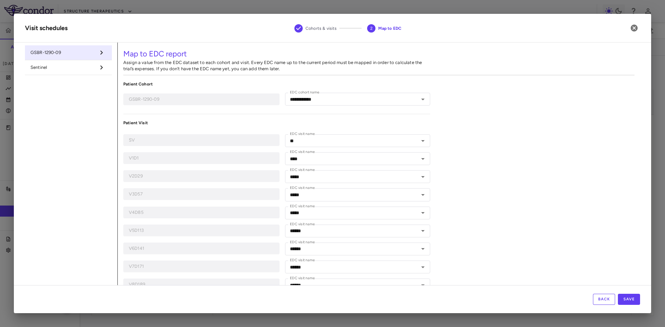
click at [71, 69] on span "Sentinel" at bounding box center [62, 67] width 65 height 6
type input "********"
click at [56, 72] on li "Sentinel" at bounding box center [68, 67] width 87 height 15
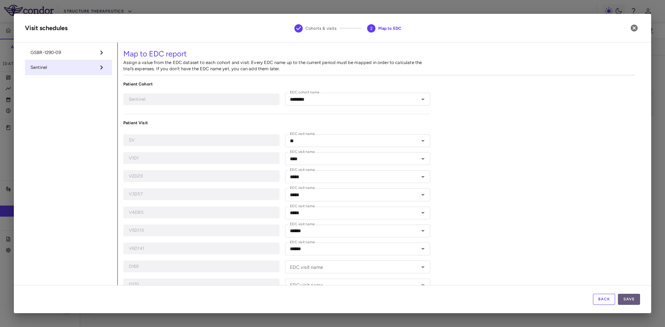
click at [632, 298] on button "Save" at bounding box center [629, 299] width 22 height 11
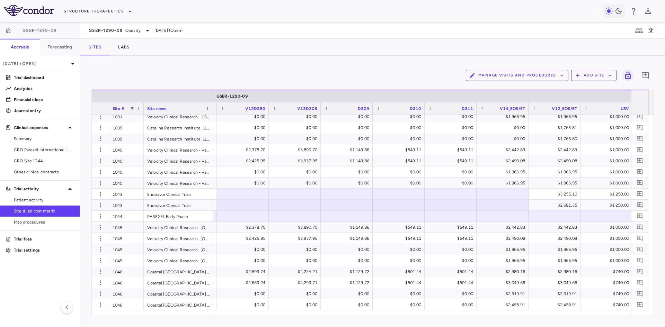
scroll to position [0, 1587]
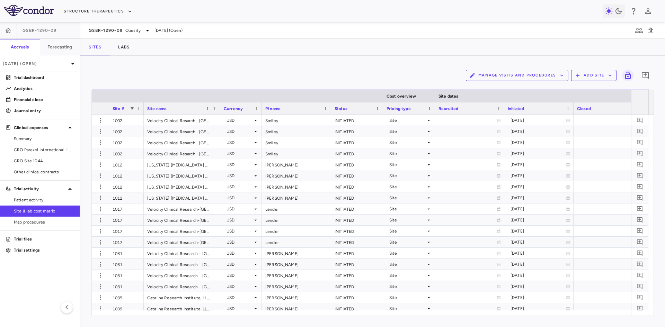
drag, startPoint x: 250, startPoint y: 313, endPoint x: 278, endPoint y: 78, distance: 236.6
click at [278, 78] on div "Manage Visits and Procedures Add Site 0" at bounding box center [372, 75] width 563 height 17
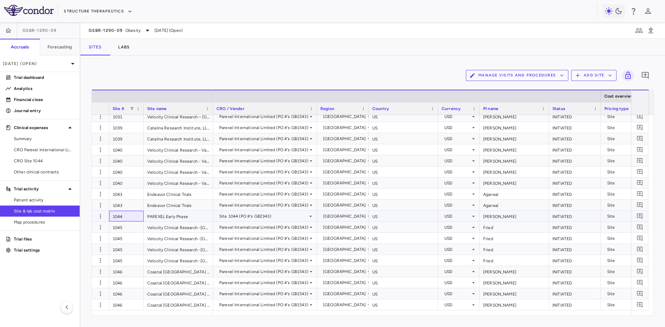
click at [124, 215] on div "1044" at bounding box center [126, 216] width 35 height 11
click at [43, 203] on span "Patient activity" at bounding box center [44, 200] width 60 height 6
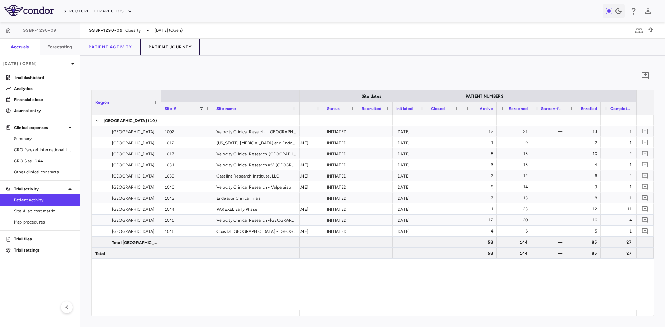
click at [172, 45] on button "Patient Journey" at bounding box center [170, 47] width 60 height 17
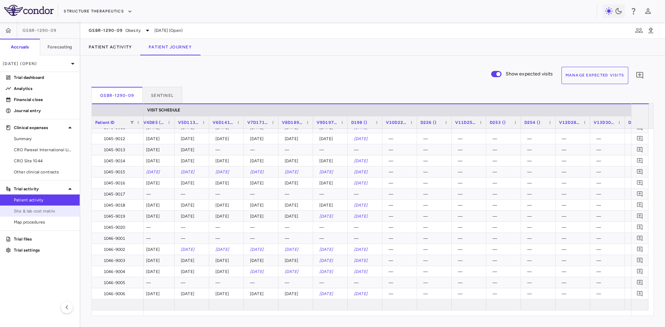
click at [55, 213] on span "Site & lab cost matrix" at bounding box center [44, 211] width 60 height 6
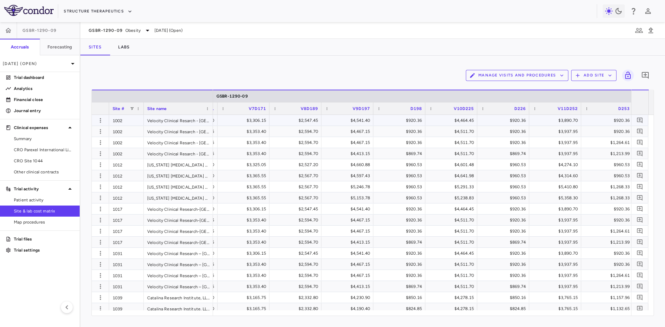
click at [412, 122] on div "$920.36" at bounding box center [401, 120] width 42 height 11
click at [403, 121] on input "******" at bounding box center [404, 120] width 41 height 11
type input "*******"
click at [50, 150] on span "CRO Parexel International Limited" at bounding box center [44, 150] width 60 height 6
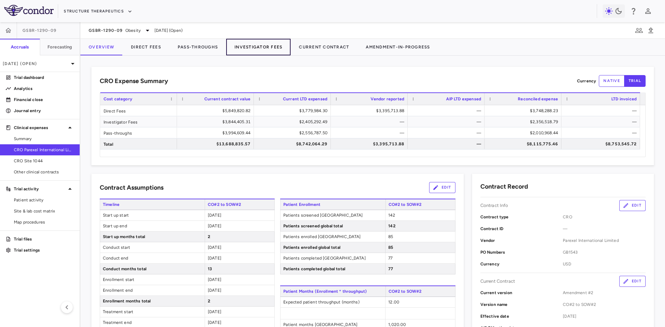
click at [263, 48] on button "Investigator Fees" at bounding box center [258, 47] width 64 height 17
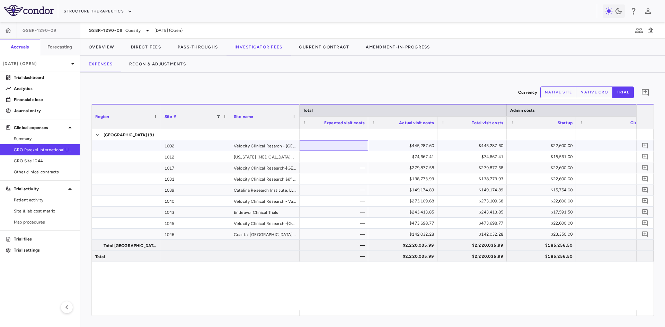
click at [330, 149] on div "—" at bounding box center [335, 145] width 60 height 11
click at [334, 199] on div "—" at bounding box center [335, 201] width 60 height 11
click at [338, 237] on div "—" at bounding box center [335, 234] width 60 height 11
click at [335, 246] on div "—" at bounding box center [335, 245] width 60 height 11
click at [339, 228] on div "—" at bounding box center [335, 223] width 60 height 11
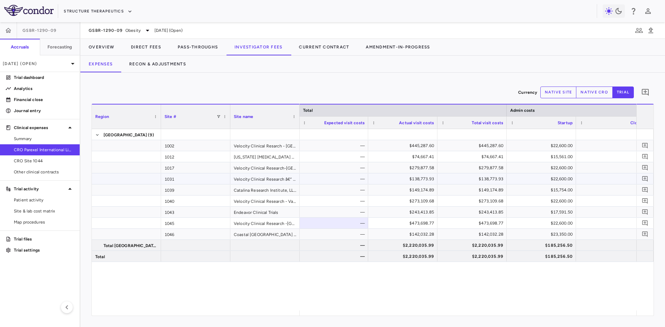
click at [331, 182] on div "—" at bounding box center [335, 179] width 60 height 11
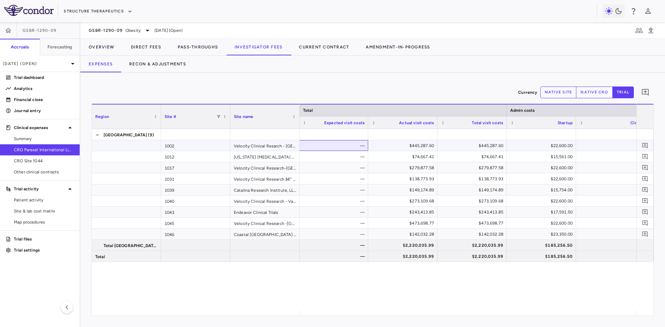
click at [332, 148] on div "—" at bounding box center [335, 145] width 60 height 11
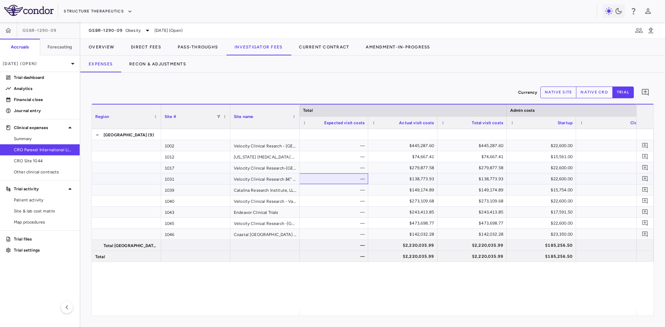
click at [340, 183] on div "—" at bounding box center [335, 179] width 60 height 11
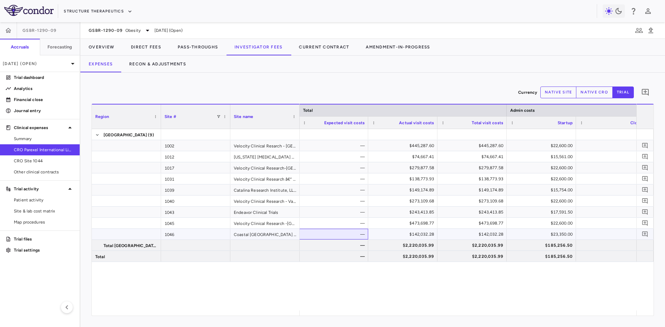
click at [332, 231] on div "—" at bounding box center [335, 234] width 60 height 11
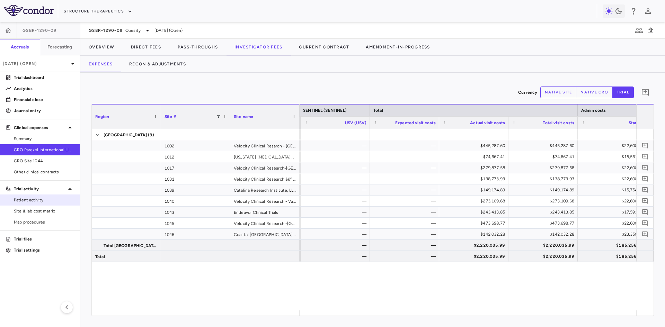
click at [39, 201] on span "Patient activity" at bounding box center [44, 200] width 60 height 6
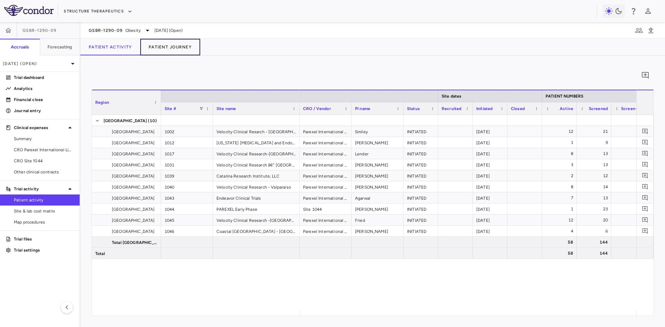
click at [176, 43] on button "Patient Journey" at bounding box center [170, 47] width 60 height 17
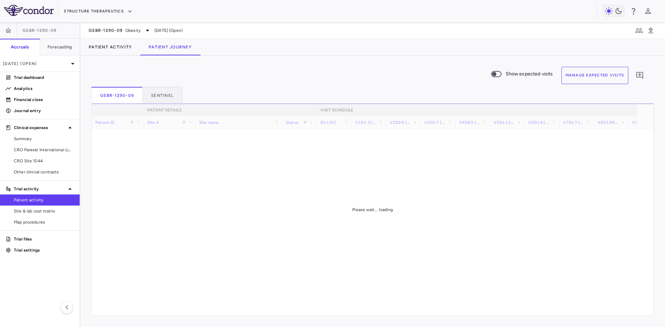
click at [587, 77] on button "Manage Expected Visits" at bounding box center [595, 75] width 67 height 17
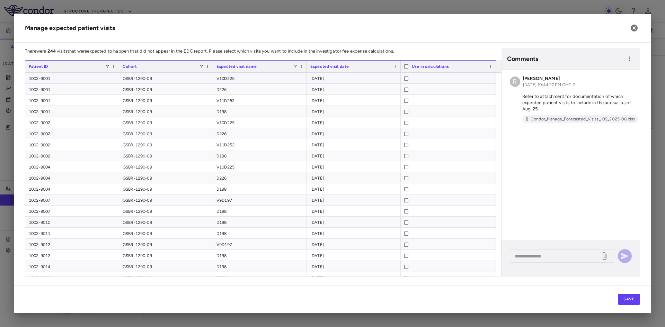
click at [439, 79] on div at bounding box center [448, 78] width 88 height 11
click at [632, 297] on button "Save" at bounding box center [629, 299] width 22 height 11
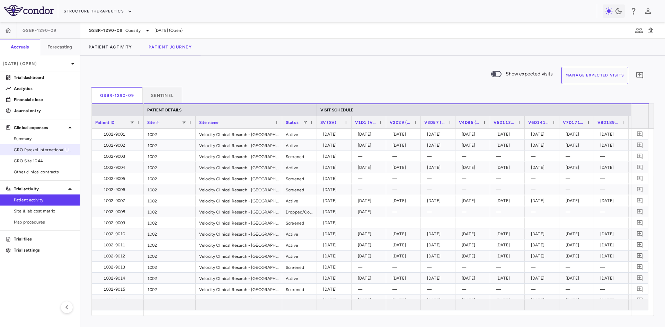
click at [53, 149] on span "CRO Parexel International Limited" at bounding box center [44, 150] width 60 height 6
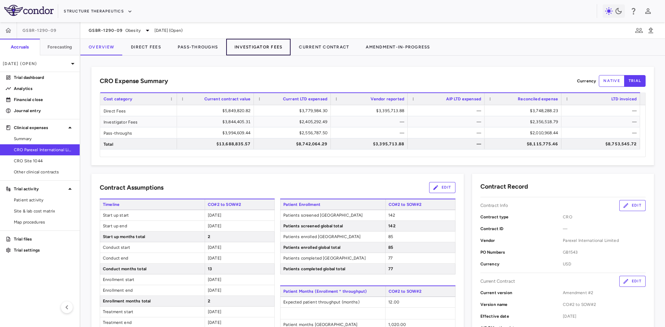
click at [256, 50] on button "Investigator Fees" at bounding box center [258, 47] width 64 height 17
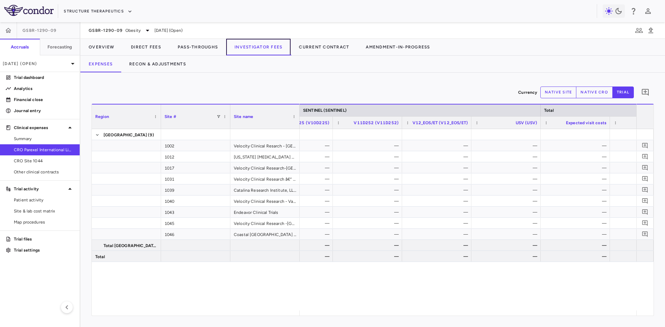
scroll to position [0, 2400]
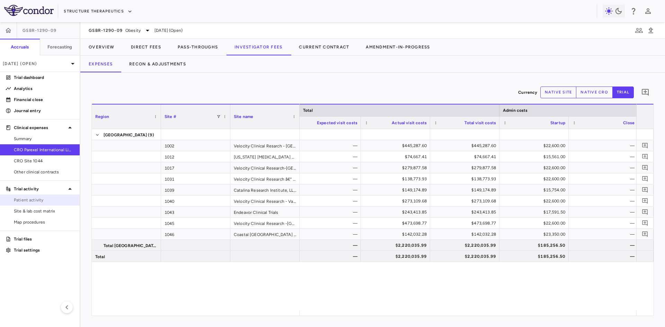
click at [39, 201] on span "Patient activity" at bounding box center [44, 200] width 60 height 6
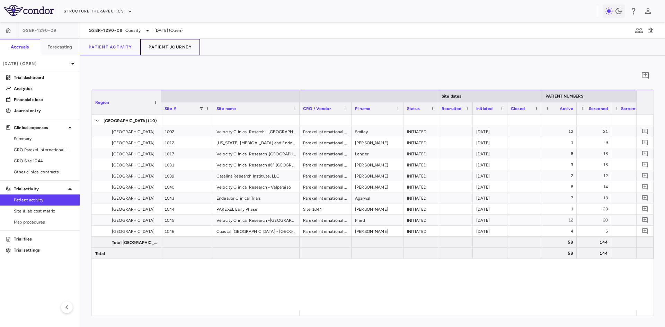
click at [174, 46] on button "Patient Journey" at bounding box center [170, 47] width 60 height 17
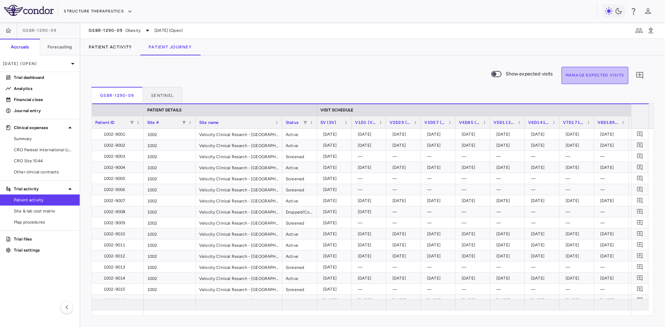
click at [592, 78] on button "Manage Expected Visits" at bounding box center [595, 75] width 67 height 17
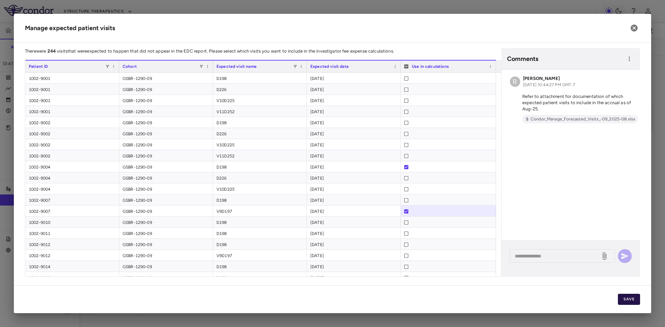
click at [637, 298] on button "Save" at bounding box center [629, 299] width 22 height 11
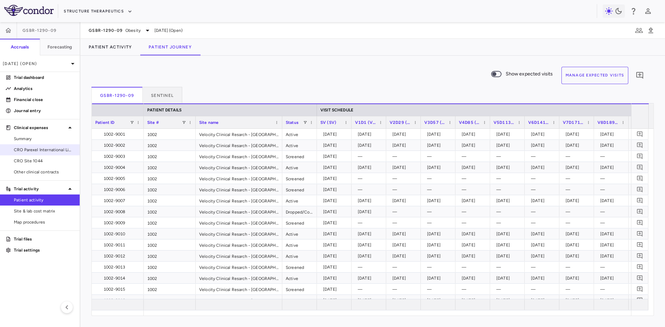
click at [52, 152] on span "CRO Parexel International Limited" at bounding box center [44, 150] width 60 height 6
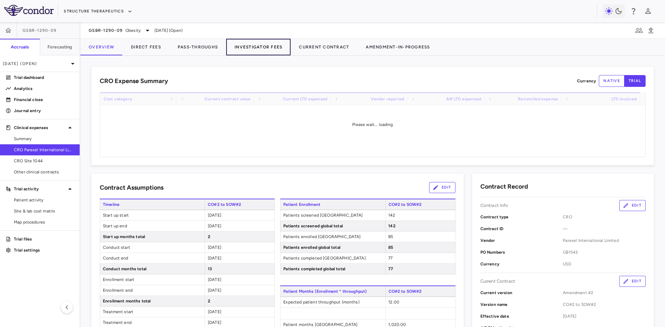
click at [264, 50] on button "Investigator Fees" at bounding box center [258, 47] width 64 height 17
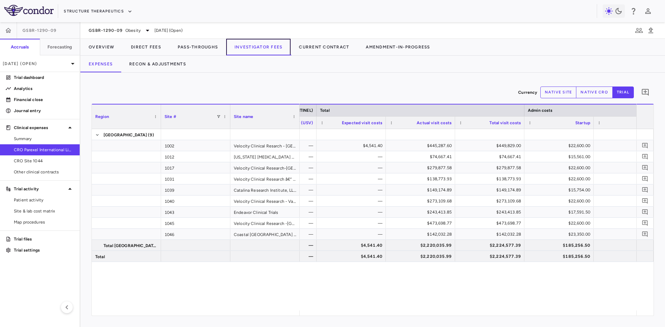
scroll to position [0, 2624]
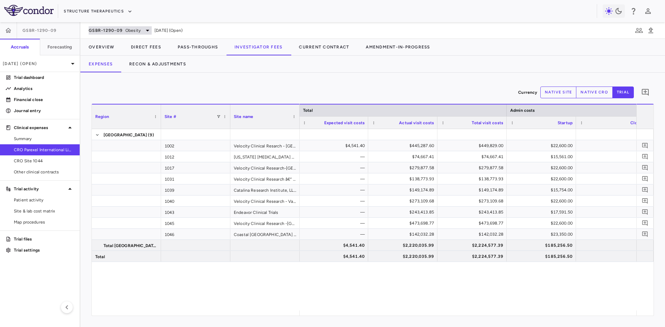
click at [130, 29] on span "Obesity" at bounding box center [132, 30] width 15 height 6
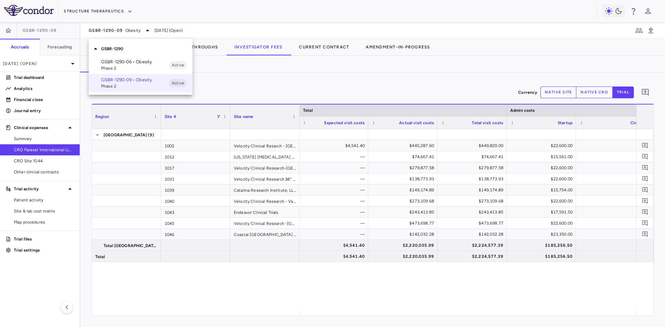
click at [126, 63] on p "GSBR-1290-06 • Obesity" at bounding box center [135, 62] width 68 height 6
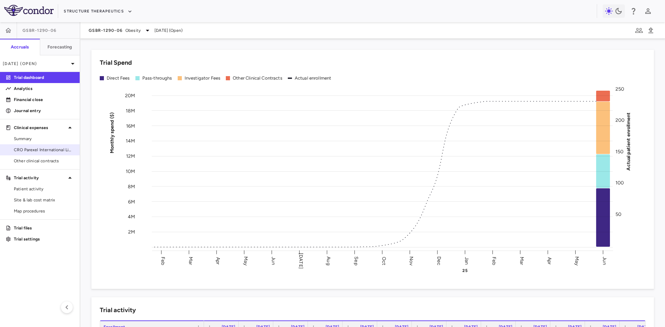
click at [54, 148] on span "CRO Parexel International Limited" at bounding box center [44, 150] width 60 height 6
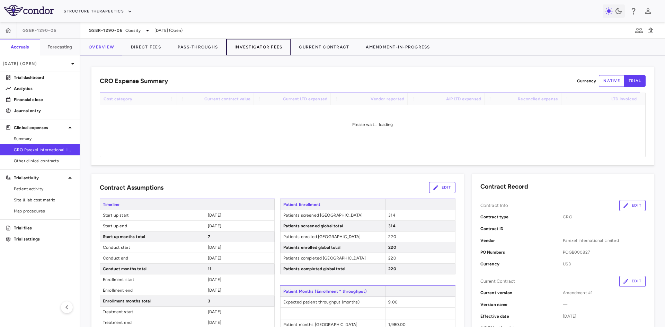
click at [255, 44] on button "Investigator Fees" at bounding box center [258, 47] width 64 height 17
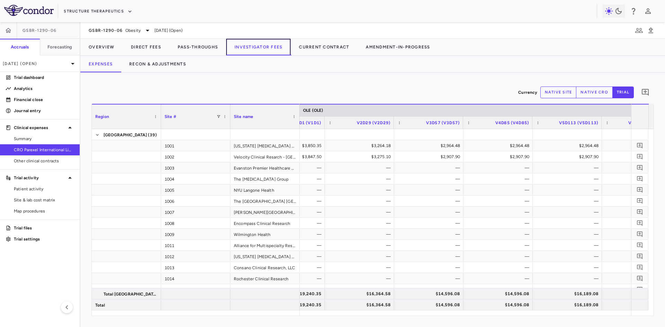
scroll to position [0, 1500]
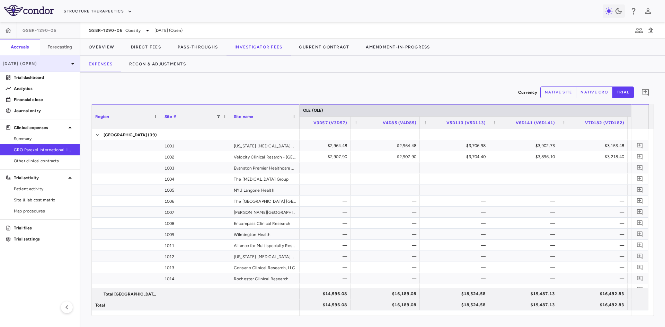
click at [63, 65] on p "[DATE] (Open)" at bounding box center [36, 64] width 66 height 6
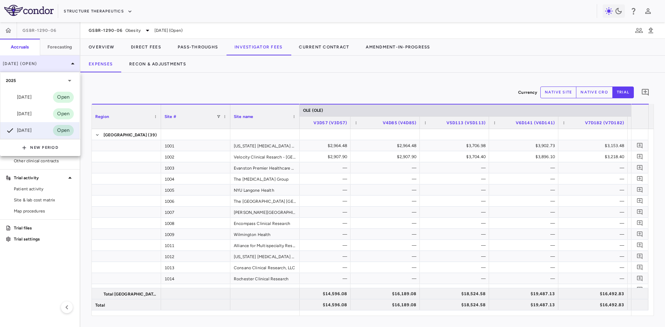
click at [63, 65] on div at bounding box center [332, 163] width 665 height 327
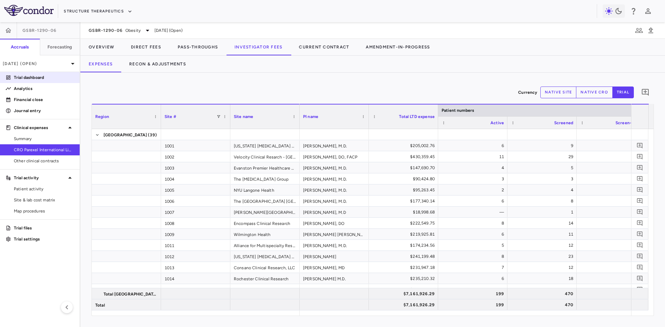
click at [33, 77] on p "Trial dashboard" at bounding box center [44, 78] width 60 height 6
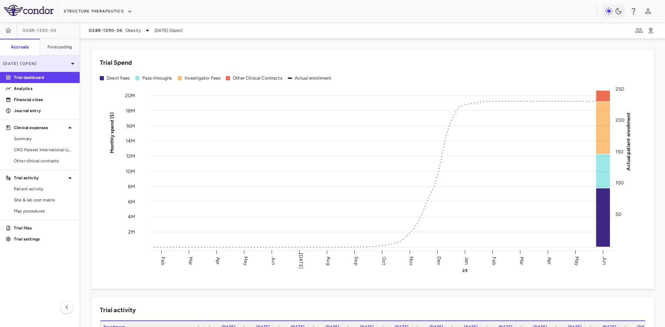
click at [54, 63] on p "[DATE] (Open)" at bounding box center [36, 64] width 66 height 6
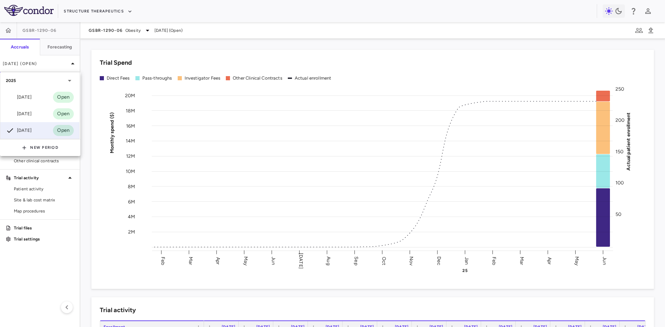
click at [160, 47] on div at bounding box center [332, 163] width 665 height 327
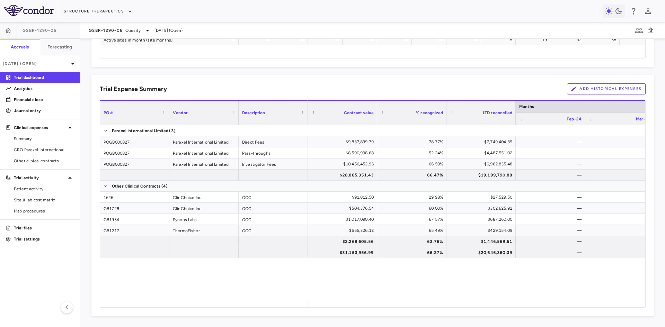
click at [587, 89] on button "Add Historical Expenses" at bounding box center [606, 89] width 79 height 11
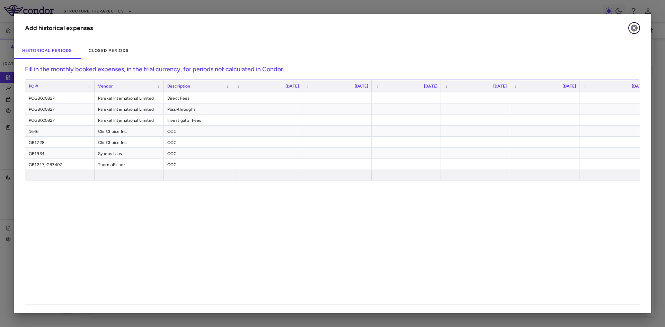
click at [635, 26] on icon "button" at bounding box center [634, 28] width 7 height 7
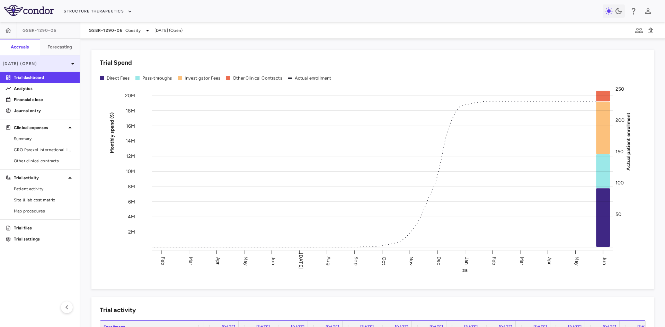
click at [29, 67] on p "[DATE] (Open)" at bounding box center [36, 64] width 66 height 6
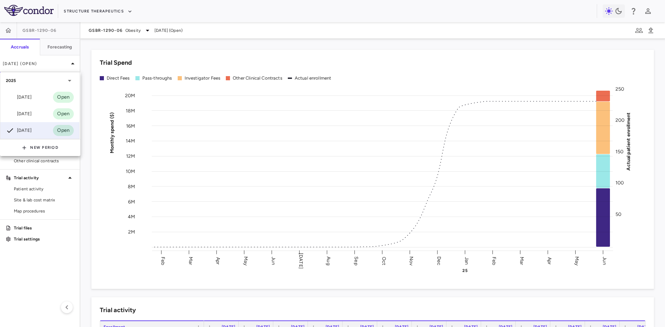
click at [101, 272] on div at bounding box center [332, 163] width 665 height 327
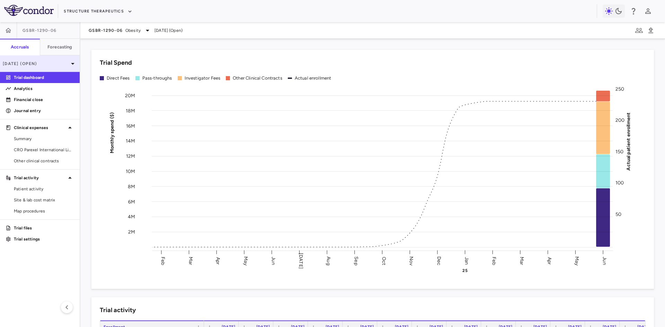
click at [44, 64] on p "[DATE] (Open)" at bounding box center [36, 64] width 66 height 6
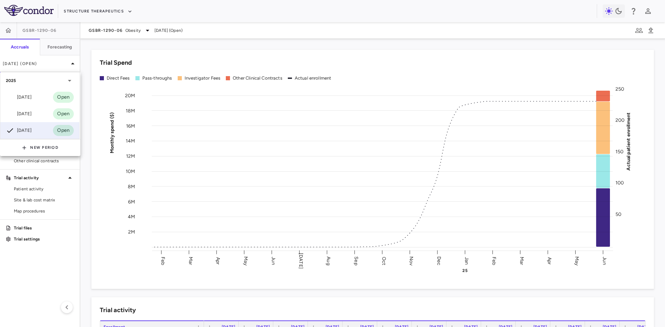
click at [120, 31] on div at bounding box center [332, 163] width 665 height 327
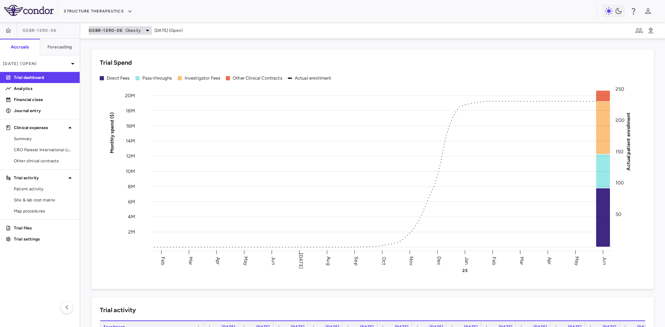
click at [118, 31] on span "GSBR-1290-06" at bounding box center [106, 31] width 34 height 6
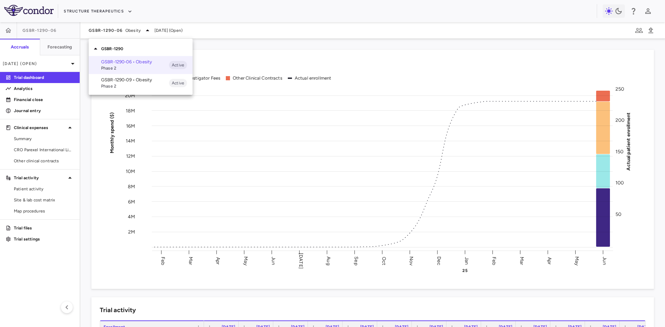
click at [247, 52] on div at bounding box center [332, 163] width 665 height 327
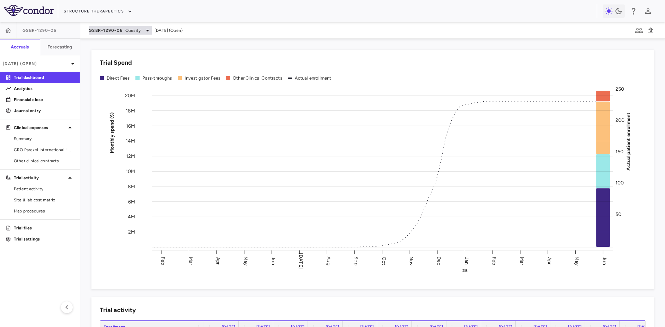
click at [124, 30] on div "GSBR-1290-06 Obesity" at bounding box center [120, 30] width 63 height 8
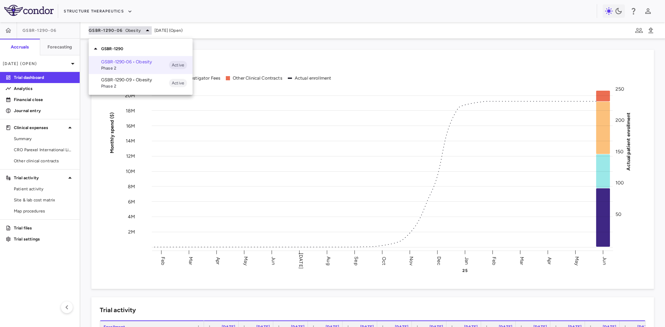
click at [124, 30] on div at bounding box center [332, 163] width 665 height 327
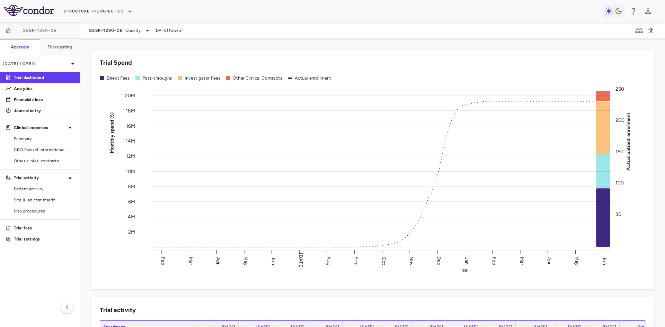
scroll to position [243, 0]
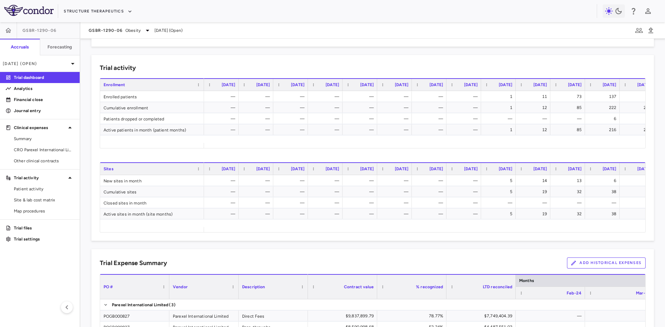
click at [602, 260] on button "Add Historical Expenses" at bounding box center [606, 263] width 79 height 11
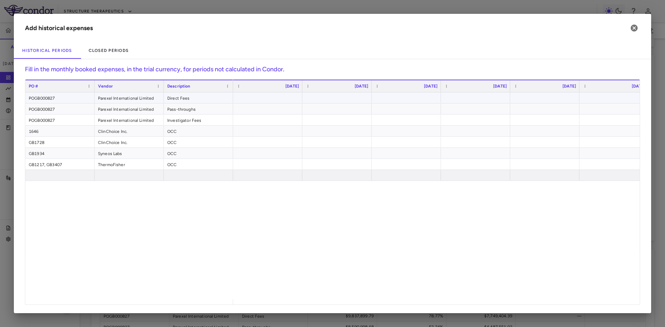
click at [115, 98] on div "Parexel International Limited" at bounding box center [129, 98] width 69 height 11
click at [117, 110] on div "Parexel International Limited" at bounding box center [129, 109] width 69 height 11
click at [119, 119] on div "Parexel International Limited" at bounding box center [129, 120] width 69 height 11
click at [131, 98] on div "Parexel International Limited" at bounding box center [129, 98] width 69 height 11
click at [133, 110] on div "Parexel International Limited" at bounding box center [129, 109] width 69 height 11
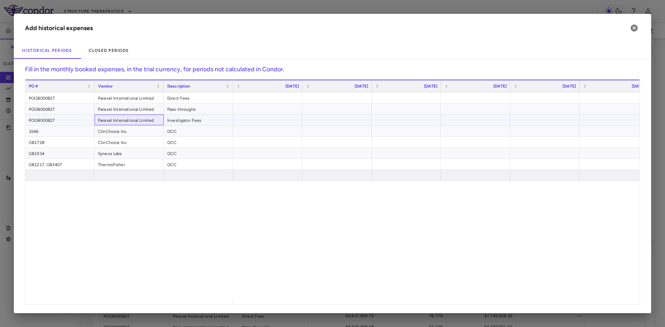
click at [132, 122] on div "Parexel International Limited" at bounding box center [129, 120] width 69 height 11
click at [204, 95] on div "Direct Fees" at bounding box center [198, 98] width 69 height 11
click at [200, 105] on div "Pass-throughs" at bounding box center [198, 109] width 69 height 11
click at [198, 121] on div "Investigator Fees" at bounding box center [198, 120] width 69 height 11
click at [308, 239] on div at bounding box center [436, 196] width 407 height 207
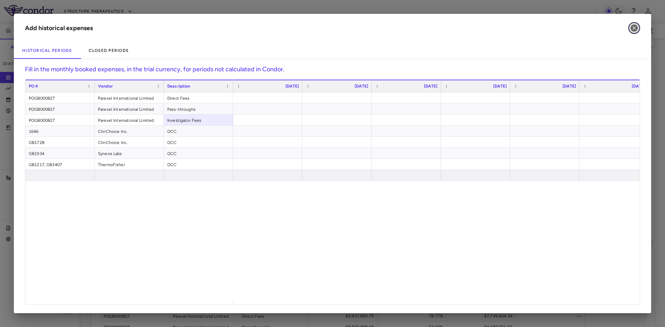
click at [635, 27] on icon "button" at bounding box center [634, 28] width 8 height 8
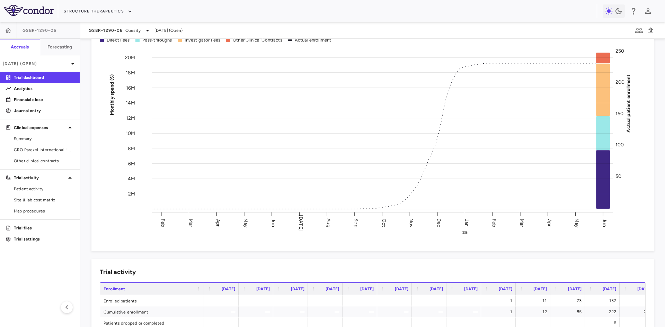
scroll to position [0, 0]
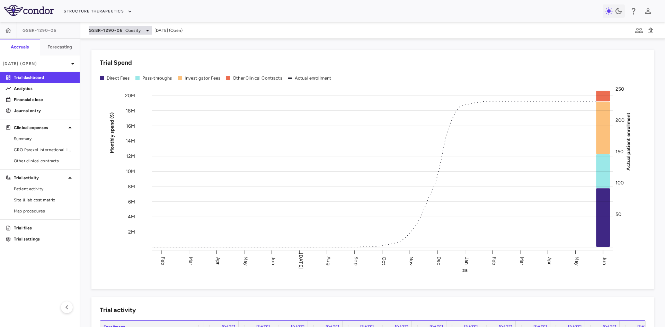
click at [125, 33] on div "GSBR-1290-06 Obesity" at bounding box center [120, 30] width 63 height 8
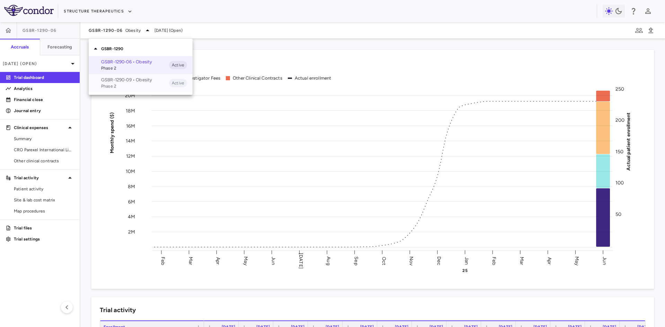
click at [130, 82] on p "GSBR-1290-09 • Obesity" at bounding box center [135, 80] width 68 height 6
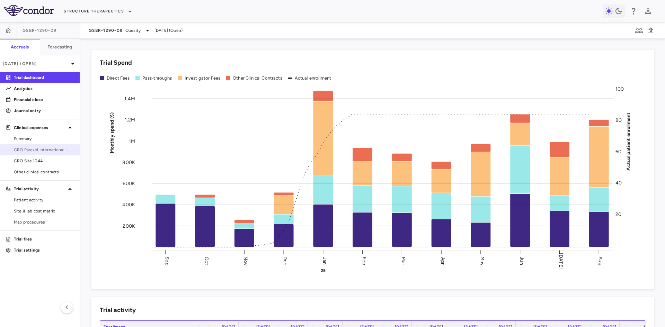
click at [59, 148] on span "CRO Parexel International Limited" at bounding box center [44, 150] width 60 height 6
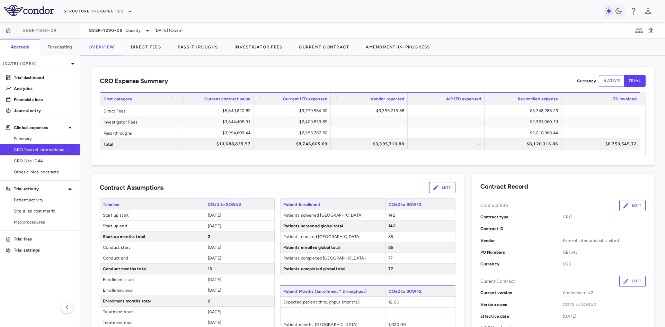
click at [254, 190] on div "Contract Assumptions Edit" at bounding box center [278, 187] width 356 height 11
click at [225, 183] on div "Contract Assumptions Edit" at bounding box center [278, 187] width 356 height 11
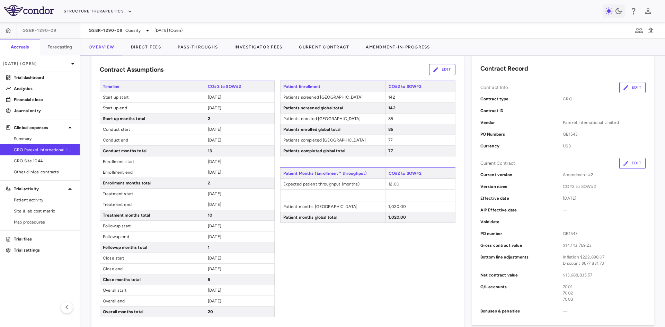
scroll to position [208, 0]
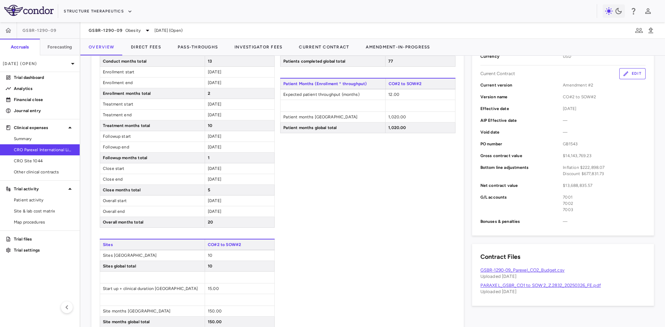
click at [576, 287] on link "PARAXEL_GSBR_CO1 to SOW 2_Z.2832_20250326_FE.pdf" at bounding box center [541, 285] width 121 height 5
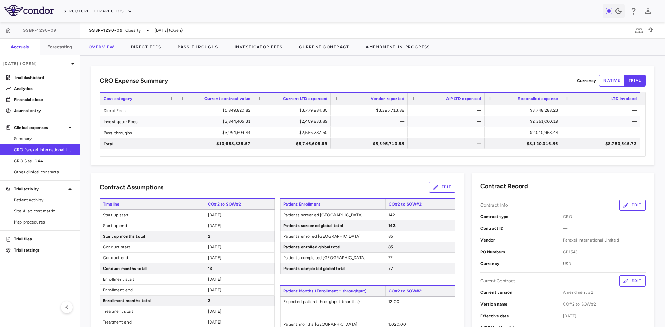
scroll to position [0, 0]
click at [60, 49] on h6 "Forecasting" at bounding box center [59, 47] width 25 height 6
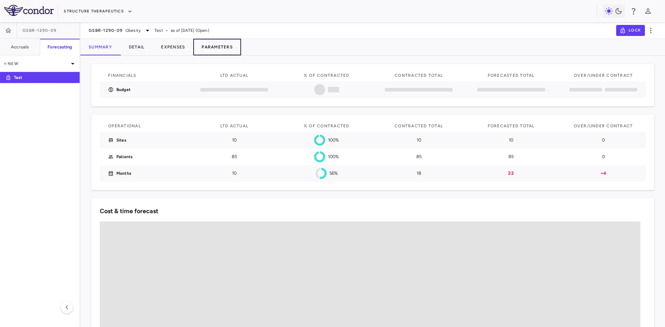
click at [219, 45] on button "Parameters" at bounding box center [217, 47] width 48 height 17
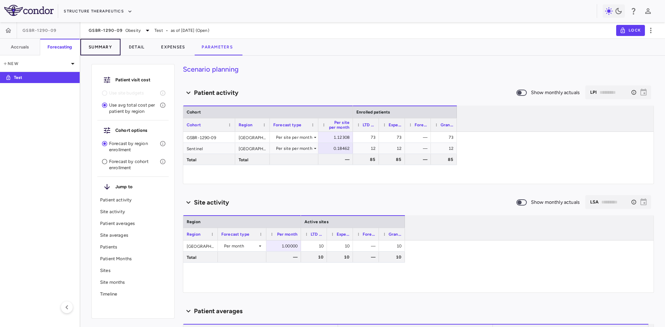
click at [102, 47] on button "Summary" at bounding box center [100, 47] width 40 height 17
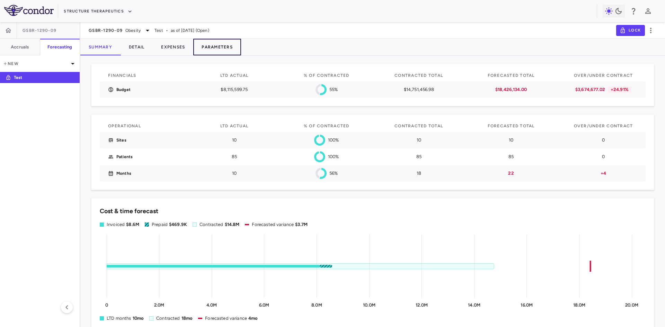
click at [213, 46] on button "Parameters" at bounding box center [217, 47] width 48 height 17
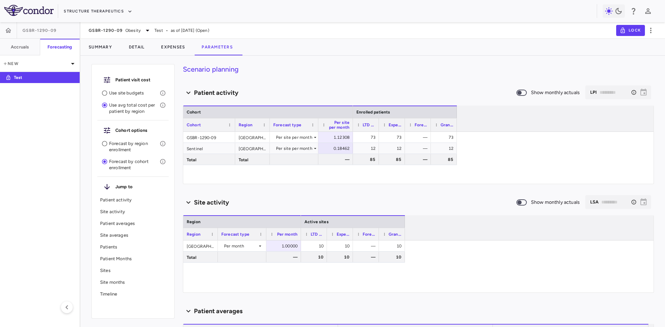
click at [129, 147] on p "Forecast by region enrollment" at bounding box center [134, 147] width 51 height 12
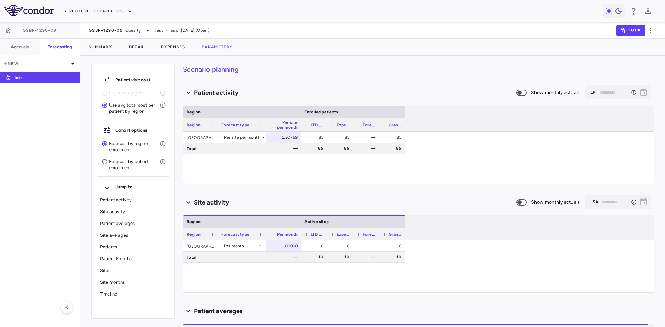
click at [304, 193] on div "Scenario planning Patient activity Show monthly actuals ​ LPI ​ Drag here to se…" at bounding box center [418, 195] width 471 height 263
click at [100, 49] on button "Summary" at bounding box center [100, 47] width 40 height 17
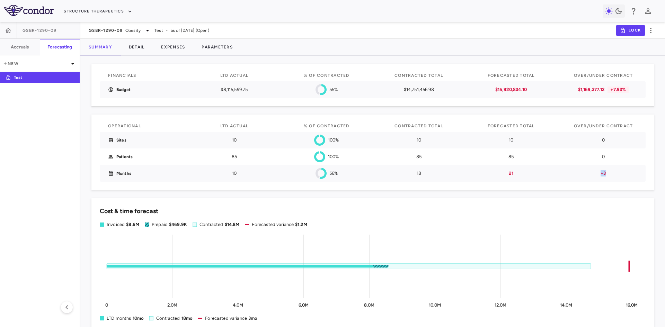
drag, startPoint x: 608, startPoint y: 176, endPoint x: 586, endPoint y: 174, distance: 22.2
click at [586, 174] on p "+3" at bounding box center [604, 174] width 68 height 6
click at [606, 175] on p "+3" at bounding box center [604, 174] width 68 height 6
drag, startPoint x: 606, startPoint y: 175, endPoint x: 590, endPoint y: 175, distance: 16.3
click at [590, 175] on p "+3" at bounding box center [604, 174] width 68 height 6
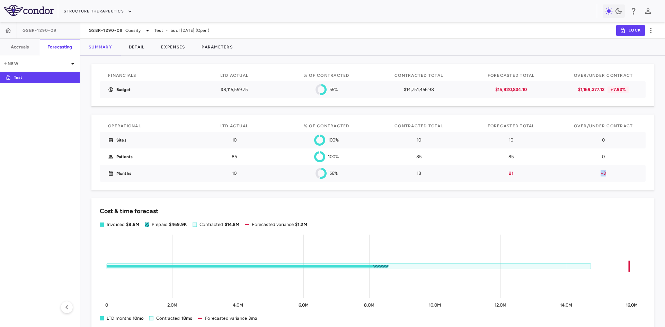
click at [617, 174] on p "+3" at bounding box center [604, 174] width 68 height 6
drag, startPoint x: 554, startPoint y: 87, endPoint x: 620, endPoint y: 93, distance: 66.1
click at [620, 92] on div "Budget $8,115,599.75 55% $14,751,456.98 $15,920,834.10 $1,169,377.12 +7.93%" at bounding box center [373, 89] width 546 height 17
click at [584, 97] on div "$1,169,377.12 +7.93%" at bounding box center [604, 89] width 76 height 17
click at [138, 46] on button "Detail" at bounding box center [137, 47] width 33 height 17
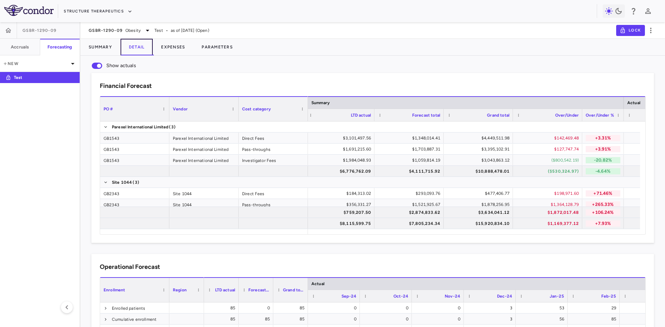
scroll to position [0, 148]
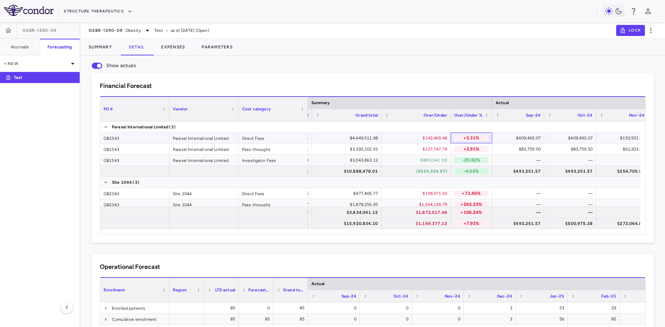
click at [463, 140] on p "+3.31%" at bounding box center [471, 138] width 35 height 6
click at [464, 150] on p "+3.91%" at bounding box center [471, 149] width 35 height 6
click at [464, 138] on p "+3.31%" at bounding box center [471, 138] width 35 height 6
click at [462, 148] on p "+3.91%" at bounding box center [471, 149] width 35 height 6
click at [467, 141] on p "+3.31%" at bounding box center [471, 138] width 35 height 6
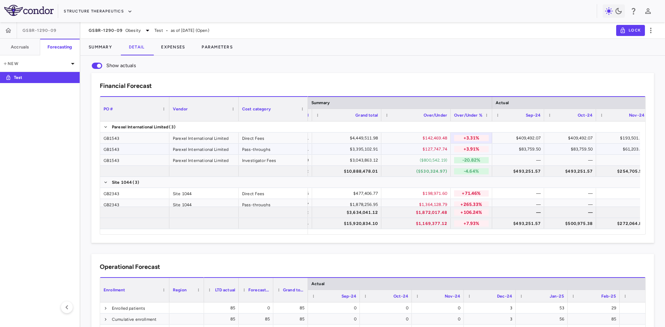
click at [465, 149] on p "+3.91%" at bounding box center [471, 149] width 35 height 6
click at [423, 162] on div "($800,542.19)" at bounding box center [418, 160] width 60 height 11
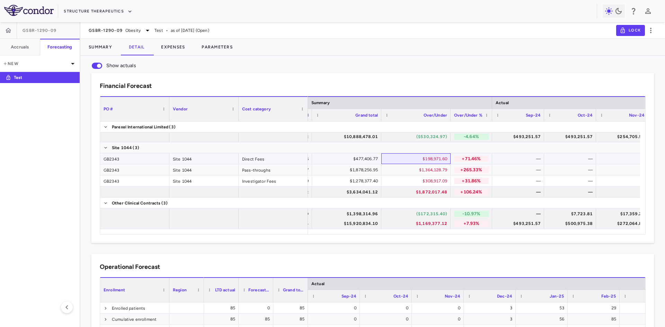
click at [425, 163] on div "$198,971.60" at bounding box center [418, 159] width 60 height 11
drag, startPoint x: 436, startPoint y: 169, endPoint x: 437, endPoint y: 178, distance: 9.4
click at [436, 169] on div "$1,364,128.79" at bounding box center [418, 170] width 60 height 11
click at [436, 180] on div "$308,917.09" at bounding box center [418, 181] width 60 height 11
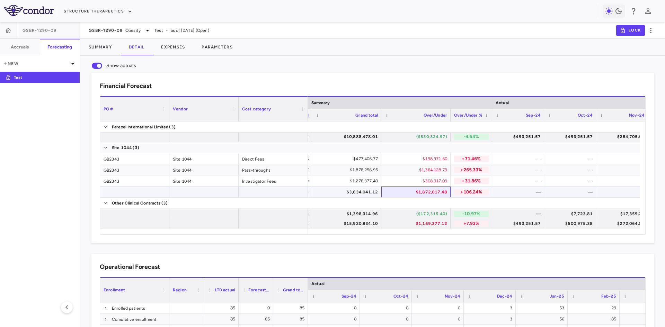
click at [432, 194] on div "$1,872,017.48" at bounding box center [418, 192] width 60 height 11
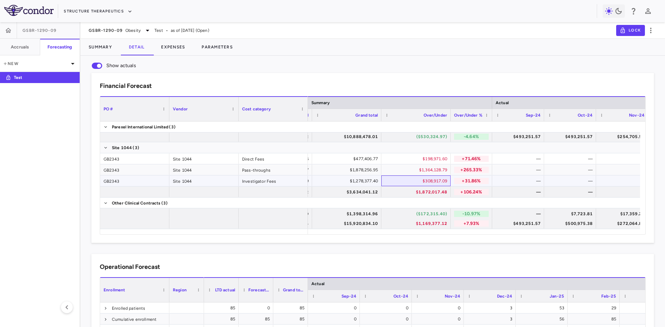
click at [432, 184] on div "$308,917.09" at bounding box center [418, 181] width 60 height 11
click at [434, 172] on div "$1,364,128.79" at bounding box center [418, 170] width 60 height 11
click at [438, 157] on div "$198,971.60" at bounding box center [418, 159] width 60 height 11
click at [437, 171] on div "$1,364,128.79" at bounding box center [418, 170] width 60 height 11
click at [436, 185] on div "$308,917.09" at bounding box center [418, 181] width 60 height 11
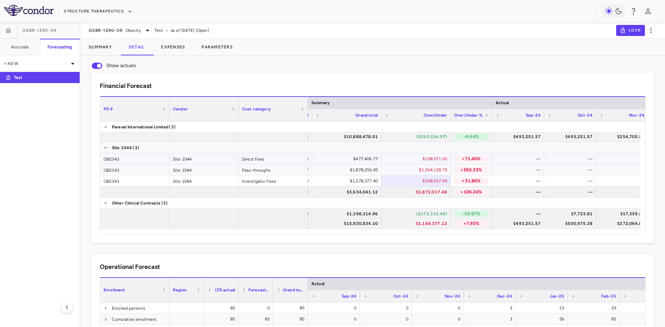
click at [460, 158] on p "+71.46%" at bounding box center [471, 159] width 35 height 6
click at [430, 159] on div "$198,971.60" at bounding box center [418, 159] width 60 height 11
click at [463, 166] on div "+265.33%" at bounding box center [471, 170] width 35 height 10
click at [469, 180] on p "+31.86%" at bounding box center [471, 181] width 35 height 6
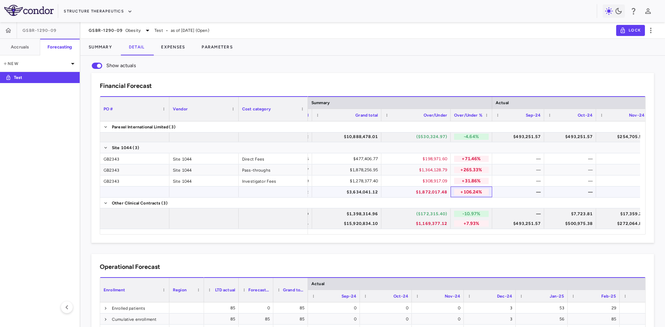
click at [466, 191] on p "+106.24%" at bounding box center [471, 192] width 35 height 6
click at [434, 192] on div "$1,872,017.48" at bounding box center [418, 192] width 60 height 11
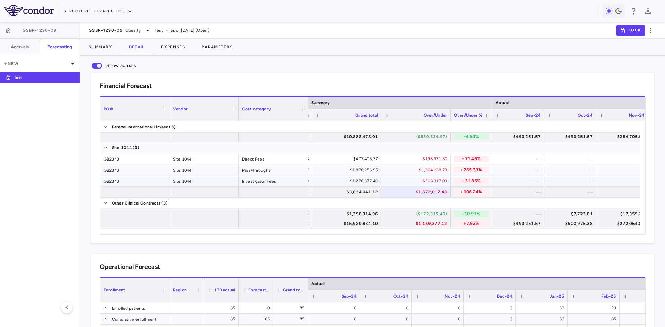
click at [385, 184] on div "$308,917.09" at bounding box center [416, 181] width 62 height 10
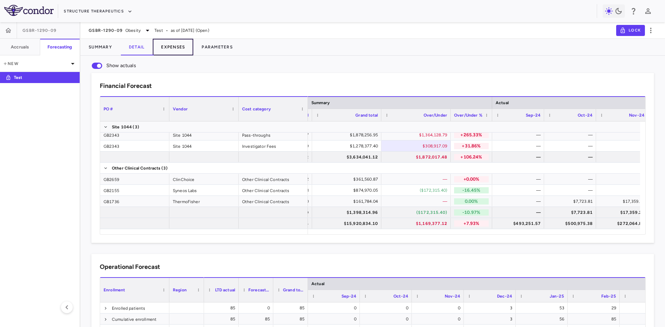
click at [175, 49] on button "Expenses" at bounding box center [173, 47] width 41 height 17
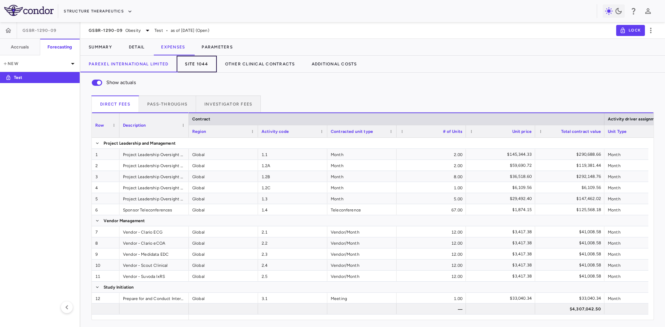
click at [202, 65] on button "Site 1044" at bounding box center [197, 64] width 40 height 17
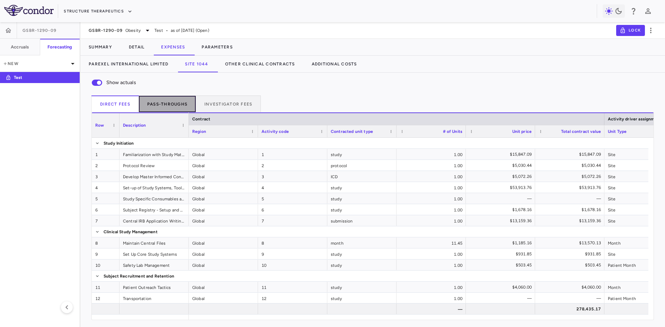
click at [159, 106] on button "Pass-throughs" at bounding box center [167, 104] width 57 height 17
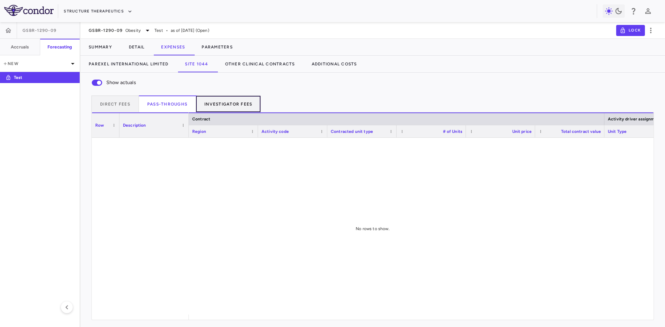
click at [245, 102] on button "Investigator Fees" at bounding box center [228, 104] width 65 height 17
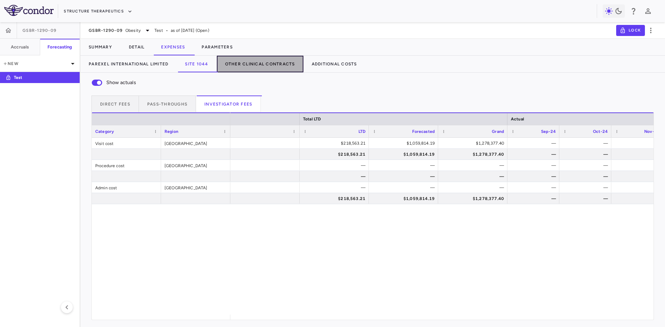
click at [246, 63] on button "Other Clinical Contracts" at bounding box center [260, 64] width 87 height 17
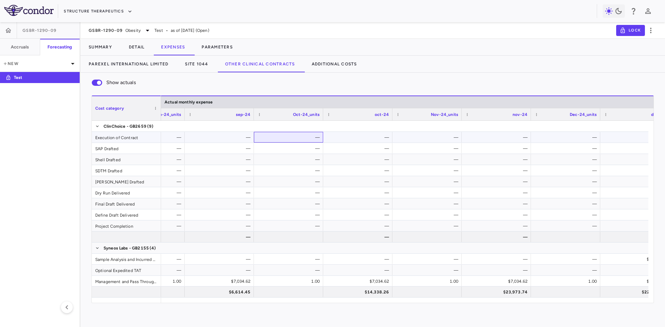
click at [271, 138] on div "—" at bounding box center [290, 137] width 60 height 11
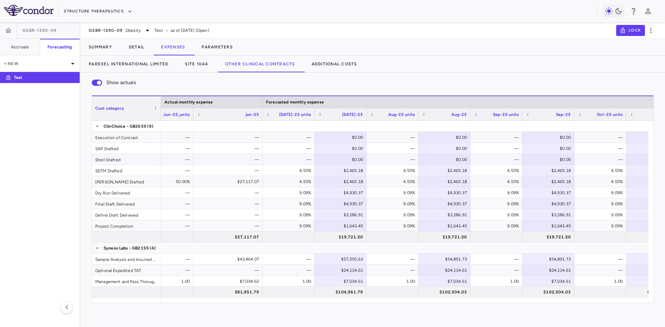
click at [347, 161] on div "$0.00" at bounding box center [342, 159] width 42 height 11
click at [402, 160] on div "—" at bounding box center [394, 159] width 42 height 11
click at [480, 156] on div "—" at bounding box center [498, 159] width 42 height 11
click at [379, 161] on div "—" at bounding box center [394, 159] width 42 height 11
click at [334, 64] on button "Additional Costs" at bounding box center [335, 64] width 62 height 17
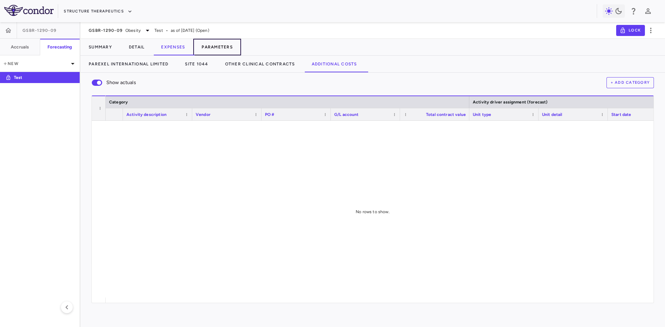
click at [224, 46] on button "Parameters" at bounding box center [217, 47] width 48 height 17
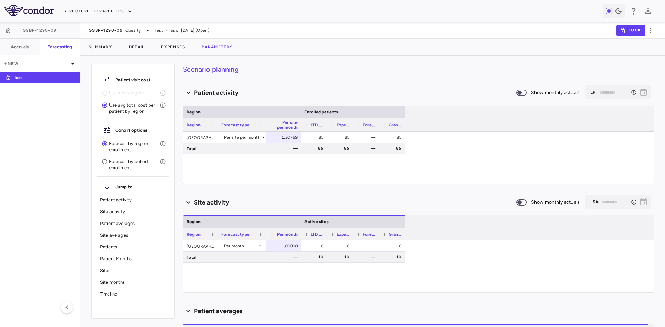
click at [117, 166] on p "Forecast by cohort enrollment" at bounding box center [134, 165] width 51 height 12
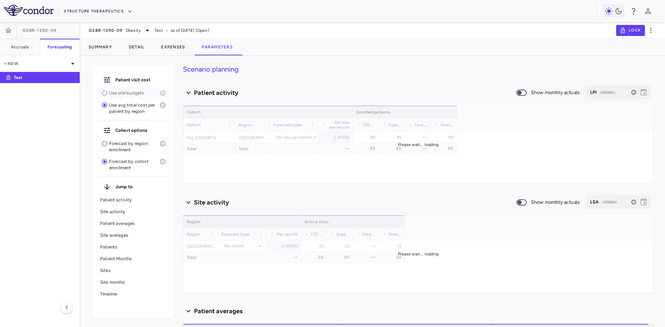
click at [126, 95] on p "Use site budgets" at bounding box center [134, 93] width 51 height 6
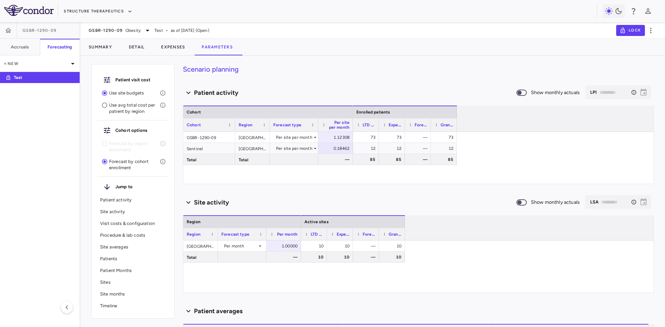
click at [120, 91] on p "Use site budgets" at bounding box center [134, 93] width 51 height 6
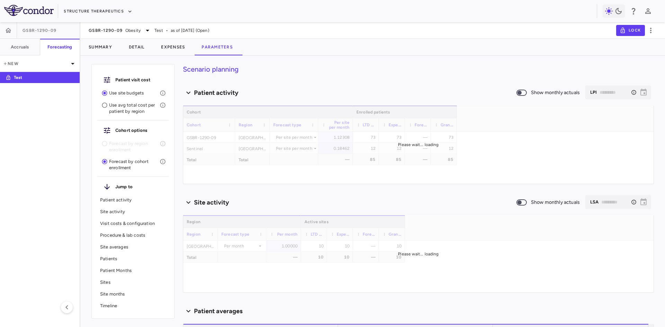
click at [112, 92] on p "Use site budgets" at bounding box center [134, 93] width 51 height 6
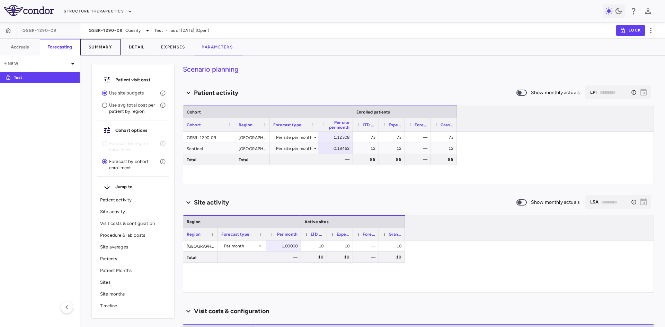
click at [99, 48] on button "Summary" at bounding box center [100, 47] width 40 height 17
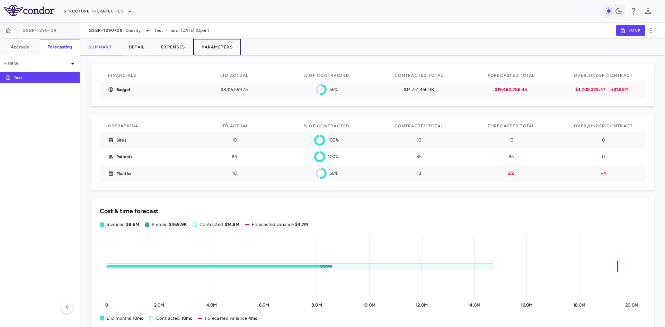
click at [220, 50] on button "Parameters" at bounding box center [217, 47] width 48 height 17
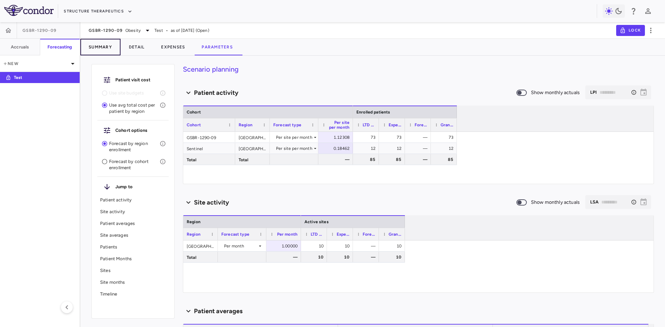
click at [104, 50] on button "Summary" at bounding box center [100, 47] width 40 height 17
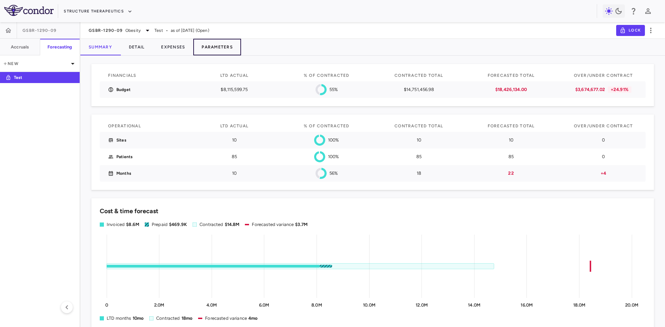
drag, startPoint x: 225, startPoint y: 47, endPoint x: 230, endPoint y: 47, distance: 4.9
click at [225, 47] on button "Parameters" at bounding box center [217, 47] width 48 height 17
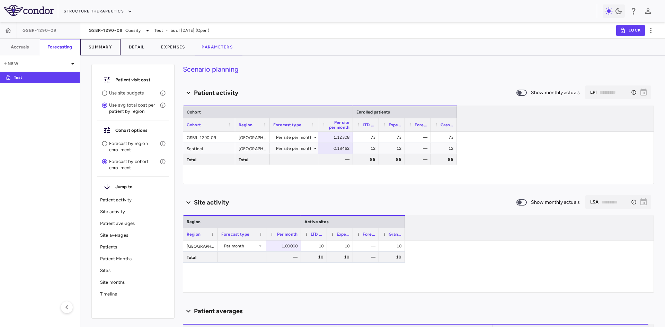
click at [97, 53] on button "Summary" at bounding box center [100, 47] width 40 height 17
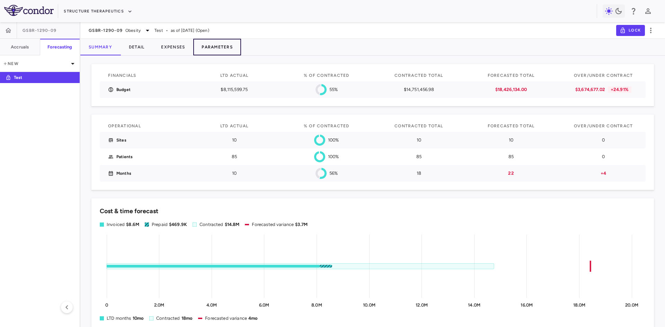
click at [215, 49] on button "Parameters" at bounding box center [217, 47] width 48 height 17
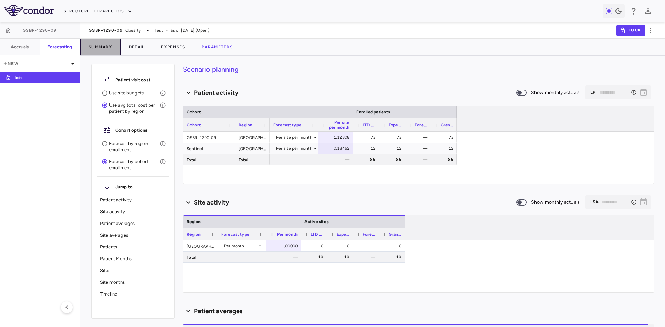
click at [100, 46] on button "Summary" at bounding box center [100, 47] width 40 height 17
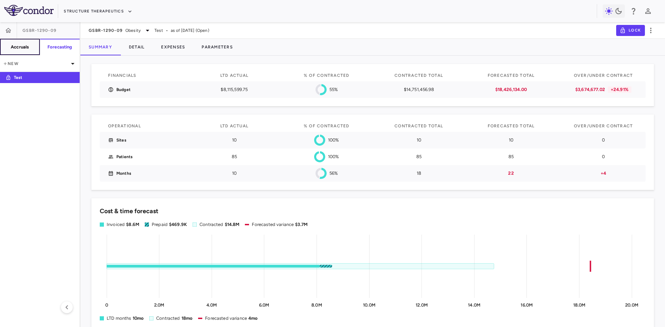
click at [24, 47] on h6 "Accruals" at bounding box center [20, 47] width 18 height 6
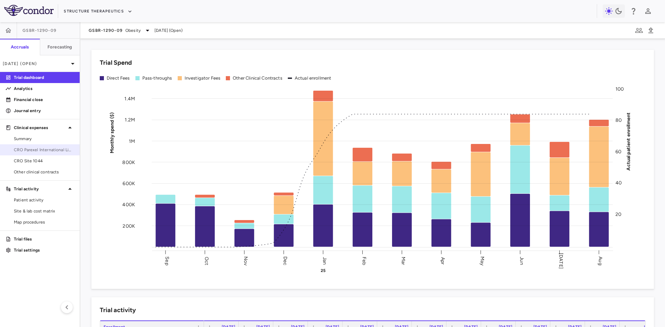
click at [61, 150] on span "CRO Parexel International Limited" at bounding box center [44, 150] width 60 height 6
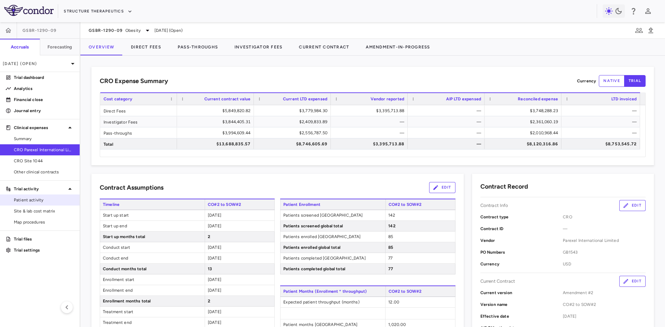
click at [32, 199] on span "Patient activity" at bounding box center [44, 200] width 60 height 6
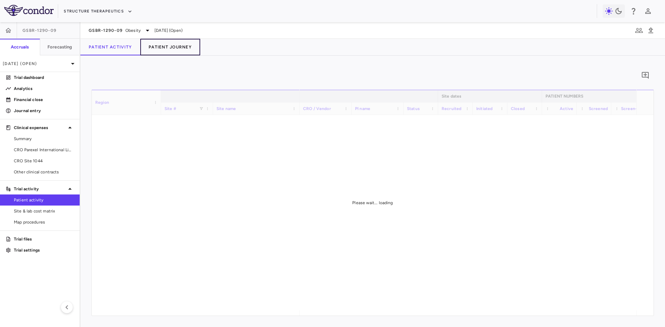
click at [172, 44] on button "Patient Journey" at bounding box center [170, 47] width 60 height 17
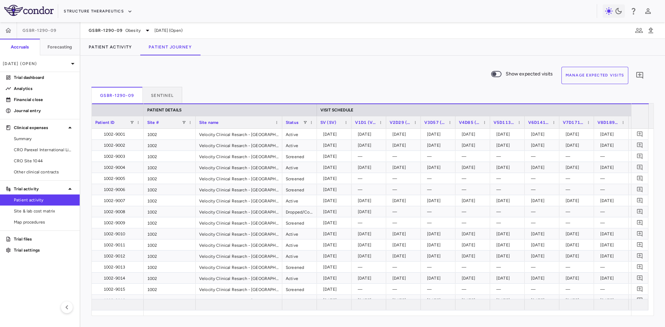
click at [575, 78] on button "Manage Expected Visits" at bounding box center [595, 75] width 67 height 17
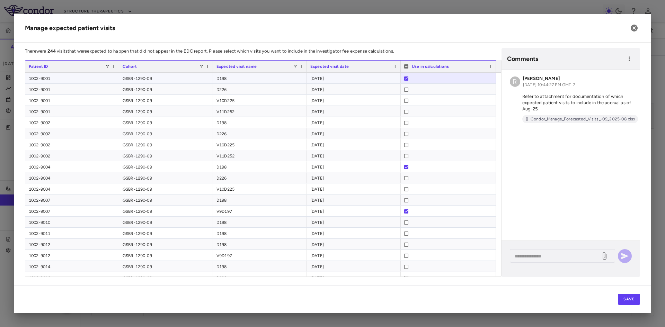
click at [226, 81] on div "D198" at bounding box center [260, 78] width 94 height 11
drag, startPoint x: 239, startPoint y: 213, endPoint x: 219, endPoint y: 215, distance: 19.5
click at [239, 212] on div "V9D197" at bounding box center [260, 211] width 94 height 11
click at [45, 211] on div "1002-9007" at bounding box center [72, 211] width 94 height 11
click at [633, 297] on button "Save" at bounding box center [629, 299] width 22 height 11
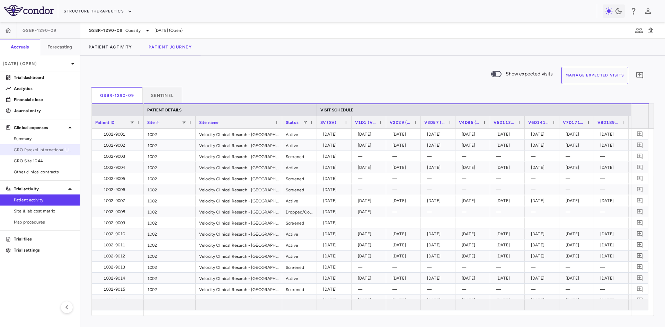
click at [38, 151] on span "CRO Parexel International Limited" at bounding box center [44, 150] width 60 height 6
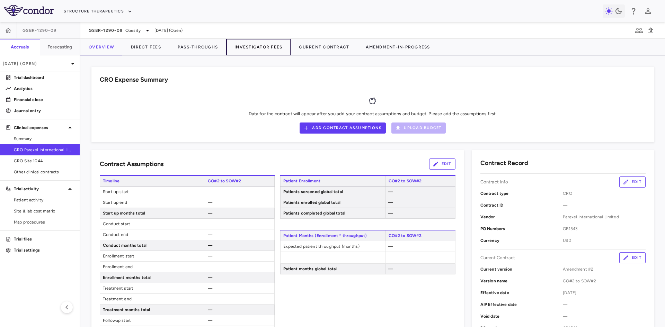
click at [254, 48] on button "Investigator Fees" at bounding box center [258, 47] width 64 height 17
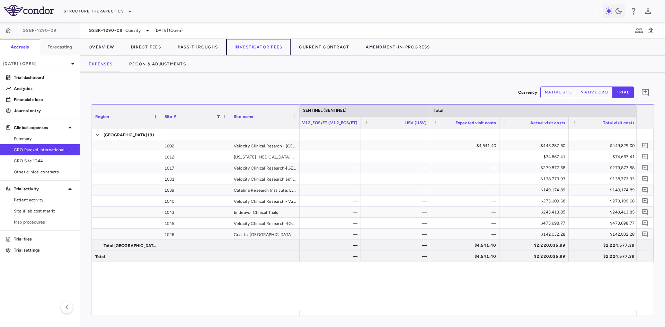
scroll to position [0, 2474]
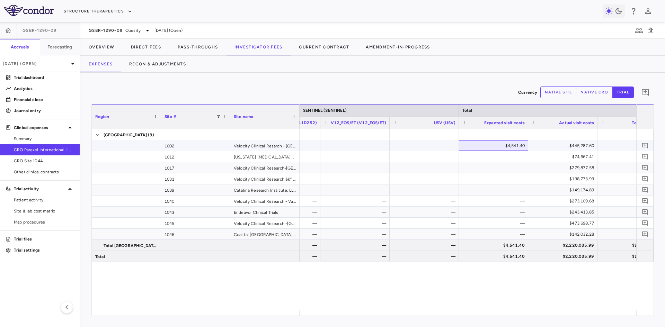
click at [509, 146] on div "$4,541.40" at bounding box center [495, 145] width 60 height 11
click at [41, 201] on span "Patient activity" at bounding box center [44, 200] width 60 height 6
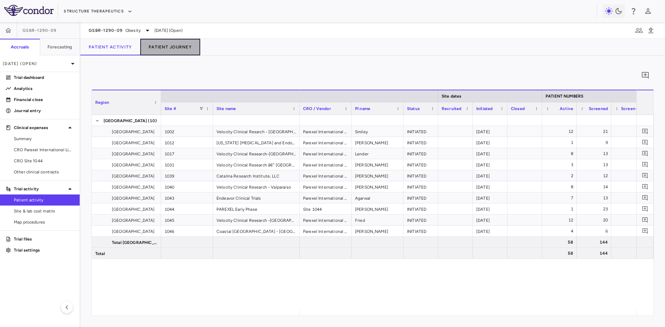
click at [176, 48] on button "Patient Journey" at bounding box center [170, 47] width 60 height 17
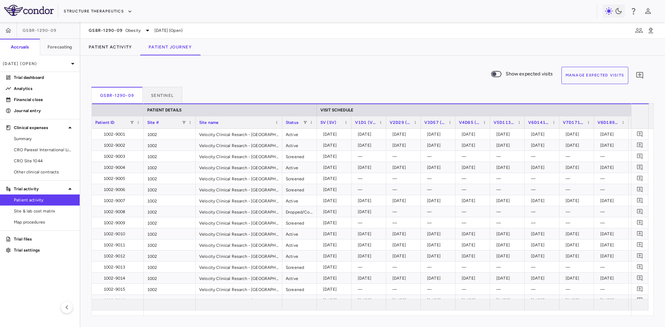
click at [587, 75] on button "Manage Expected Visits" at bounding box center [595, 75] width 67 height 17
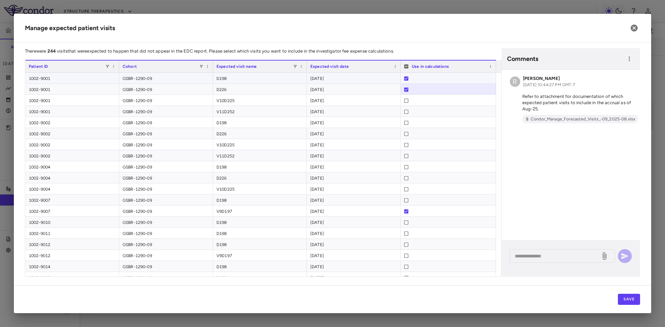
click at [240, 79] on div "D198" at bounding box center [260, 78] width 94 height 11
click at [223, 93] on div "D226" at bounding box center [260, 89] width 94 height 11
click at [228, 78] on div "D198" at bounding box center [260, 78] width 94 height 11
click at [228, 94] on div "D226" at bounding box center [260, 89] width 94 height 11
click at [232, 102] on div "V10D225" at bounding box center [260, 100] width 94 height 11
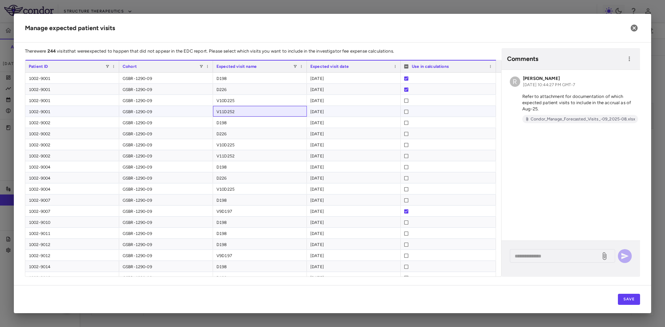
click at [231, 112] on div "V11D252" at bounding box center [260, 111] width 94 height 11
click at [236, 99] on div "V10D225" at bounding box center [260, 100] width 94 height 11
click at [237, 87] on div "D226" at bounding box center [260, 89] width 94 height 11
click at [237, 76] on div "D198" at bounding box center [260, 78] width 94 height 11
click at [235, 89] on div "D226" at bounding box center [260, 89] width 94 height 11
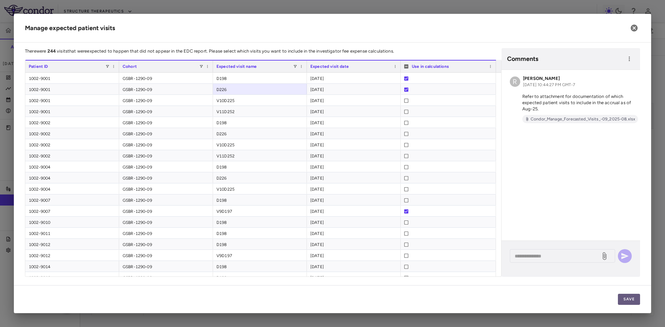
click at [630, 298] on button "Save" at bounding box center [629, 299] width 22 height 11
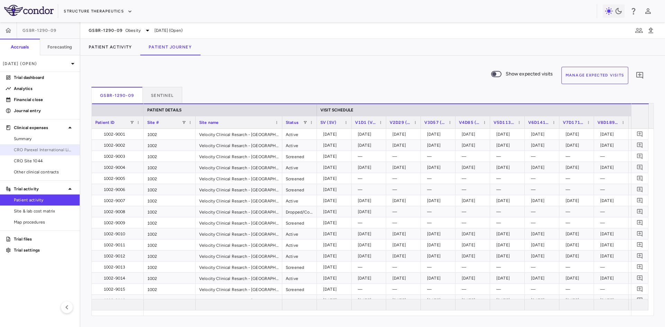
click at [48, 149] on span "CRO Parexel International Limited" at bounding box center [44, 150] width 60 height 6
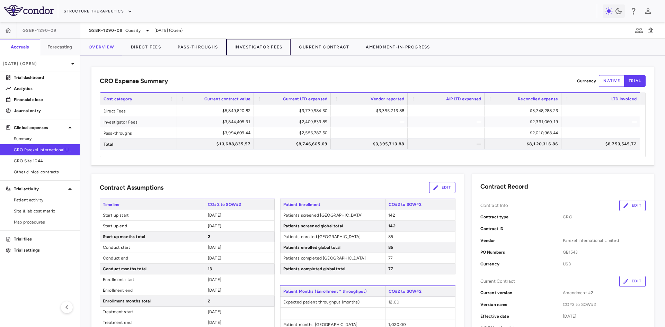
drag, startPoint x: 247, startPoint y: 49, endPoint x: 253, endPoint y: 74, distance: 26.4
click at [247, 48] on button "Investigator Fees" at bounding box center [258, 47] width 64 height 17
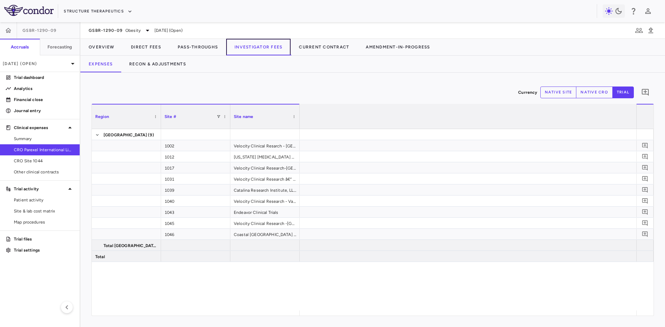
scroll to position [0, 1873]
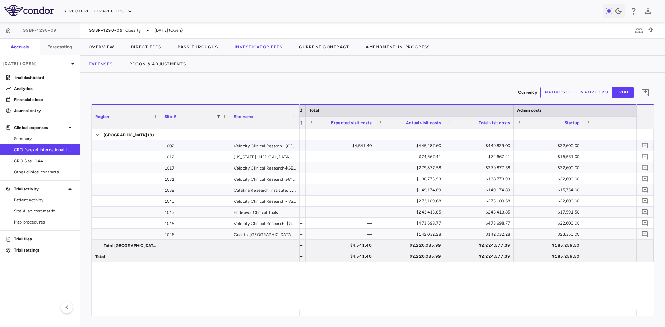
click at [354, 142] on div "$4,541.40" at bounding box center [342, 145] width 60 height 11
click at [341, 156] on div "—" at bounding box center [342, 156] width 60 height 11
click at [347, 169] on div "—" at bounding box center [342, 168] width 60 height 11
click at [347, 186] on div "—" at bounding box center [342, 190] width 60 height 11
click at [354, 230] on div "—" at bounding box center [342, 234] width 60 height 11
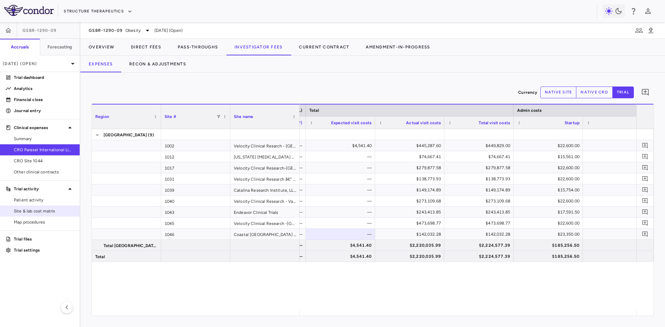
click at [52, 211] on span "Site & lab cost matrix" at bounding box center [44, 211] width 60 height 6
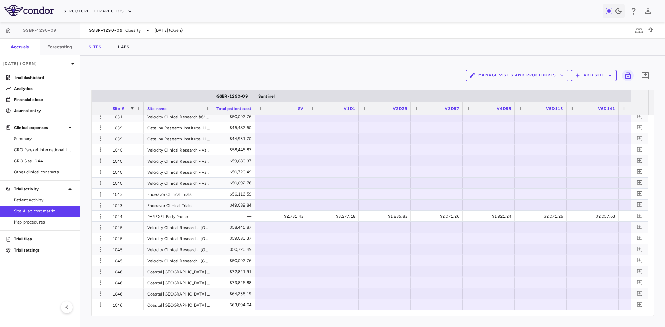
click at [517, 76] on button "Manage Visits and Procedures" at bounding box center [517, 75] width 103 height 11
click at [504, 87] on li "Visit Schedules" at bounding box center [510, 89] width 74 height 10
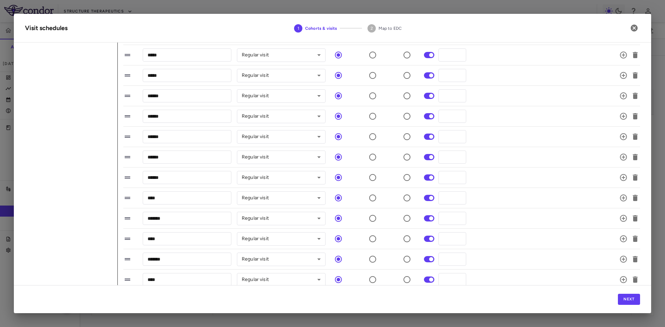
drag, startPoint x: 168, startPoint y: 201, endPoint x: 133, endPoint y: 199, distance: 35.0
click at [133, 199] on div "**** ​ Regular visit ********* ​ *** ​" at bounding box center [373, 198] width 500 height 15
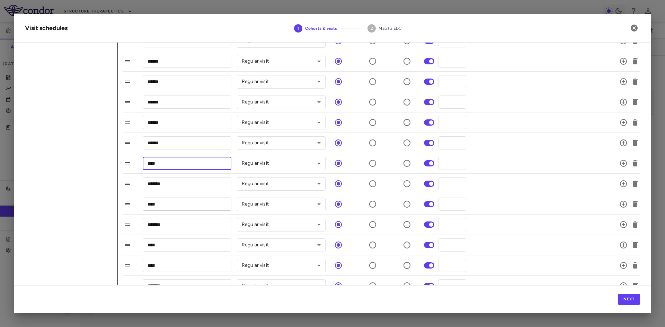
click at [176, 206] on input "****" at bounding box center [187, 204] width 89 height 13
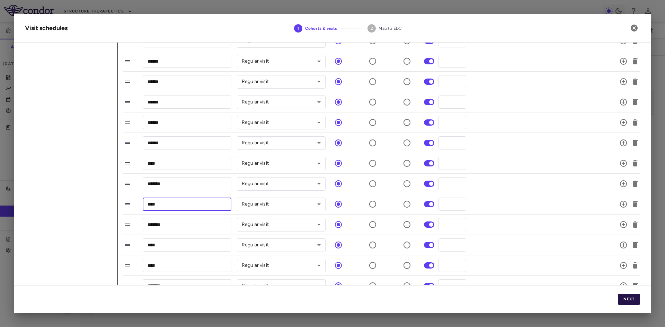
click at [621, 297] on button "Next" at bounding box center [629, 299] width 22 height 11
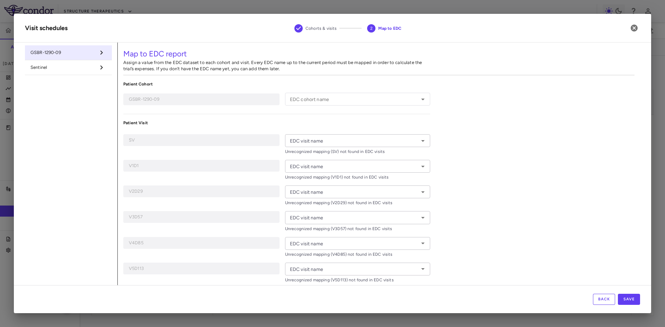
type input "**********"
type input "**"
type input "****"
type input "*****"
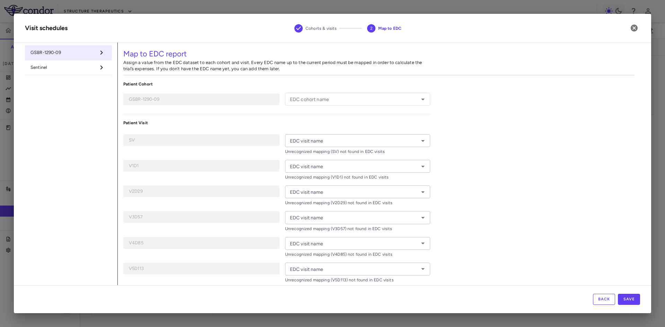
type input "*****"
type input "******"
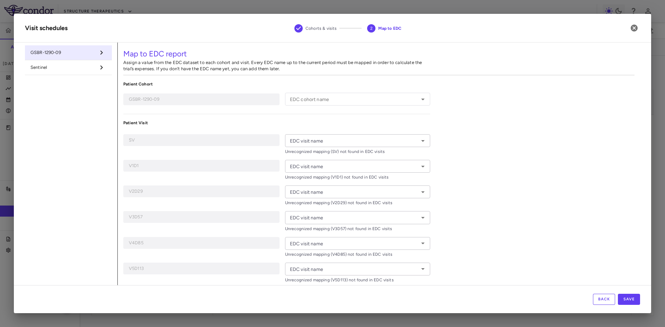
type input "******"
type input "*******"
type input "**********"
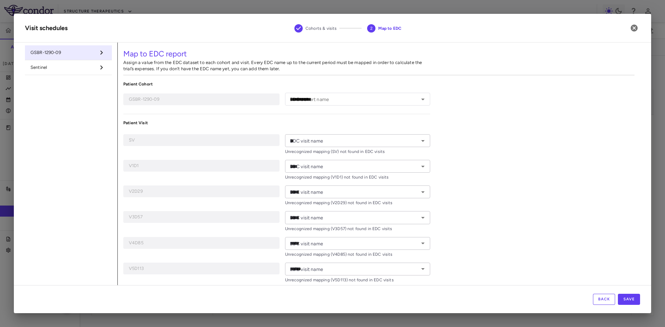
type input "***"
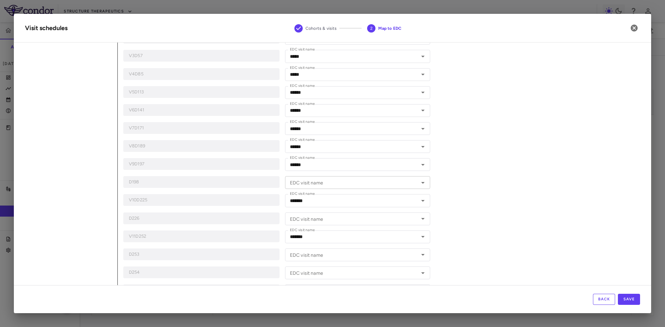
click at [348, 185] on input "EDC visit name" at bounding box center [352, 182] width 130 height 9
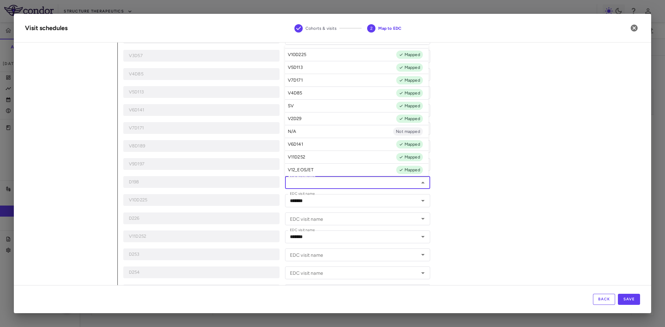
click at [516, 180] on div "**********" at bounding box center [379, 169] width 523 height 531
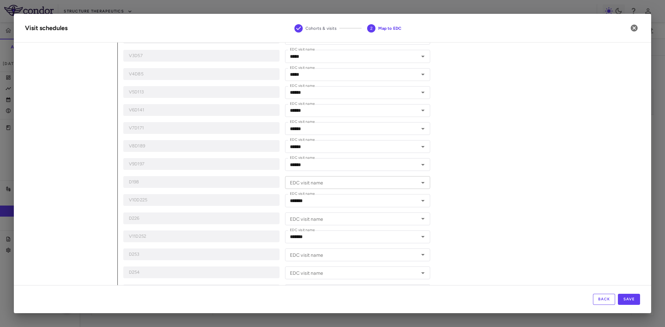
click at [359, 185] on input "EDC visit name" at bounding box center [352, 182] width 130 height 9
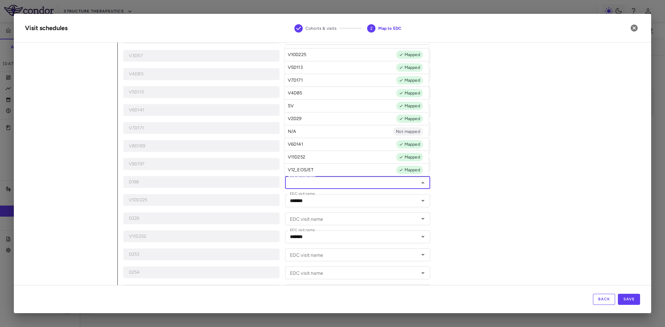
click at [182, 182] on p "D198" at bounding box center [201, 182] width 145 height 6
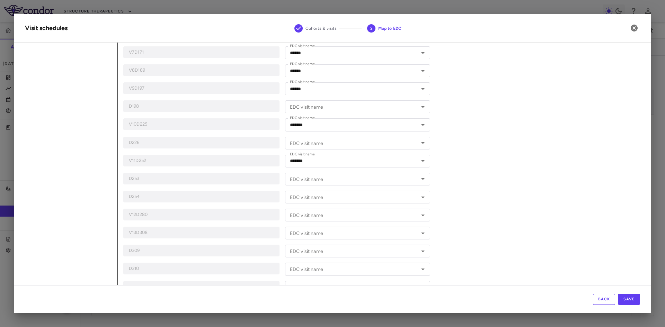
scroll to position [208, 0]
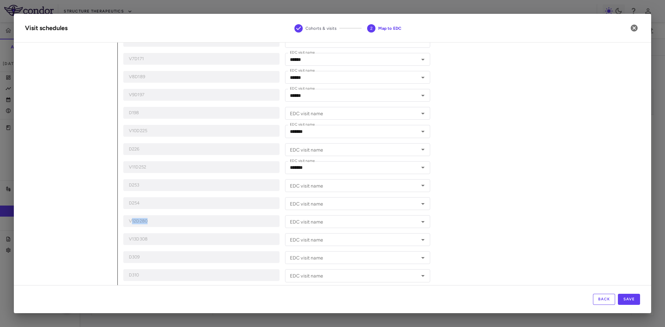
drag, startPoint x: 131, startPoint y: 224, endPoint x: 168, endPoint y: 225, distance: 37.1
click at [168, 225] on p "V12D280" at bounding box center [201, 221] width 145 height 6
click at [225, 220] on p "V12D280" at bounding box center [201, 221] width 145 height 6
click at [140, 219] on p "V12D280" at bounding box center [201, 221] width 145 height 6
drag, startPoint x: 139, startPoint y: 186, endPoint x: 120, endPoint y: 184, distance: 19.2
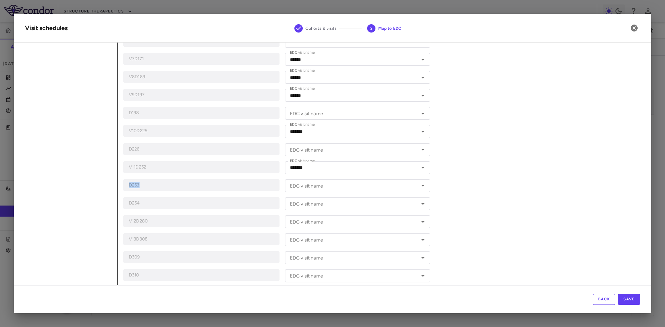
click at [120, 184] on div "**********" at bounding box center [379, 100] width 523 height 531
click at [138, 202] on p "D254" at bounding box center [201, 203] width 145 height 6
click at [152, 223] on p "V12D280" at bounding box center [201, 221] width 145 height 6
click at [633, 28] on icon "button" at bounding box center [634, 28] width 7 height 7
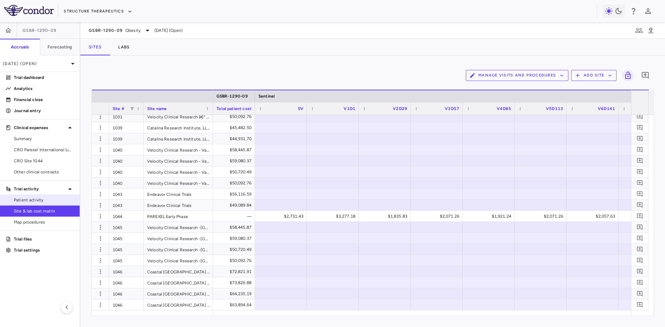
click at [32, 200] on span "Patient activity" at bounding box center [44, 200] width 60 height 6
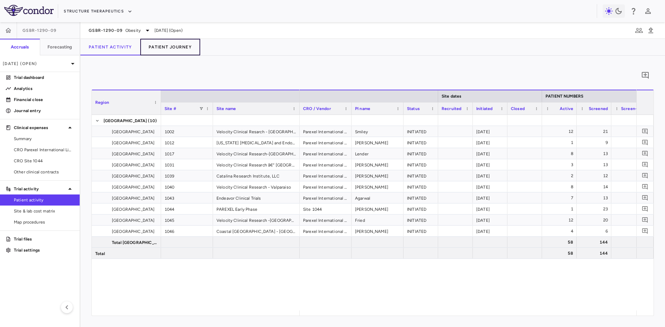
click at [165, 46] on button "Patient Journey" at bounding box center [170, 47] width 60 height 17
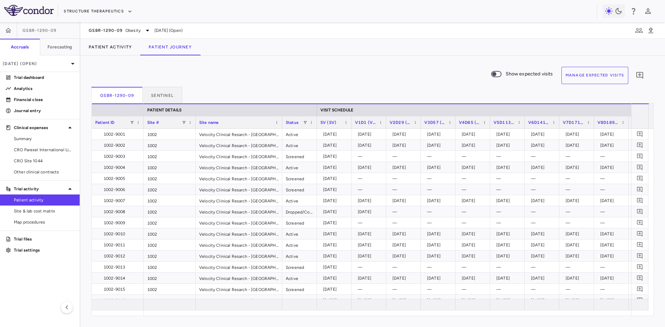
click at [579, 77] on button "Manage Expected Visits" at bounding box center [595, 75] width 67 height 17
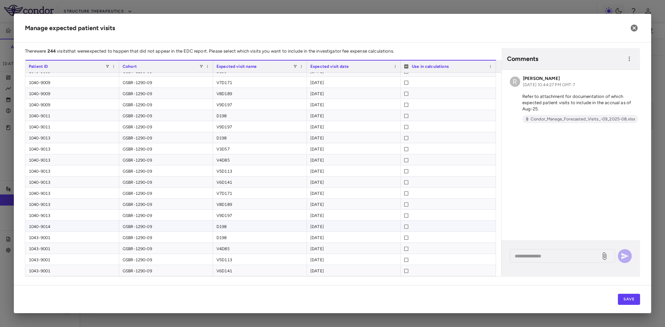
scroll to position [767, 0]
click at [296, 66] on span at bounding box center [295, 66] width 4 height 4
click at [307, 90] on div "(Select All)" at bounding box center [331, 92] width 57 height 5
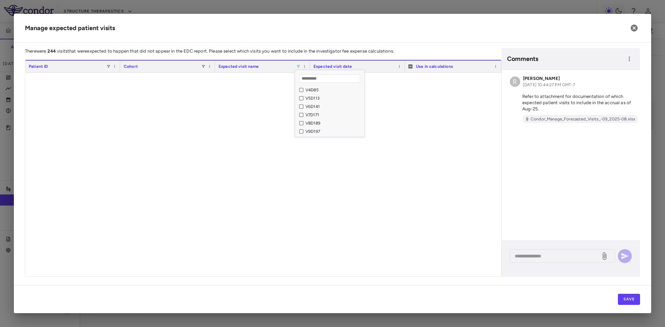
click at [316, 131] on div "V9D197" at bounding box center [334, 131] width 57 height 5
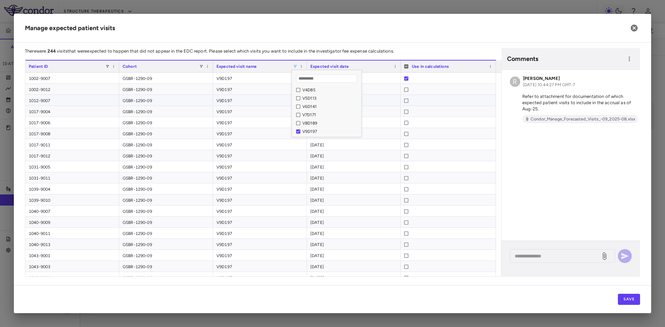
click at [221, 101] on div "V9D197" at bounding box center [260, 100] width 94 height 11
click at [240, 88] on div "V9D197" at bounding box center [260, 89] width 94 height 11
click at [244, 76] on div "V9D197" at bounding box center [260, 78] width 94 height 11
click at [243, 137] on div "V9D197" at bounding box center [260, 133] width 94 height 11
click at [634, 28] on icon "button" at bounding box center [634, 28] width 8 height 8
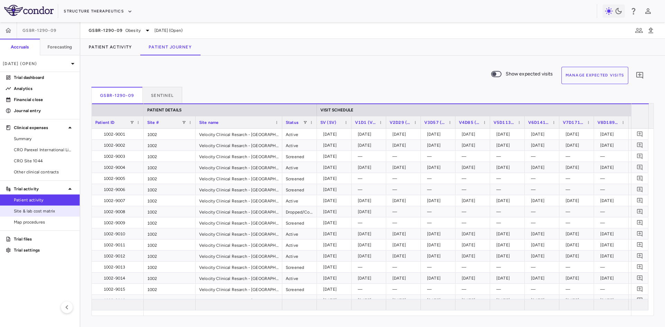
click at [38, 212] on span "Site & lab cost matrix" at bounding box center [44, 211] width 60 height 6
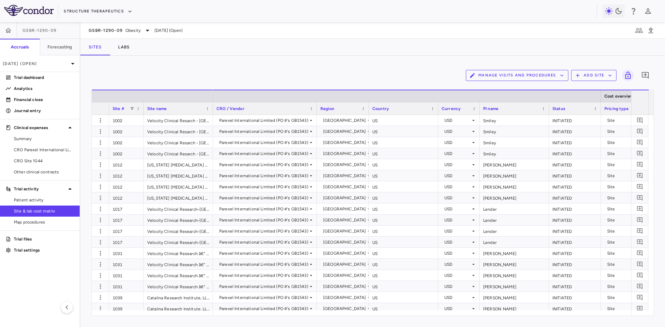
click at [515, 75] on button "Manage Visits and Procedures" at bounding box center [517, 75] width 103 height 11
click at [491, 86] on li "Visit Schedules" at bounding box center [510, 89] width 74 height 10
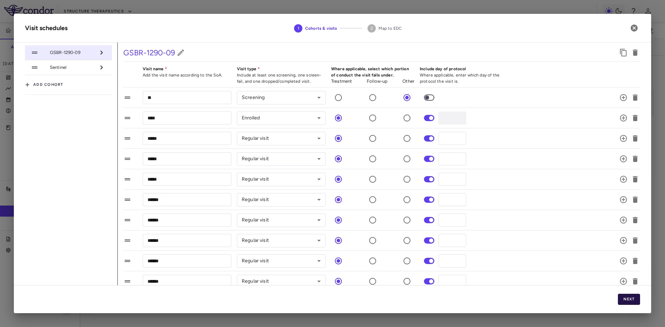
click at [631, 300] on button "Next" at bounding box center [629, 299] width 22 height 11
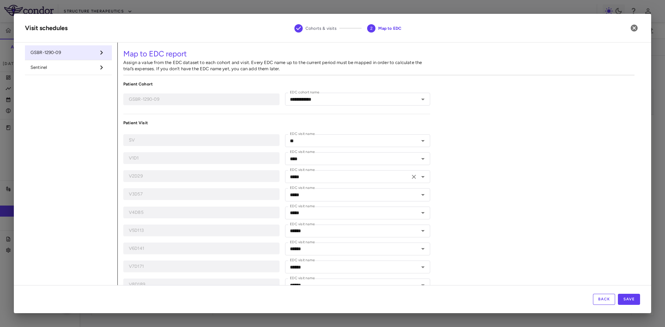
type input "**********"
type input "**"
type input "****"
type input "*****"
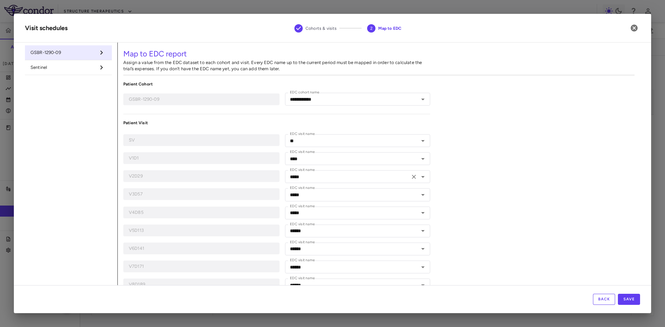
type input "*****"
type input "******"
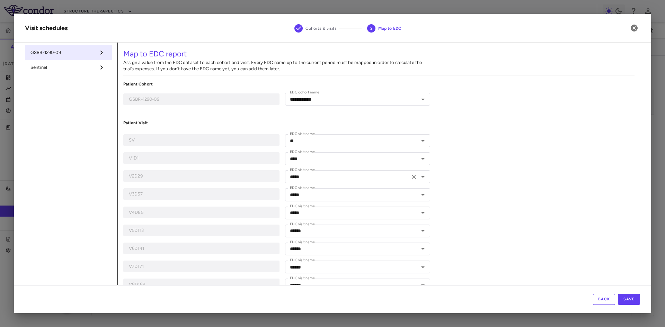
type input "******"
type input "*******"
type input "**********"
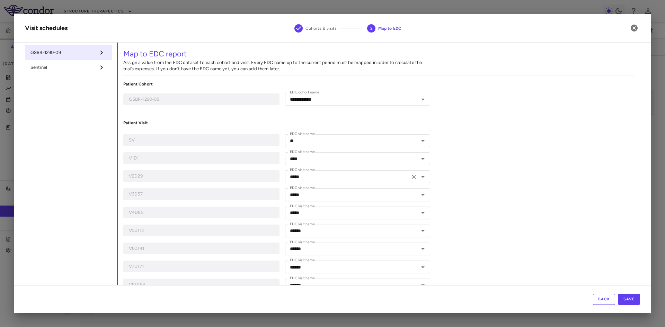
type input "***"
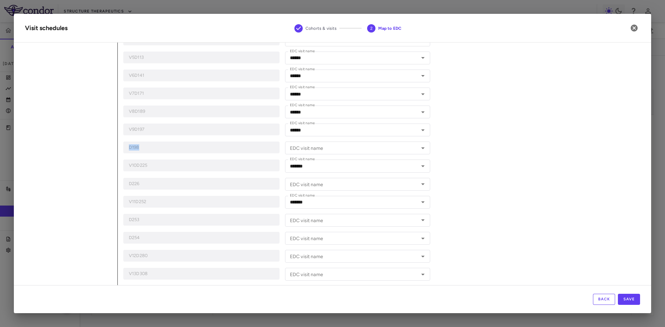
drag, startPoint x: 129, startPoint y: 147, endPoint x: 195, endPoint y: 150, distance: 65.6
click at [195, 150] on p "D198" at bounding box center [201, 148] width 145 height 6
click at [169, 180] on div "D226" at bounding box center [201, 184] width 156 height 12
drag, startPoint x: 128, startPoint y: 185, endPoint x: 161, endPoint y: 186, distance: 33.3
click at [161, 186] on div "D226" at bounding box center [201, 184] width 156 height 12
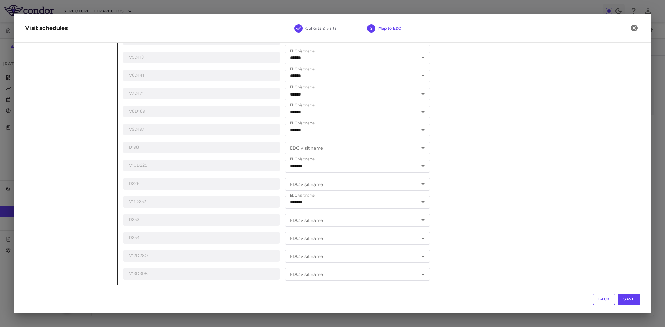
click at [197, 192] on div "**********" at bounding box center [276, 151] width 307 height 487
drag, startPoint x: 132, startPoint y: 148, endPoint x: 169, endPoint y: 149, distance: 37.8
click at [169, 148] on p "D198" at bounding box center [201, 148] width 145 height 6
click at [203, 159] on div "**********" at bounding box center [276, 151] width 307 height 487
click at [191, 148] on p "D198" at bounding box center [201, 148] width 145 height 6
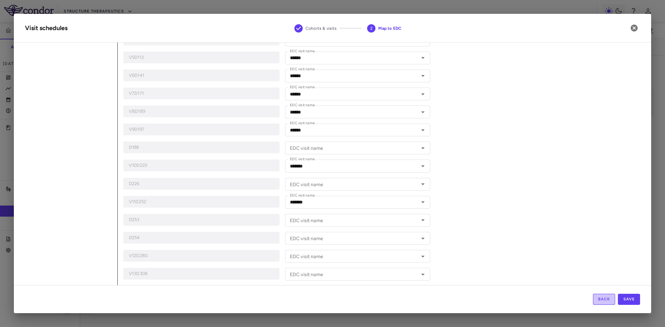
click at [602, 297] on button "Back" at bounding box center [604, 299] width 22 height 11
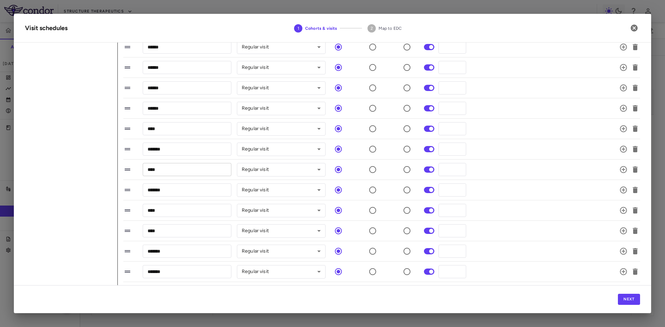
scroll to position [139, 0]
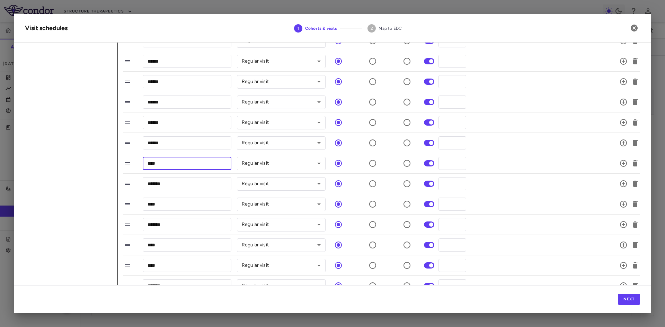
drag, startPoint x: 183, startPoint y: 165, endPoint x: 131, endPoint y: 169, distance: 52.6
click at [131, 169] on div "**** ​ Regular visit ********* ​ *** ​" at bounding box center [373, 163] width 500 height 15
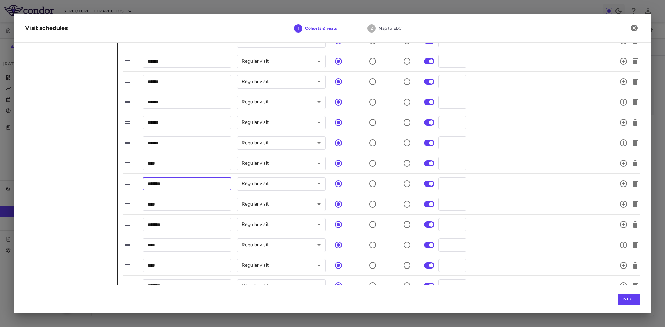
click at [189, 183] on input "*******" at bounding box center [187, 183] width 89 height 13
click at [453, 188] on input "***" at bounding box center [453, 183] width 28 height 13
click at [505, 185] on div "******* ​ Regular visit ********* ​ *** ​" at bounding box center [373, 184] width 500 height 15
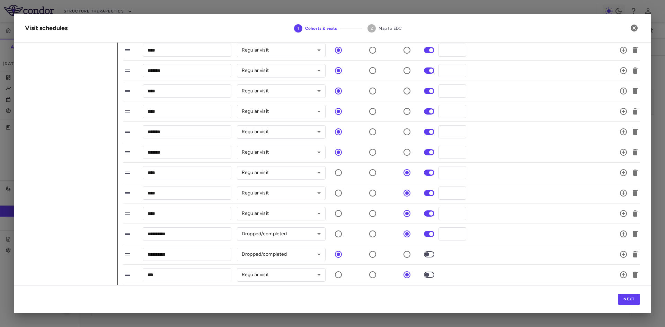
scroll to position [0, 0]
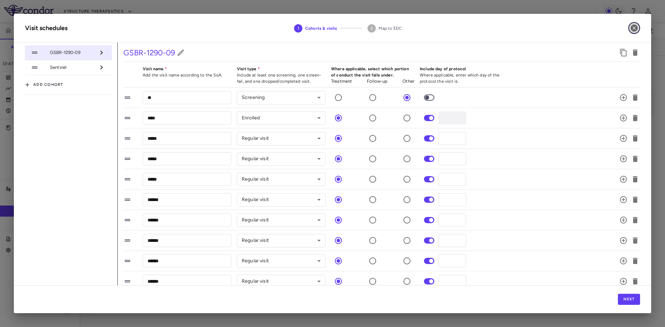
click at [635, 28] on icon "button" at bounding box center [634, 28] width 8 height 8
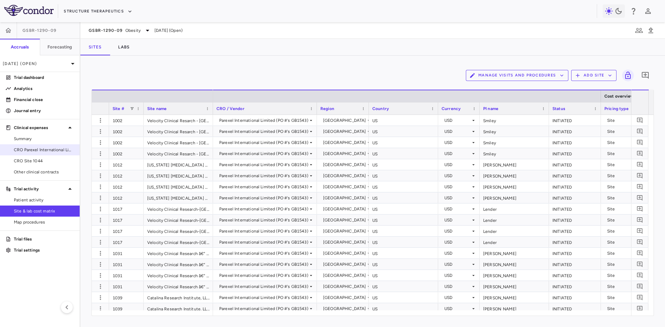
click at [27, 198] on span "Patient activity" at bounding box center [44, 200] width 60 height 6
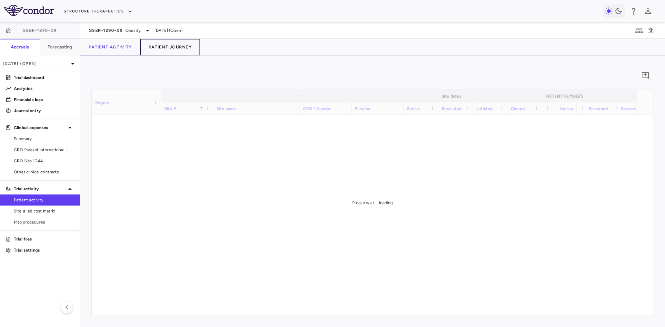
click at [166, 45] on button "Patient Journey" at bounding box center [170, 47] width 60 height 17
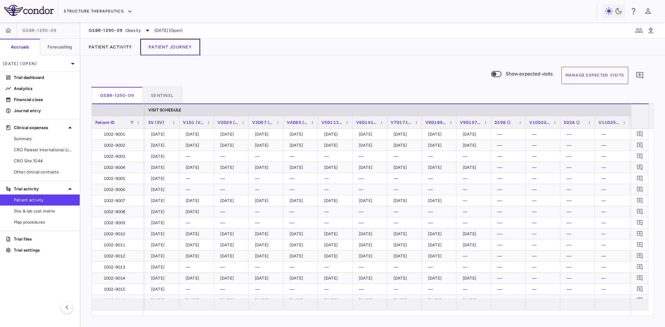
scroll to position [0, 173]
click at [470, 167] on div "2025-08-26" at bounding box center [475, 167] width 25 height 11
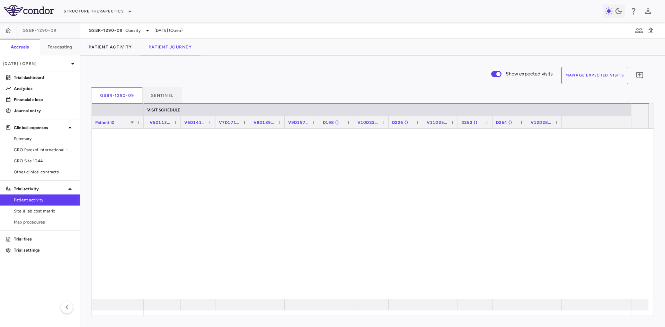
scroll to position [0, 0]
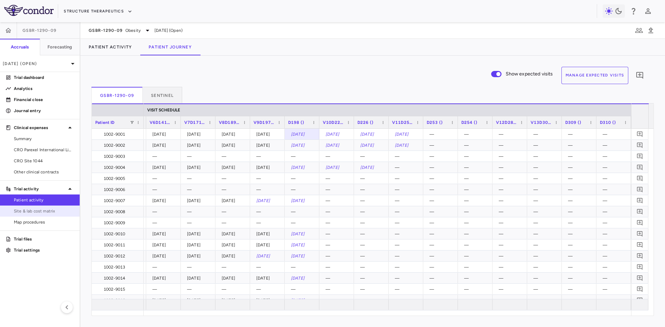
click at [47, 213] on span "Site & lab cost matrix" at bounding box center [44, 211] width 60 height 6
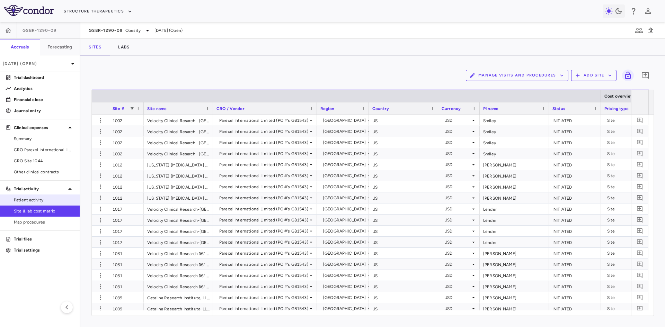
click at [36, 201] on span "Patient activity" at bounding box center [44, 200] width 60 height 6
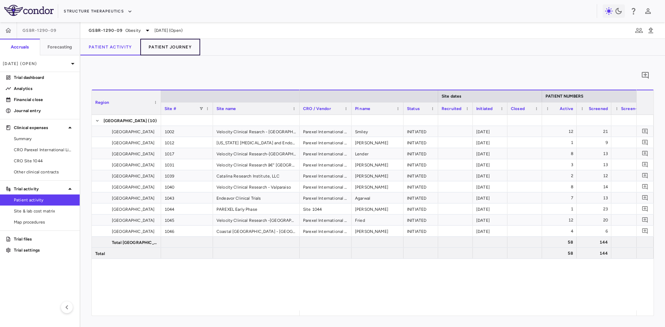
click at [183, 46] on button "Patient Journey" at bounding box center [170, 47] width 60 height 17
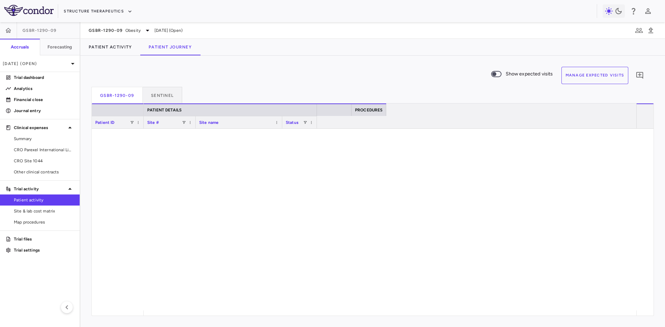
click at [591, 76] on button "Manage Expected Visits" at bounding box center [595, 75] width 67 height 17
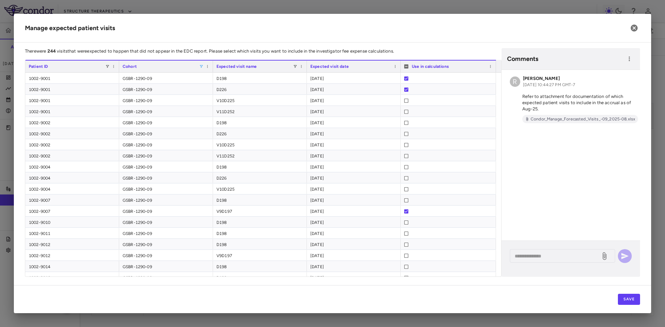
click at [201, 66] on span at bounding box center [201, 66] width 4 height 4
click at [208, 99] on div "GSBR-1290-09" at bounding box center [234, 100] width 65 height 8
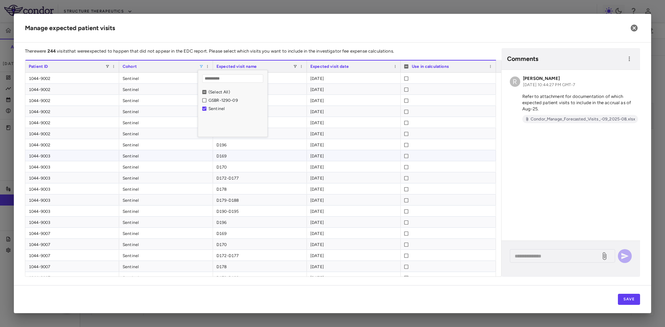
click at [280, 161] on div "D169" at bounding box center [260, 155] width 94 height 11
click at [253, 79] on div "D169" at bounding box center [260, 78] width 94 height 11
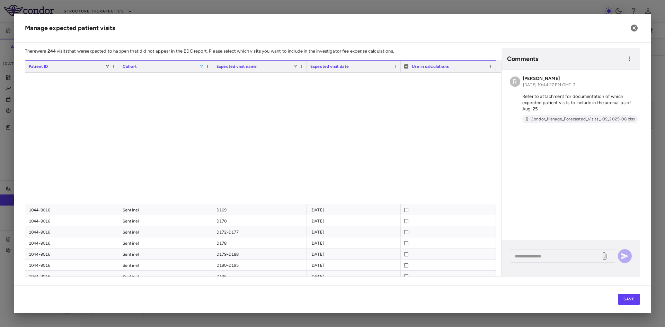
scroll to position [838, 0]
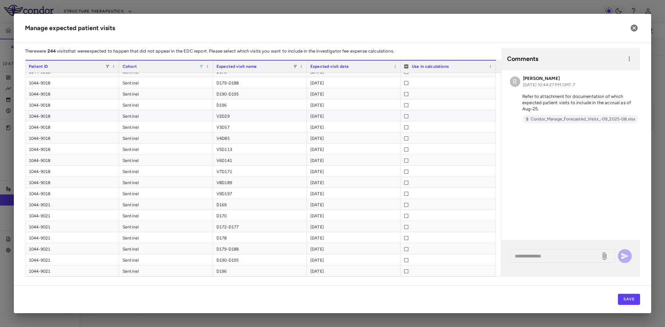
click at [238, 116] on div "V2D29" at bounding box center [260, 116] width 94 height 11
click at [228, 209] on div "D169" at bounding box center [260, 204] width 94 height 11
click at [230, 116] on div "V2D29" at bounding box center [260, 116] width 94 height 11
click at [632, 302] on button "Save" at bounding box center [629, 299] width 22 height 11
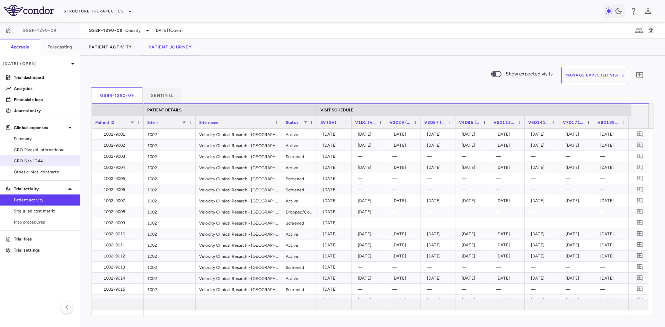
click at [43, 161] on span "CRO Site 1044" at bounding box center [44, 161] width 60 height 6
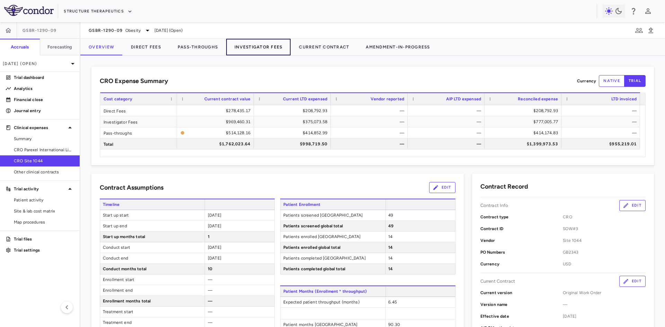
click at [268, 47] on button "Investigator Fees" at bounding box center [258, 47] width 64 height 17
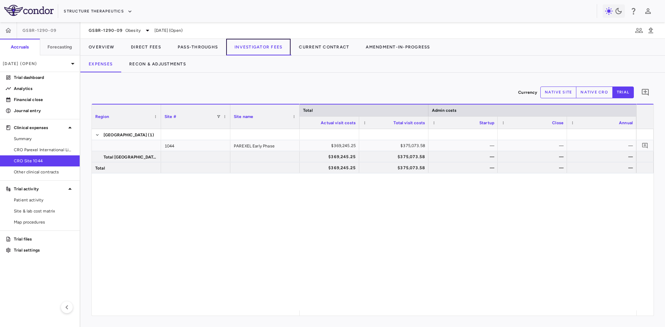
scroll to position [0, 2990]
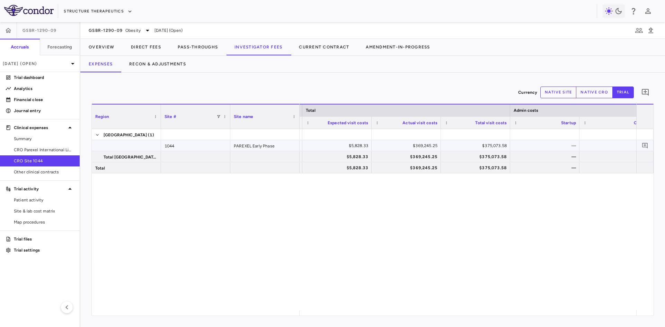
click at [345, 145] on div "$5,828.33" at bounding box center [339, 145] width 60 height 11
click at [47, 201] on span "Patient activity" at bounding box center [44, 200] width 60 height 6
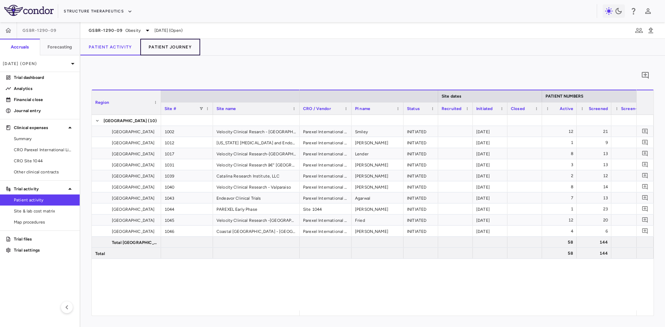
click at [171, 49] on button "Patient Journey" at bounding box center [170, 47] width 60 height 17
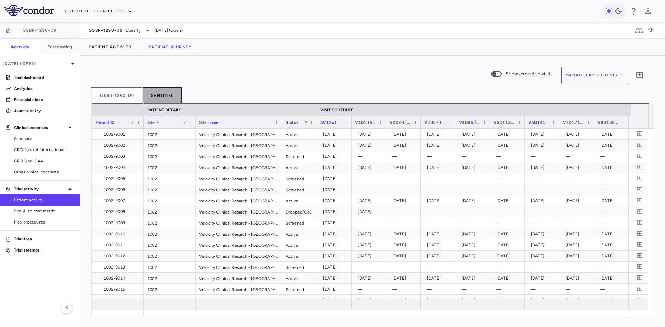
click at [168, 100] on button "Sentinel" at bounding box center [163, 95] width 40 height 17
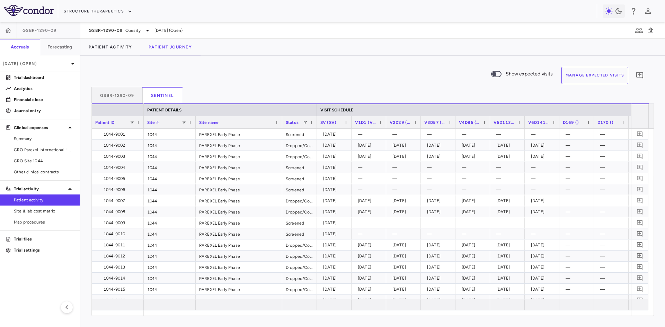
click at [601, 76] on button "Manage Expected Visits" at bounding box center [595, 75] width 67 height 17
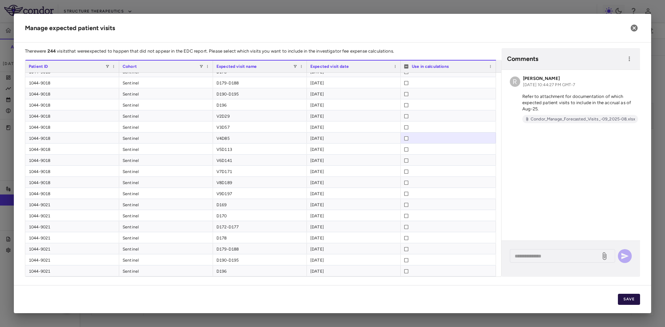
click at [626, 298] on button "Save" at bounding box center [629, 299] width 22 height 11
